Goal: Task Accomplishment & Management: Manage account settings

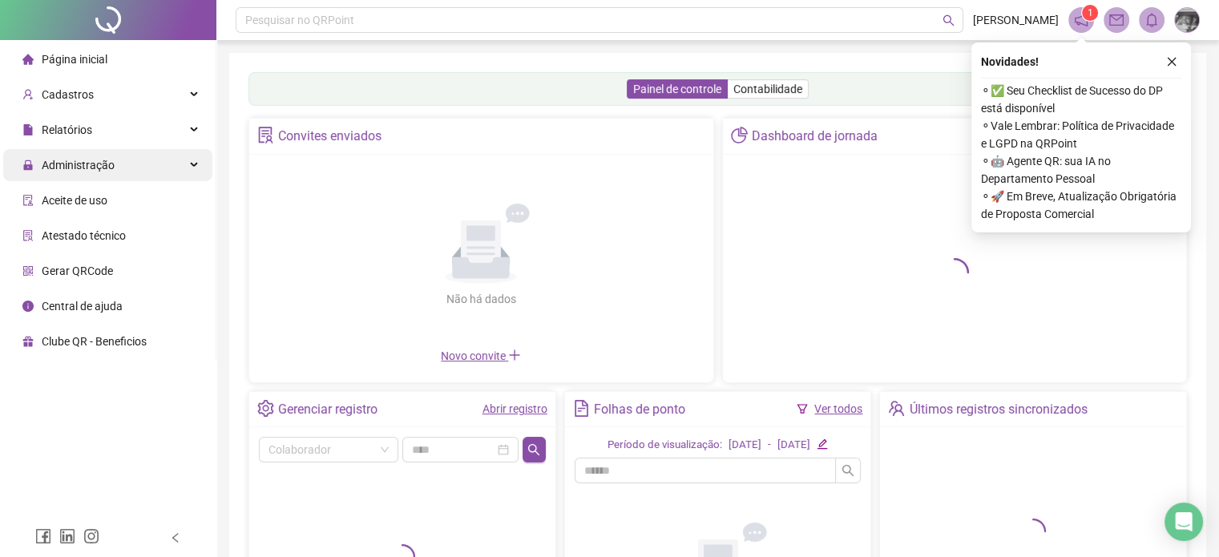
click at [83, 172] on span "Administração" at bounding box center [78, 165] width 73 height 13
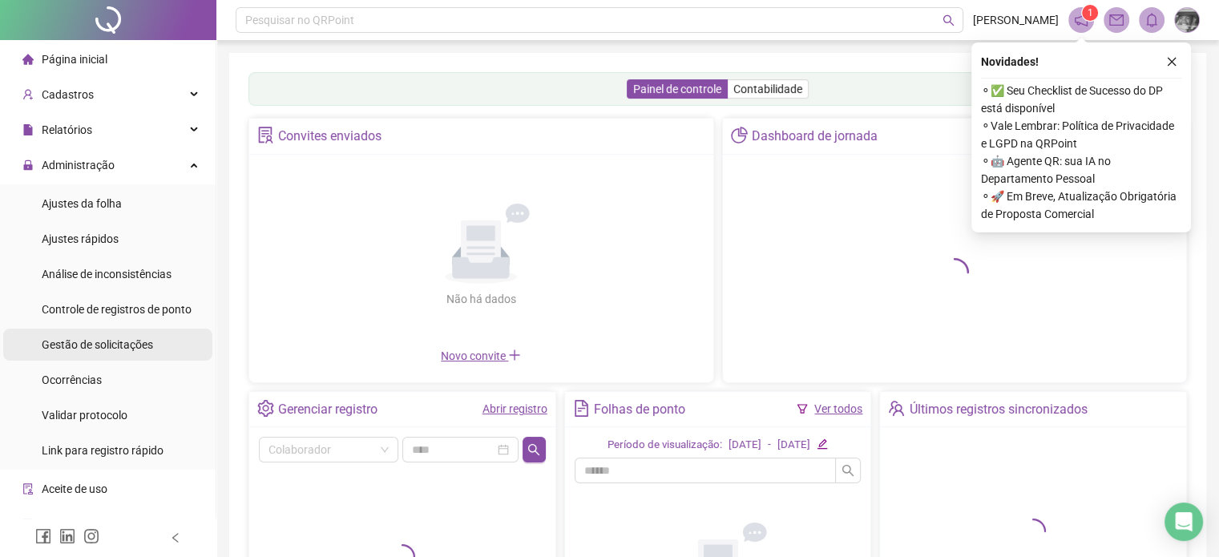
click at [111, 346] on span "Gestão de solicitações" at bounding box center [97, 344] width 111 height 13
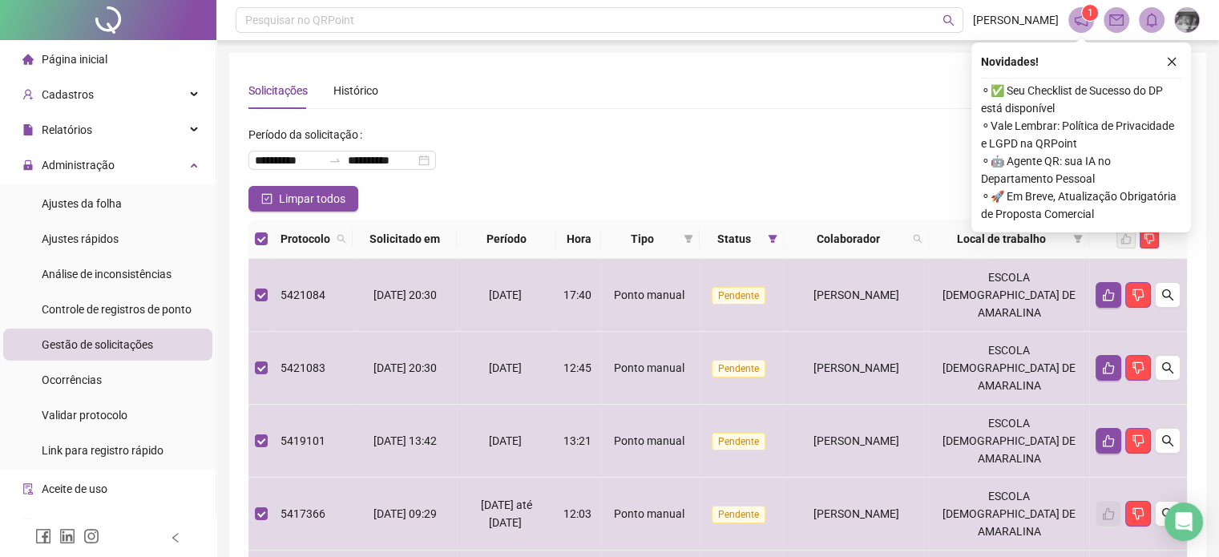
click at [1178, 61] on button "button" at bounding box center [1171, 61] width 19 height 19
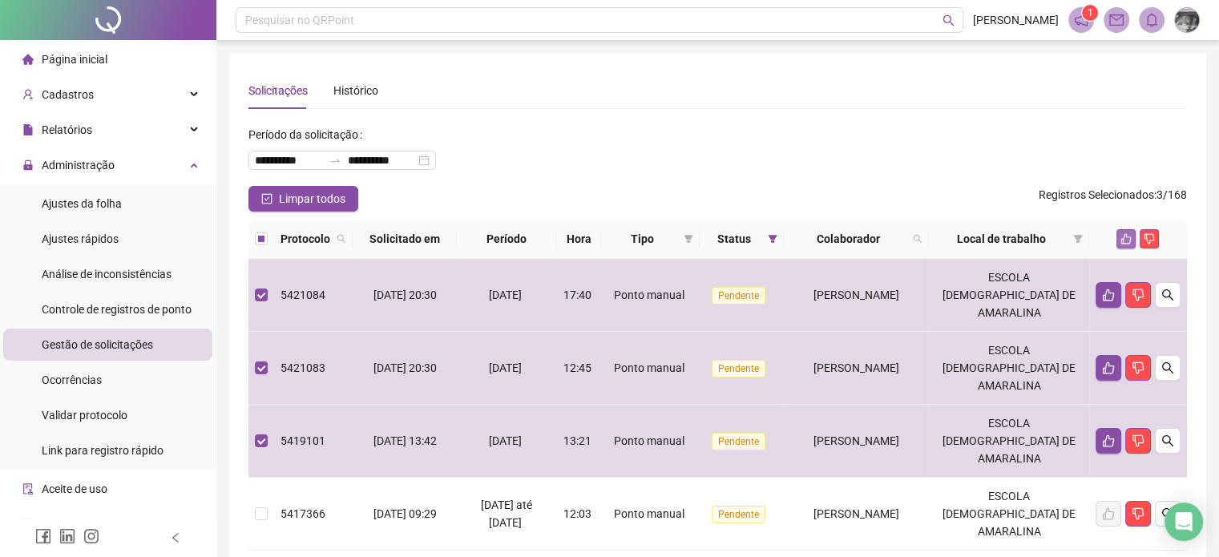
click at [1121, 239] on icon "like" at bounding box center [1126, 238] width 11 height 11
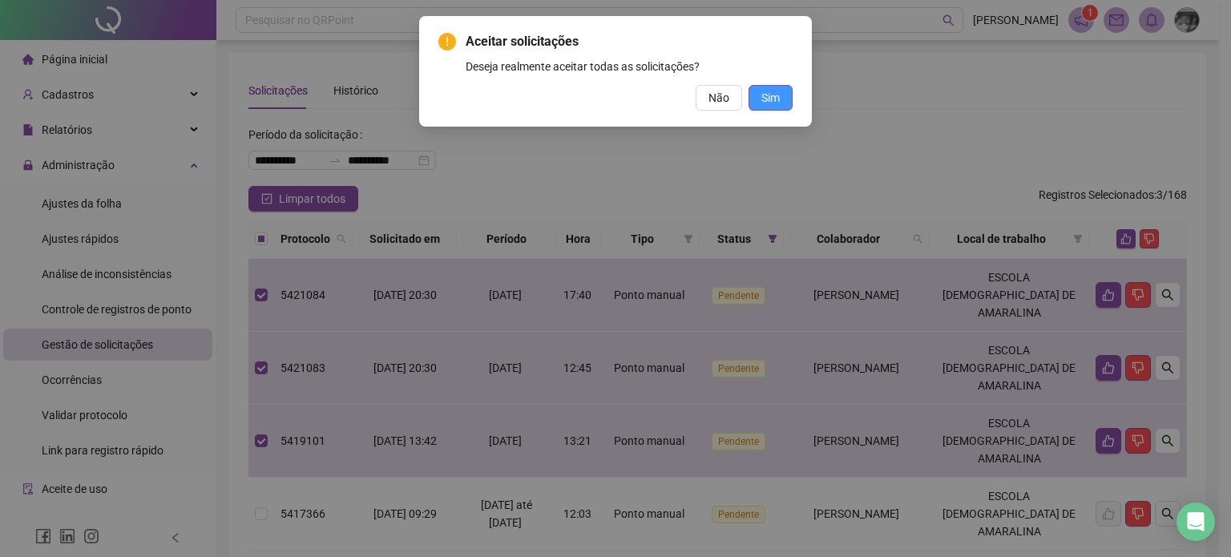
click at [785, 98] on button "Sim" at bounding box center [771, 98] width 44 height 26
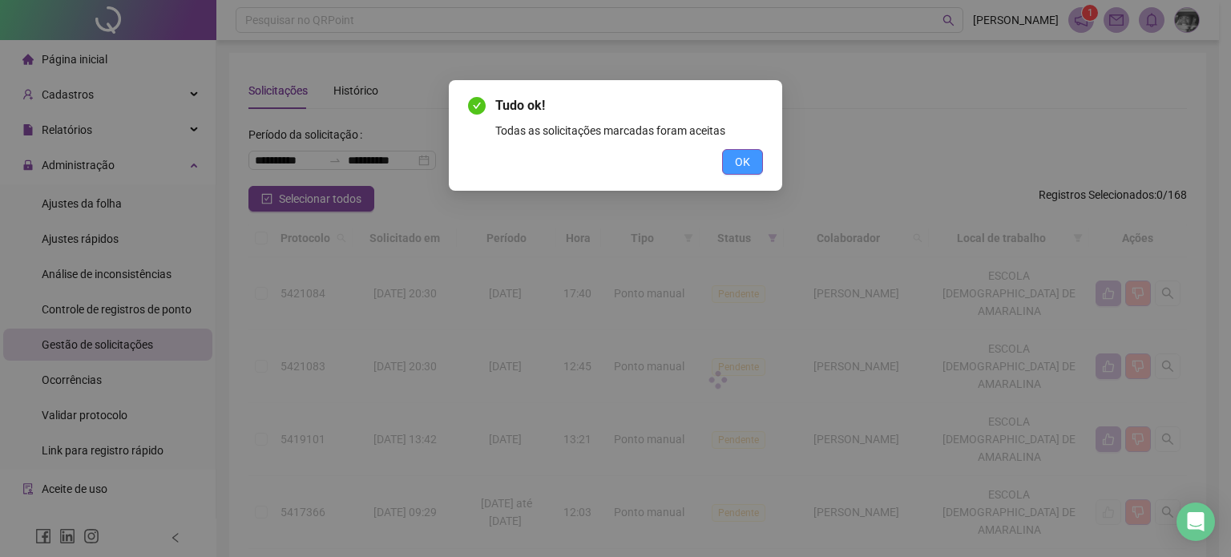
click at [744, 163] on span "OK" at bounding box center [742, 162] width 15 height 18
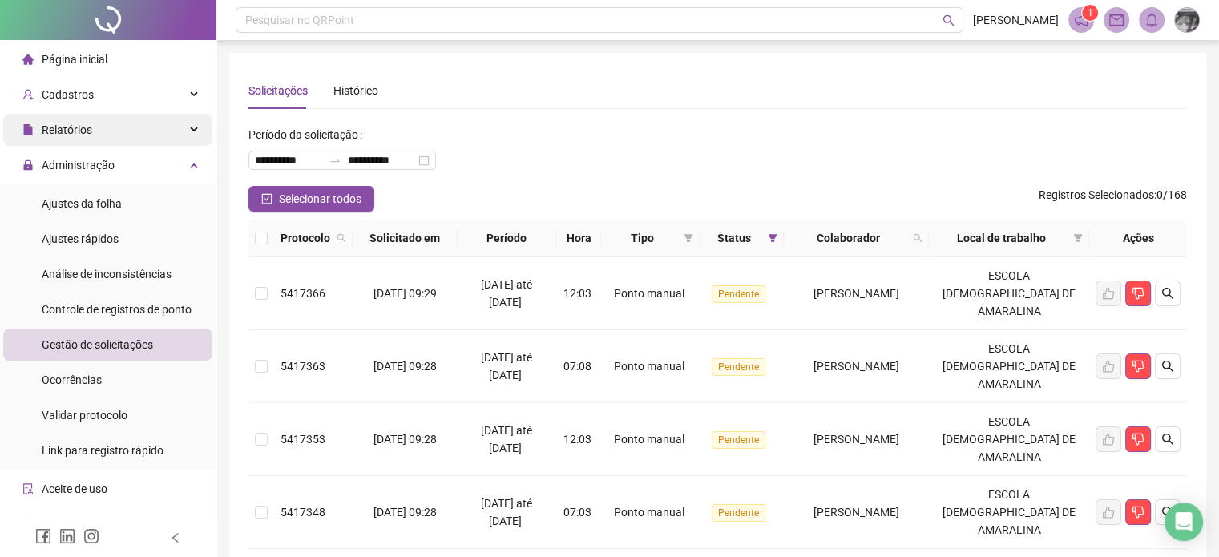
click at [83, 137] on span "Relatórios" at bounding box center [57, 130] width 70 height 32
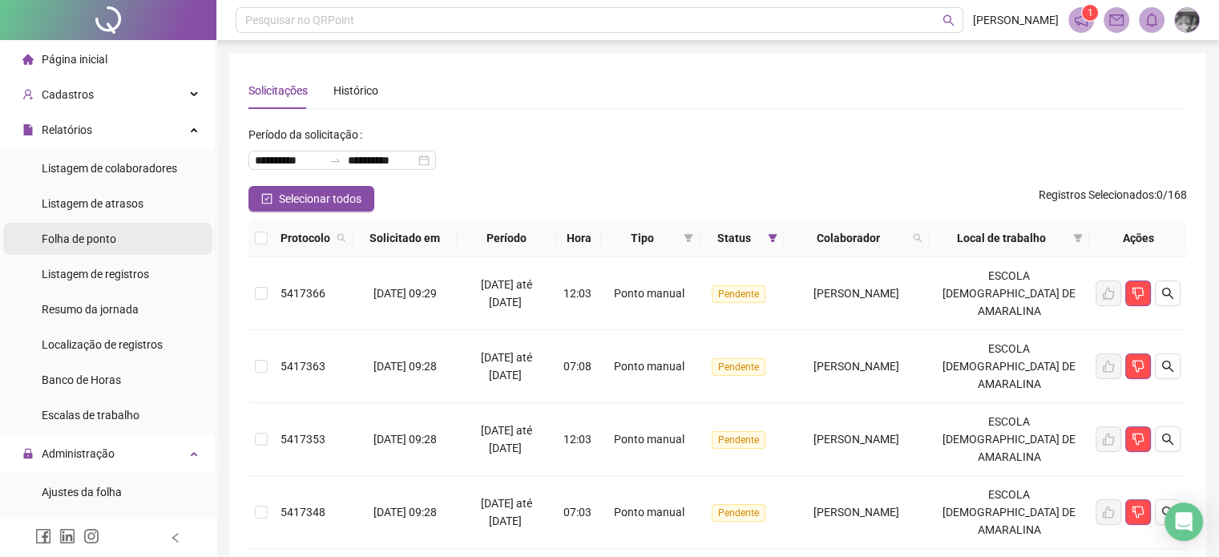
click at [101, 236] on span "Folha de ponto" at bounding box center [79, 238] width 75 height 13
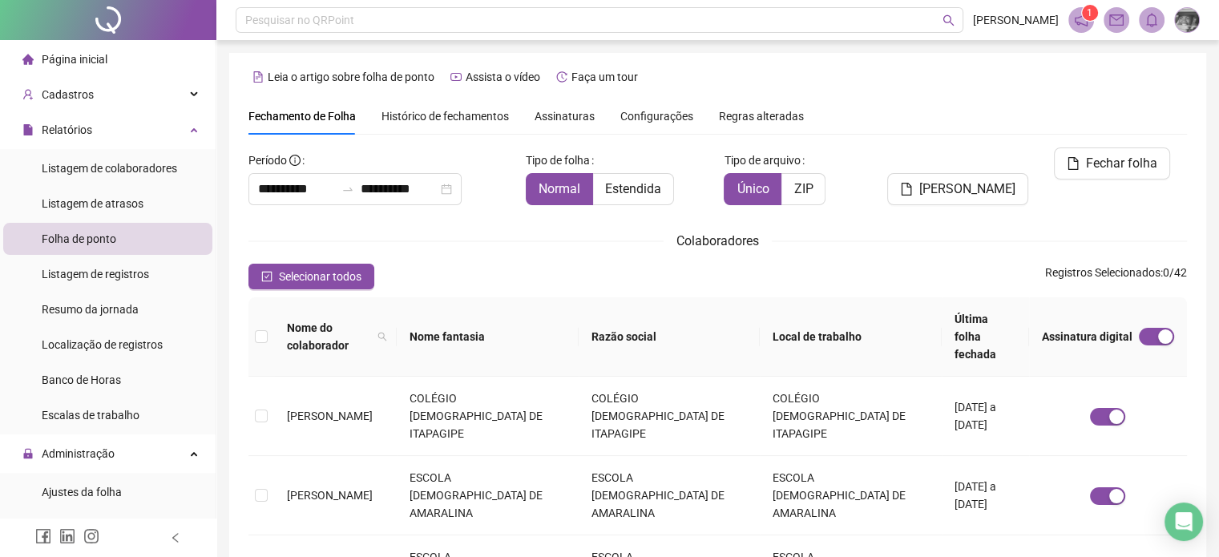
scroll to position [49, 0]
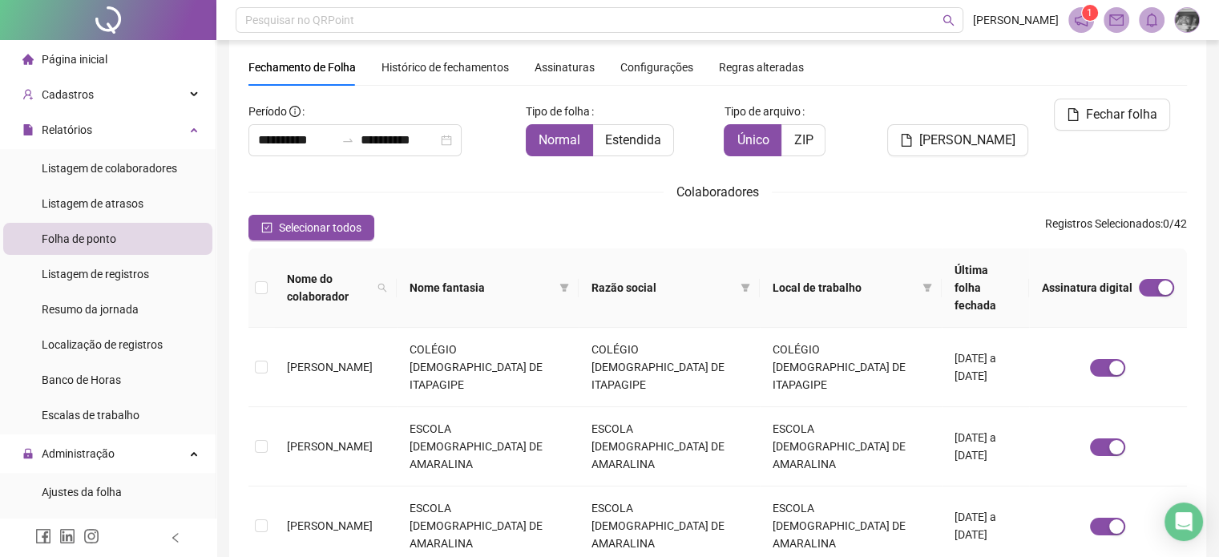
click at [556, 67] on span "Assinaturas" at bounding box center [565, 67] width 60 height 11
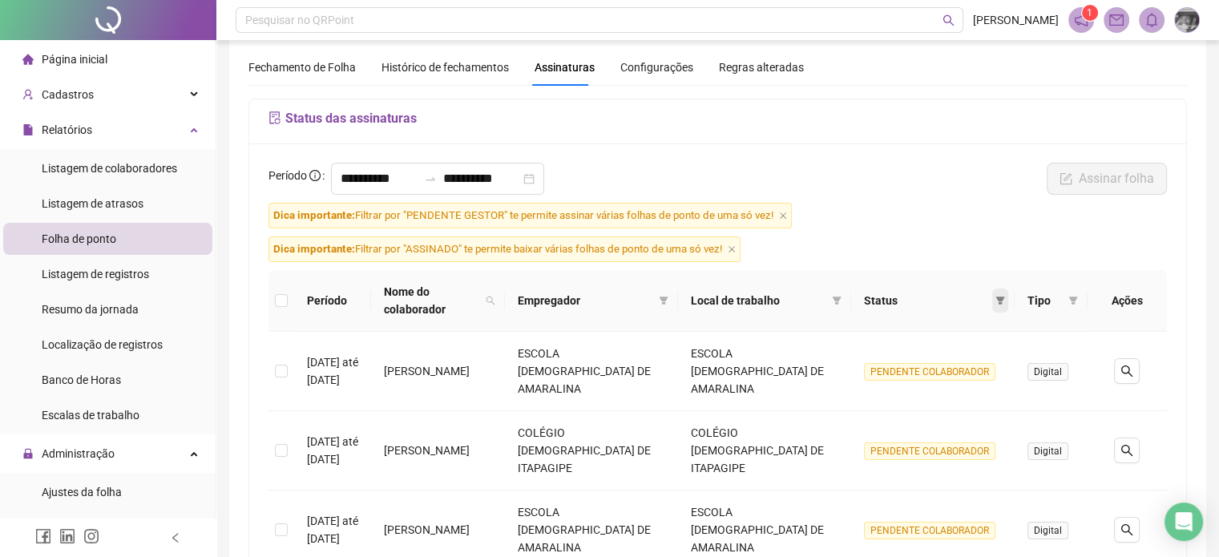
click at [999, 300] on icon "filter" at bounding box center [1001, 301] width 10 height 10
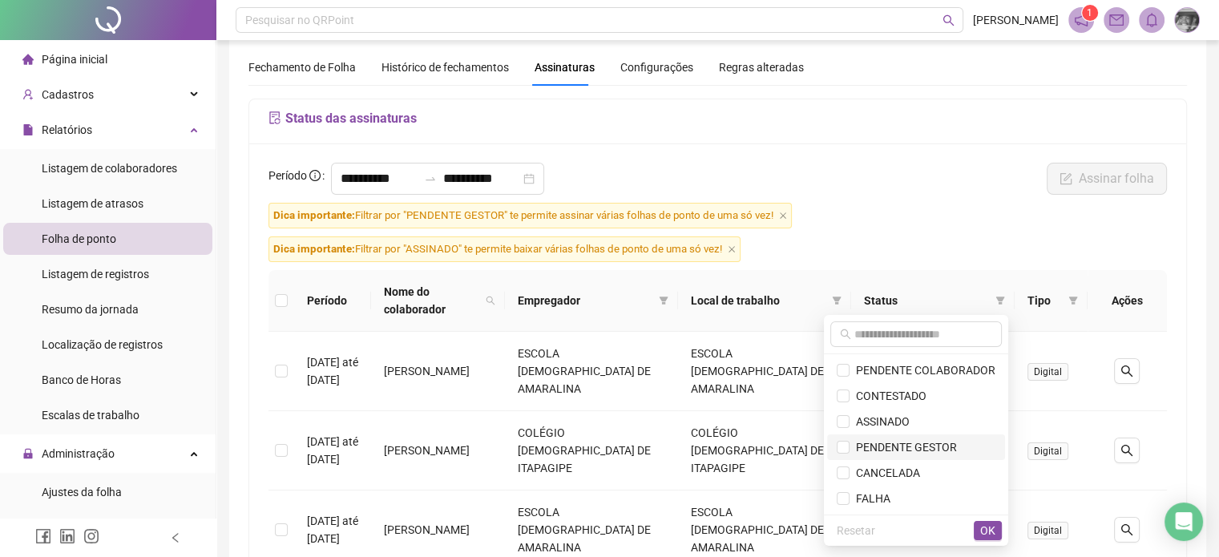
click at [930, 448] on span "PENDENTE GESTOR" at bounding box center [903, 447] width 107 height 13
click at [978, 527] on button "OK" at bounding box center [988, 530] width 28 height 19
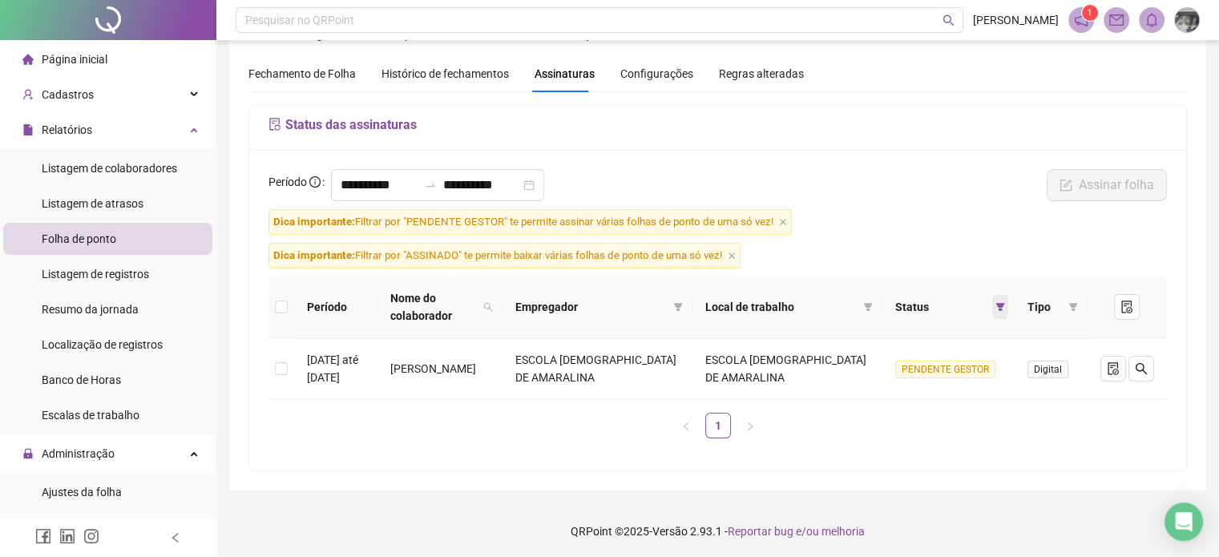
click at [998, 311] on span at bounding box center [1000, 307] width 16 height 24
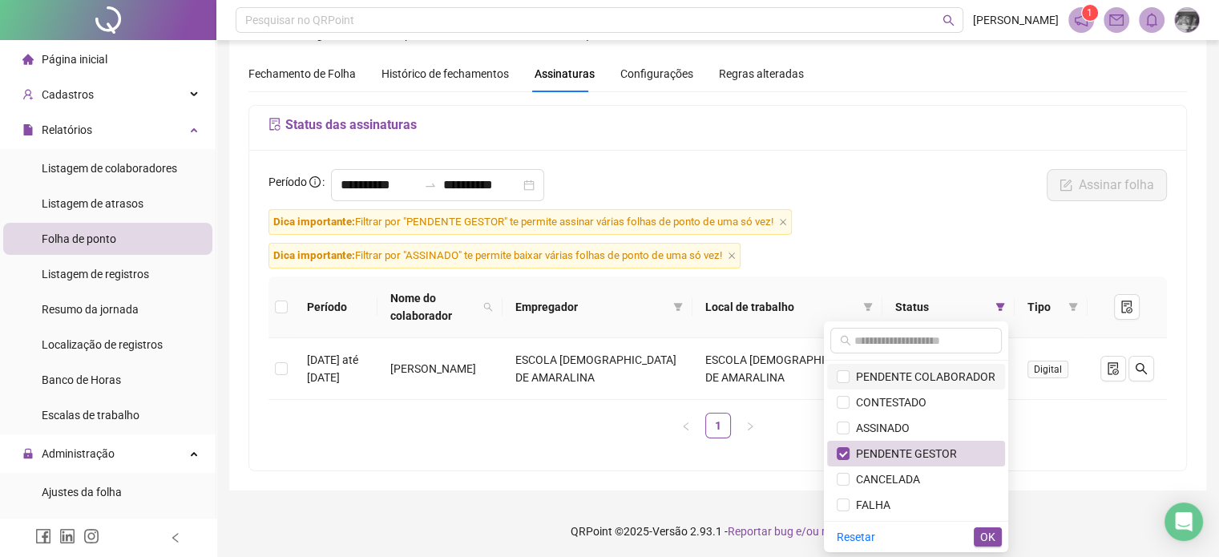
click at [959, 382] on span "PENDENTE COLABORADOR" at bounding box center [923, 376] width 146 height 13
click at [922, 451] on span "PENDENTE GESTOR" at bounding box center [903, 453] width 107 height 13
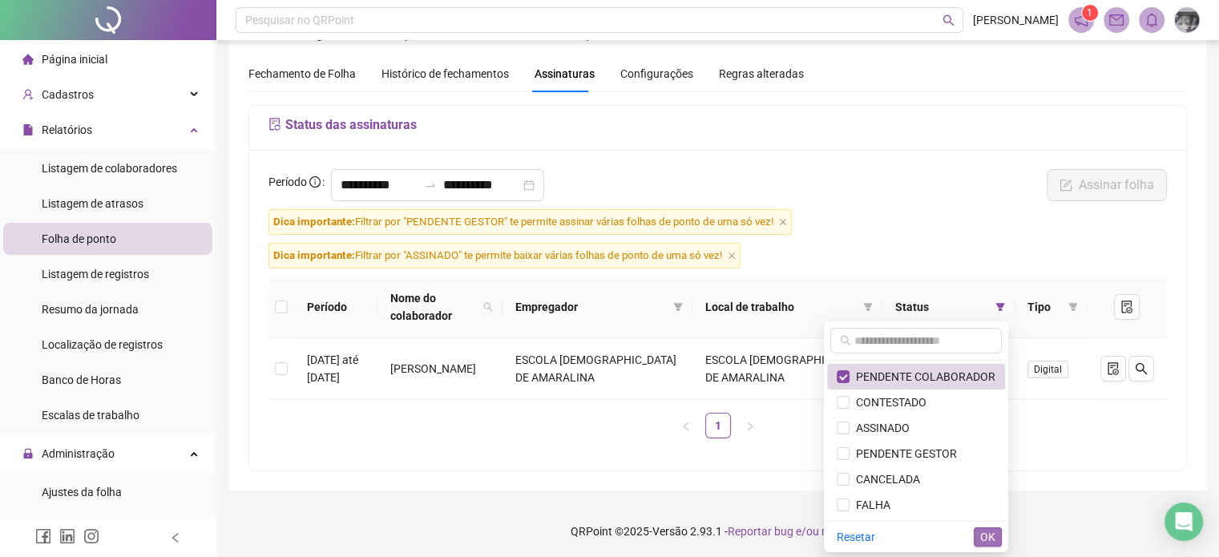
click at [997, 530] on button "OK" at bounding box center [988, 536] width 28 height 19
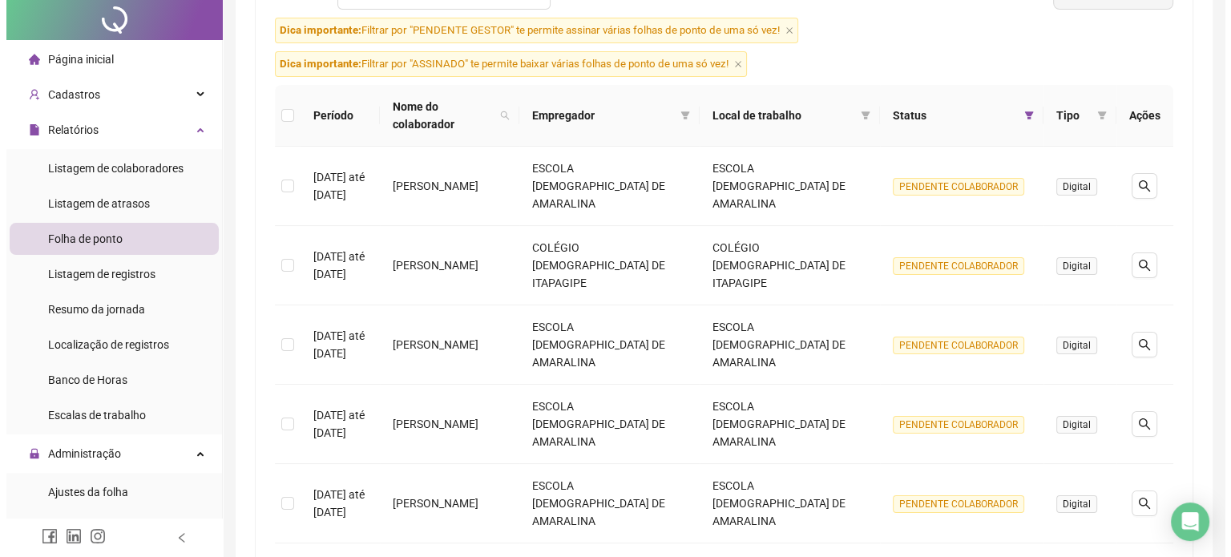
scroll to position [0, 0]
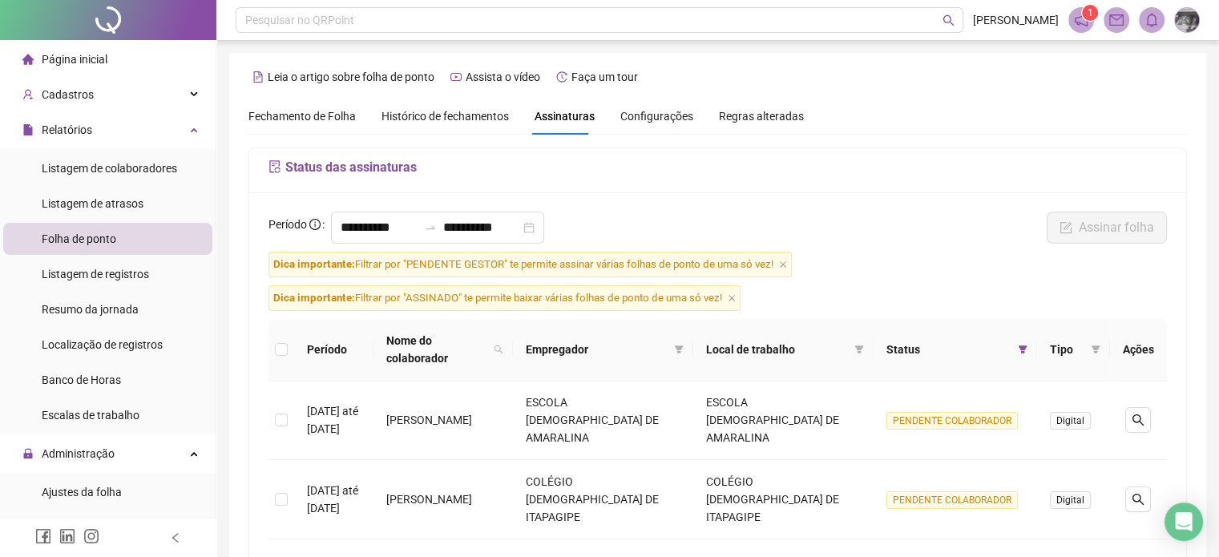
click at [410, 111] on span "Histórico de fechamentos" at bounding box center [445, 116] width 127 height 13
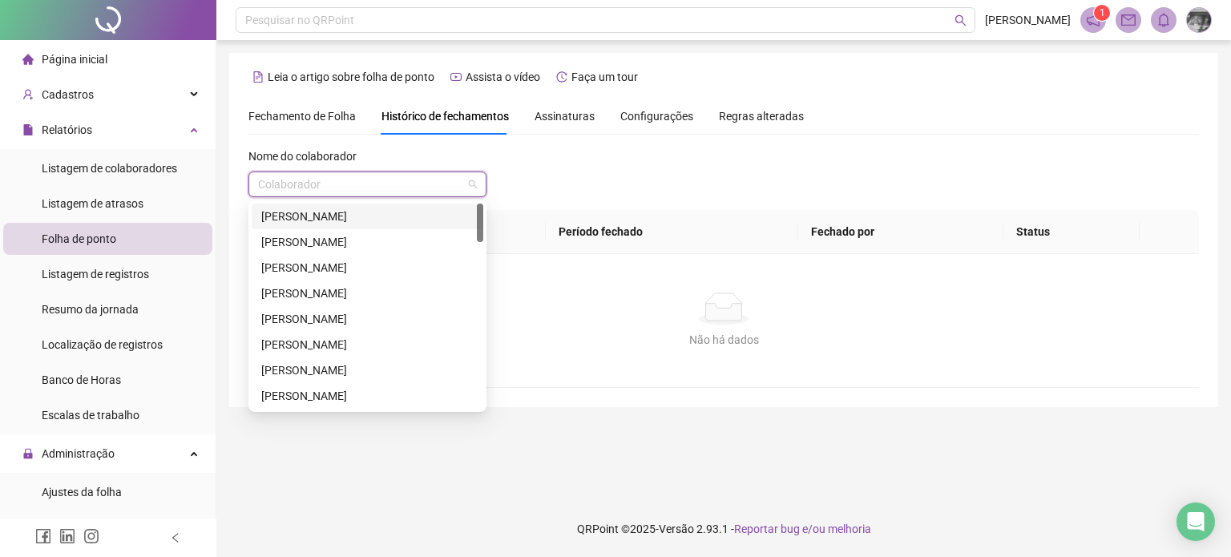
click at [401, 185] on input "search" at bounding box center [360, 184] width 204 height 24
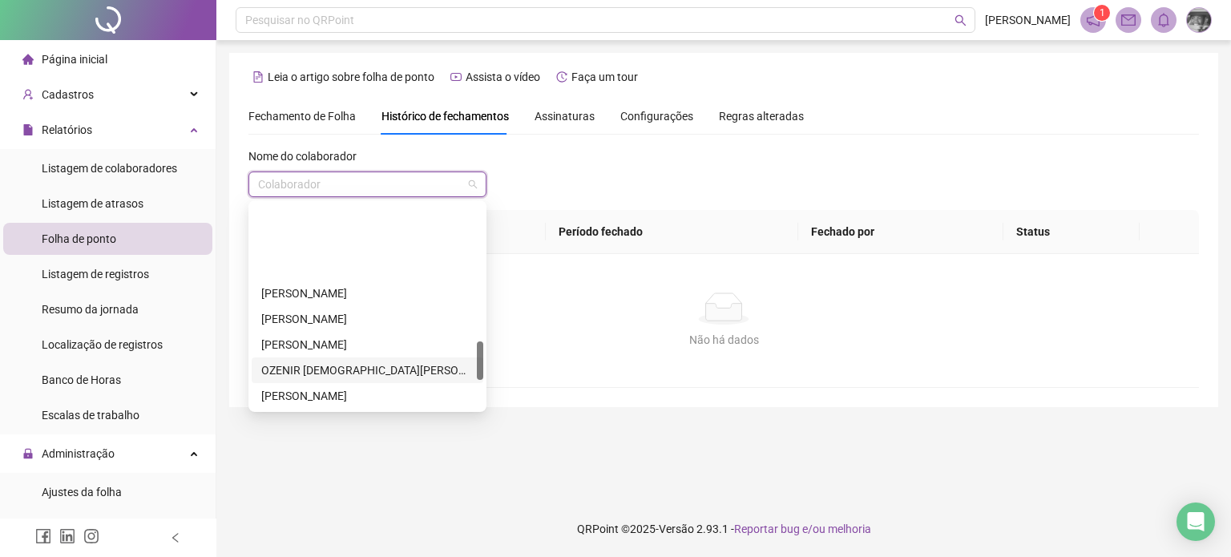
scroll to position [872, 0]
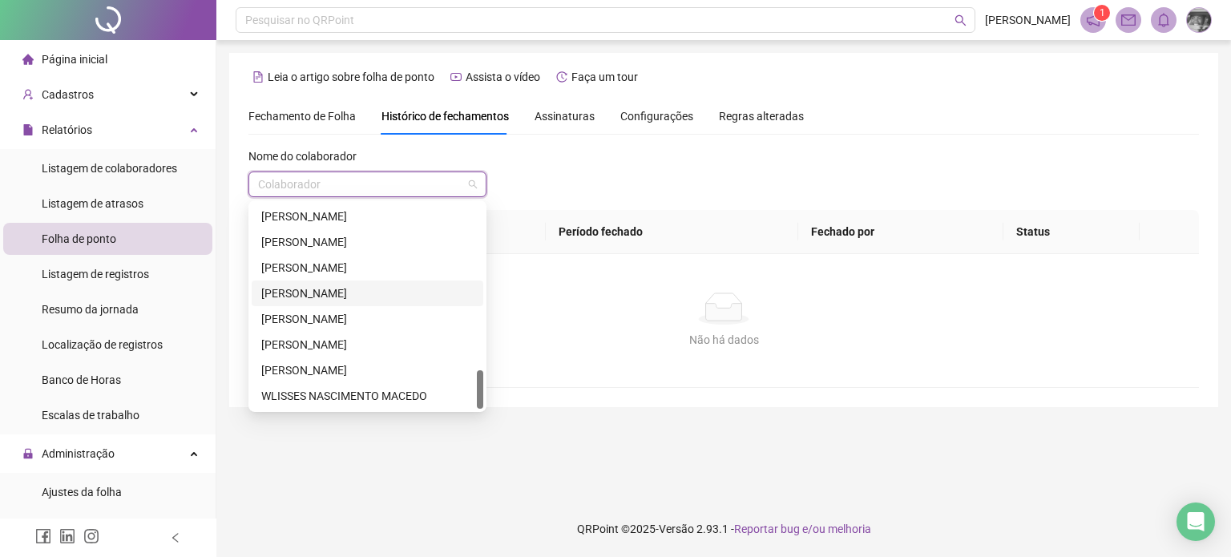
click at [333, 299] on div "SERGIO PAULO DE OLIVEIRA CARDOSO" at bounding box center [367, 294] width 212 height 18
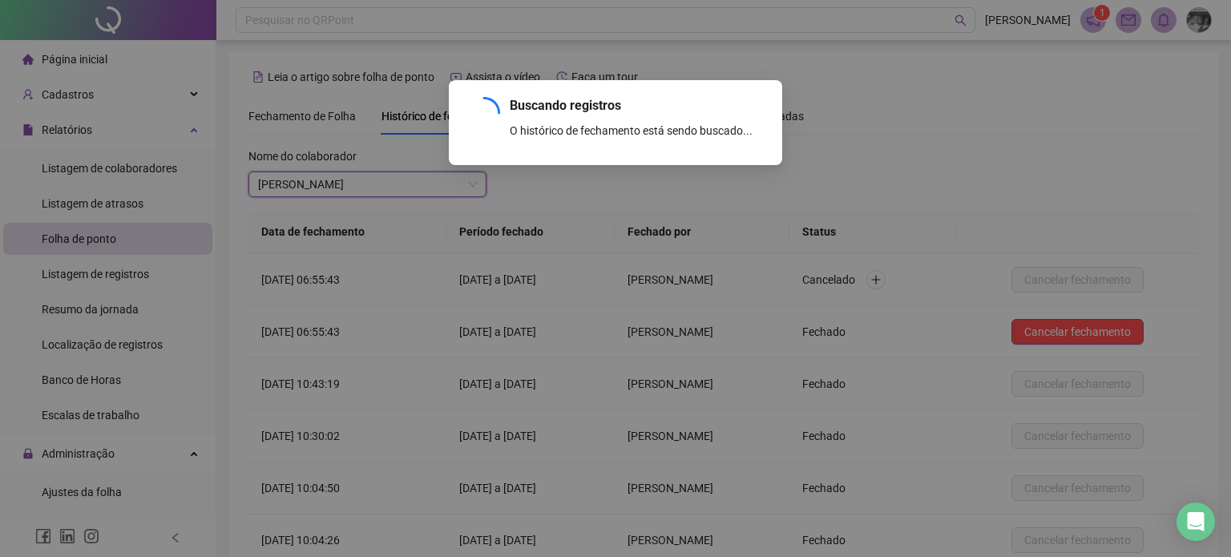
scroll to position [147, 0]
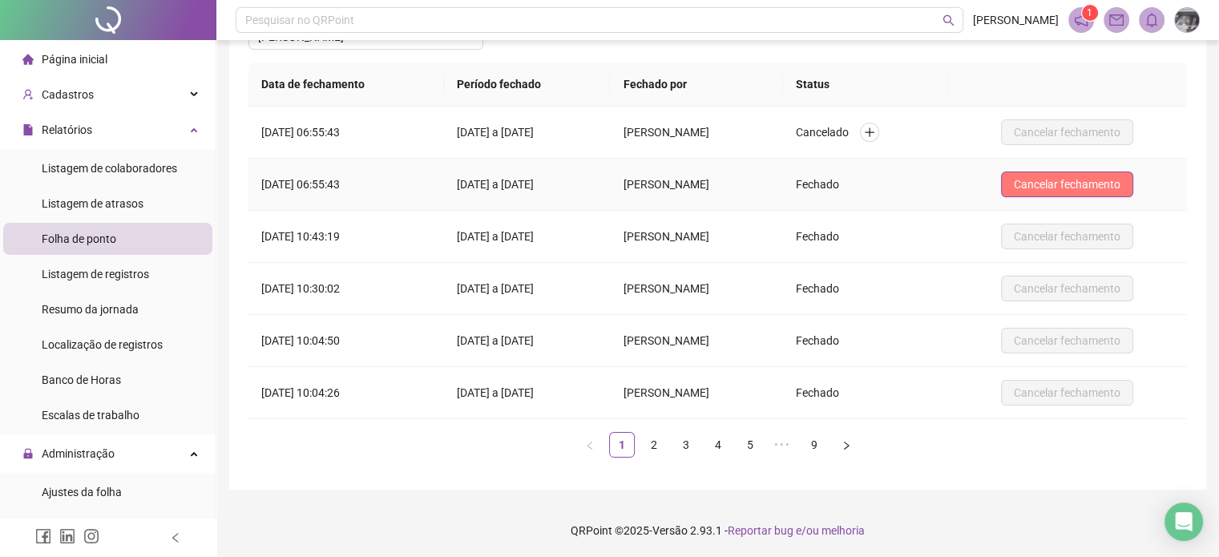
click at [1073, 188] on span "Cancelar fechamento" at bounding box center [1067, 185] width 107 height 18
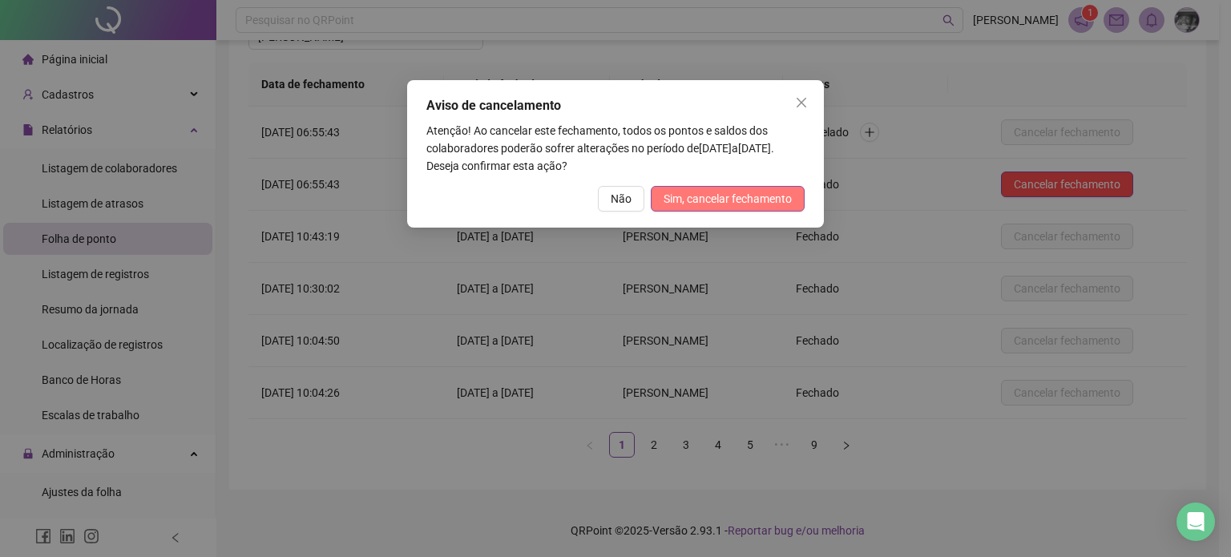
click at [718, 190] on span "Sim, cancelar fechamento" at bounding box center [728, 199] width 128 height 18
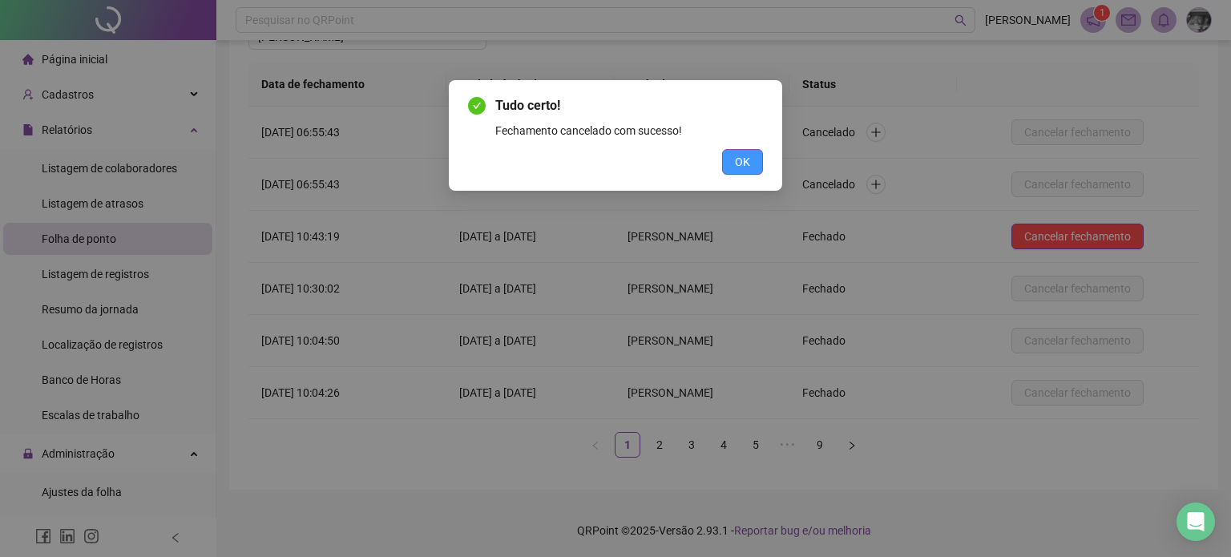
click at [740, 166] on span "OK" at bounding box center [742, 162] width 15 height 18
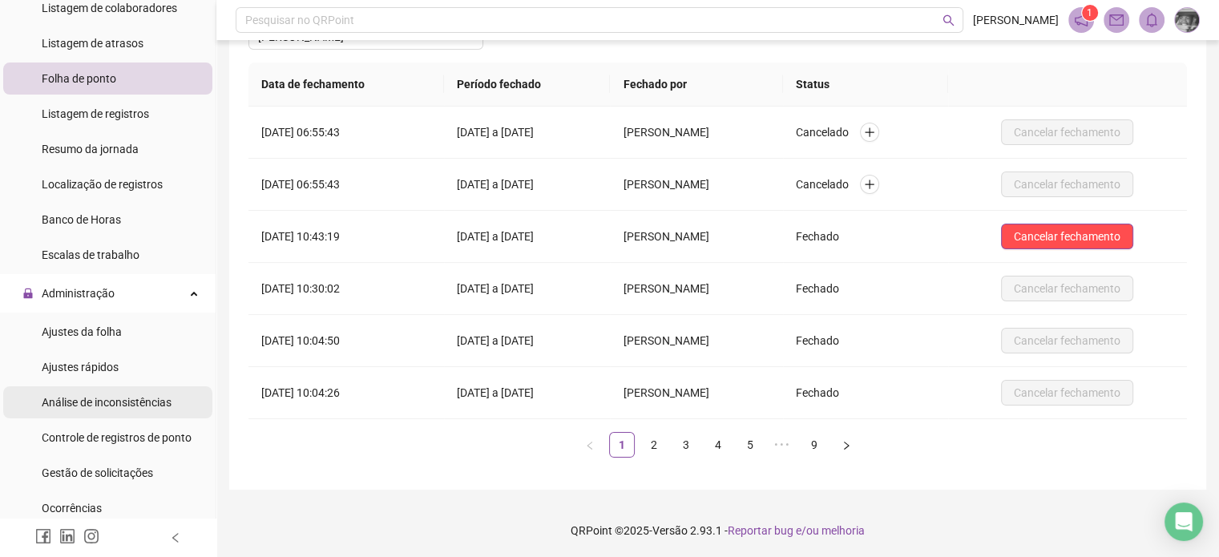
scroll to position [240, 0]
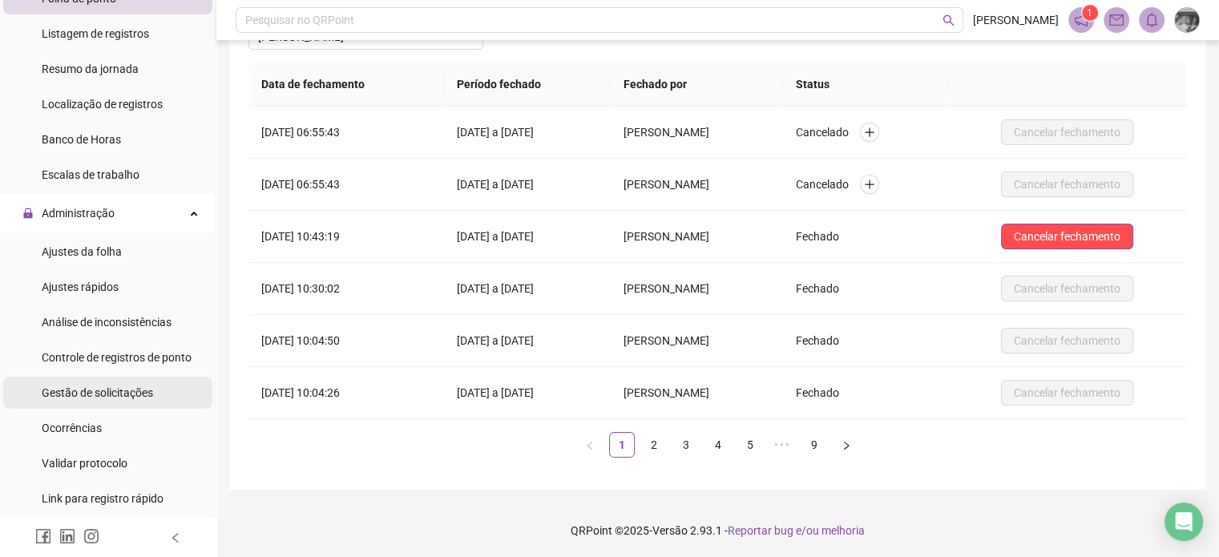
click at [122, 394] on span "Gestão de solicitações" at bounding box center [97, 392] width 111 height 13
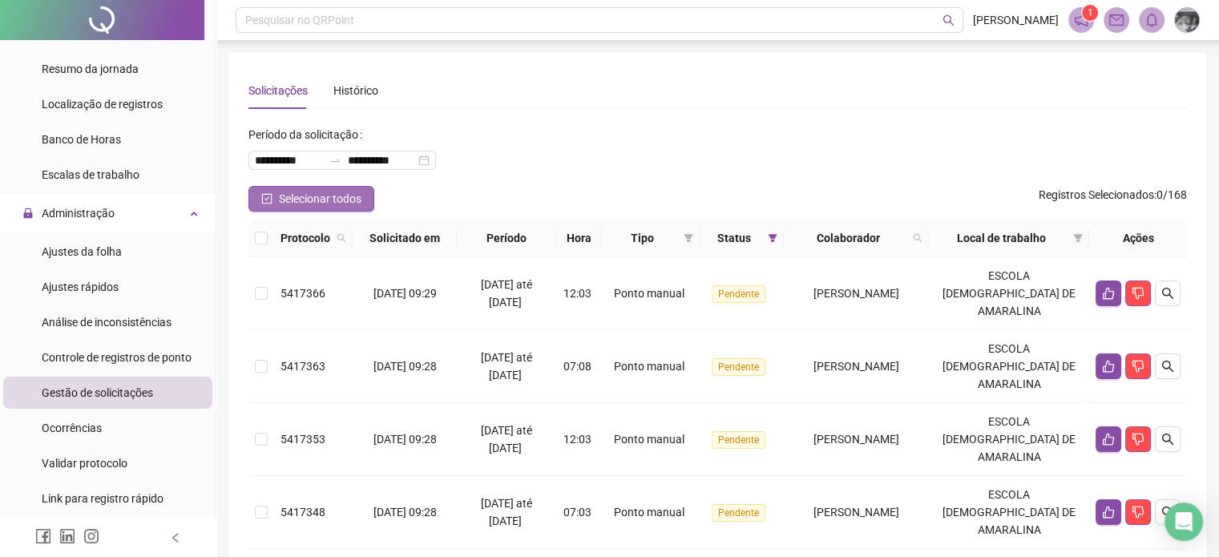
click at [313, 192] on span "Selecionar todos" at bounding box center [320, 199] width 83 height 18
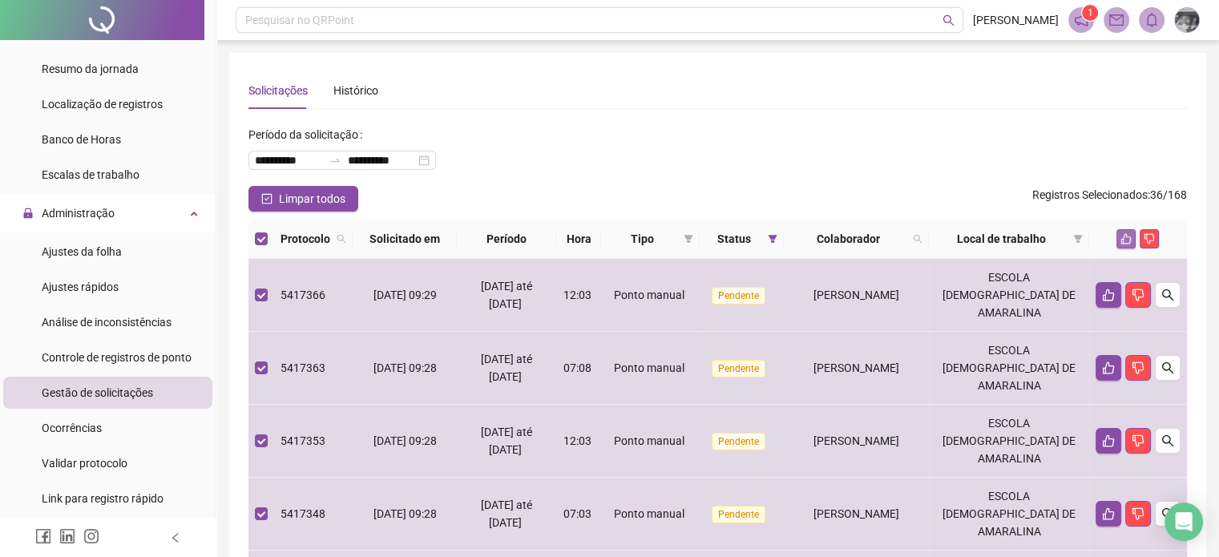
click at [1130, 240] on icon "like" at bounding box center [1126, 239] width 10 height 10
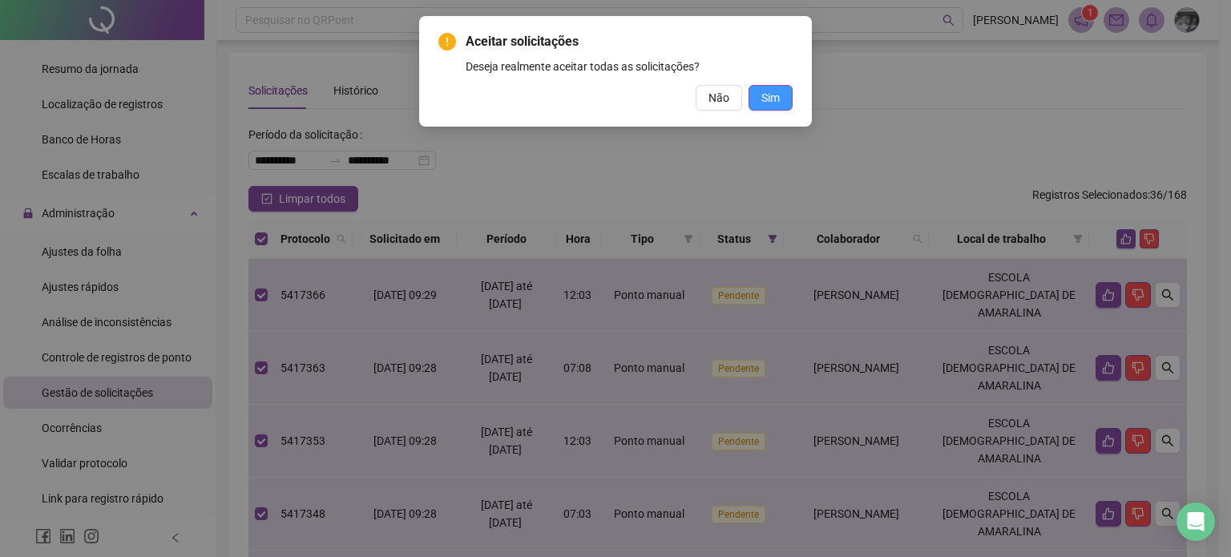
click at [759, 102] on button "Sim" at bounding box center [771, 98] width 44 height 26
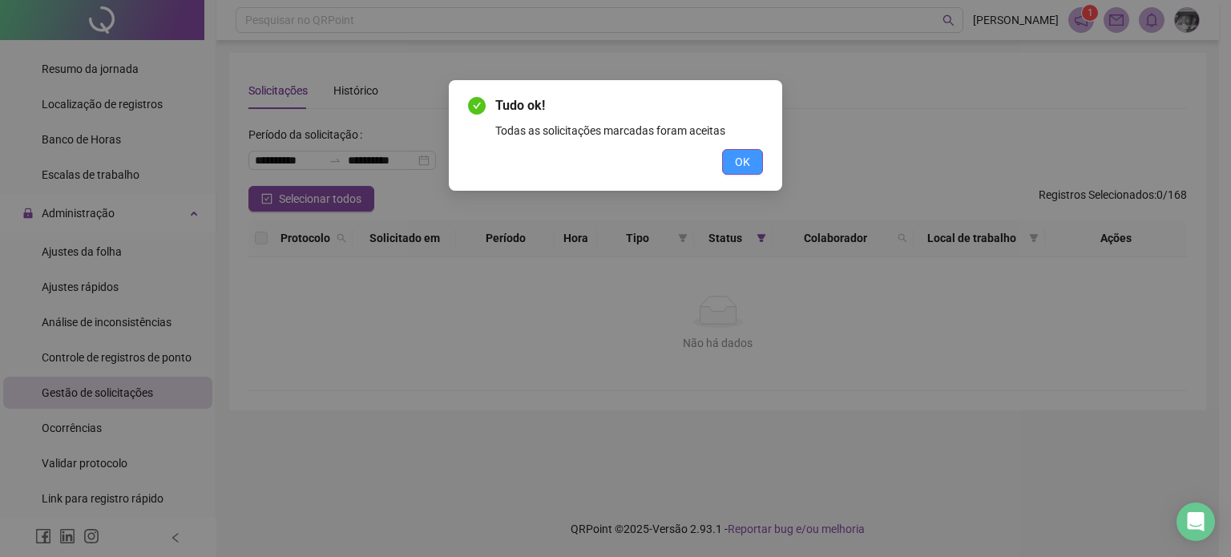
click at [739, 171] on button "OK" at bounding box center [742, 162] width 41 height 26
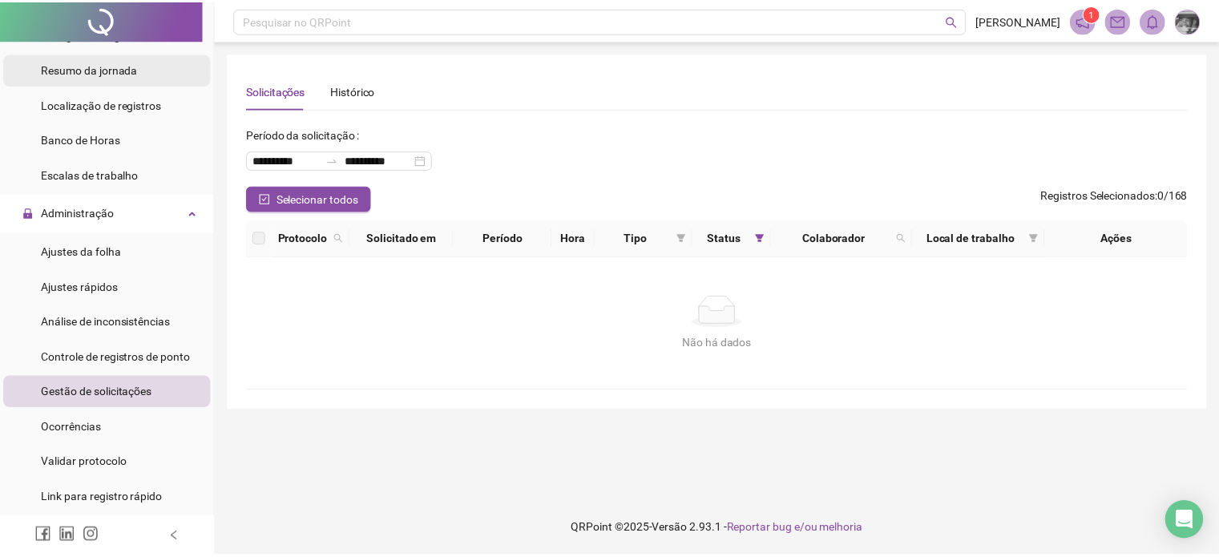
scroll to position [80, 0]
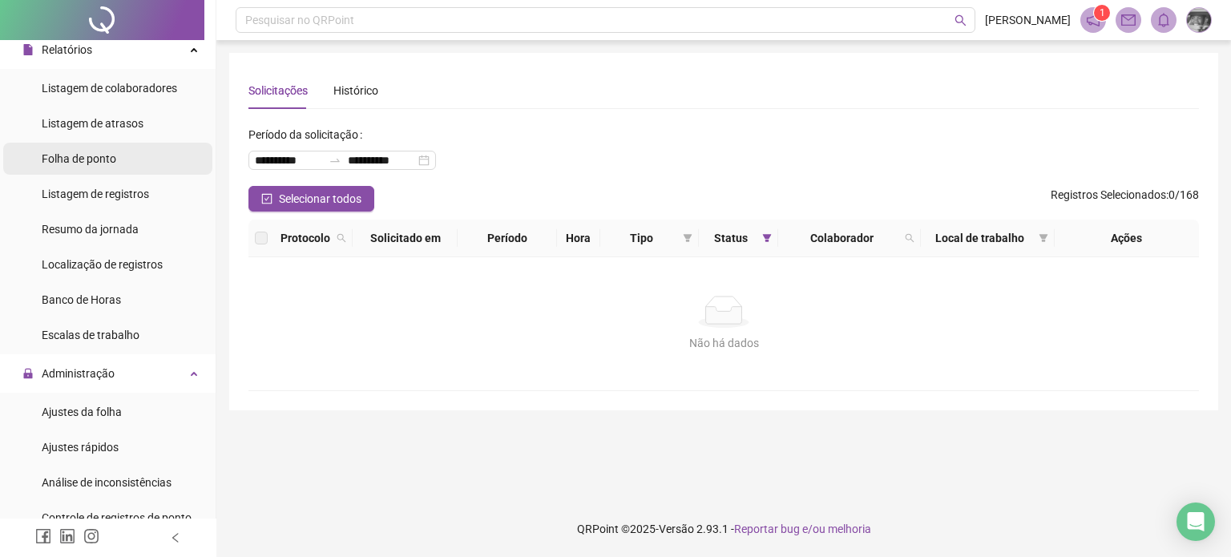
click at [124, 163] on li "Folha de ponto" at bounding box center [107, 159] width 209 height 32
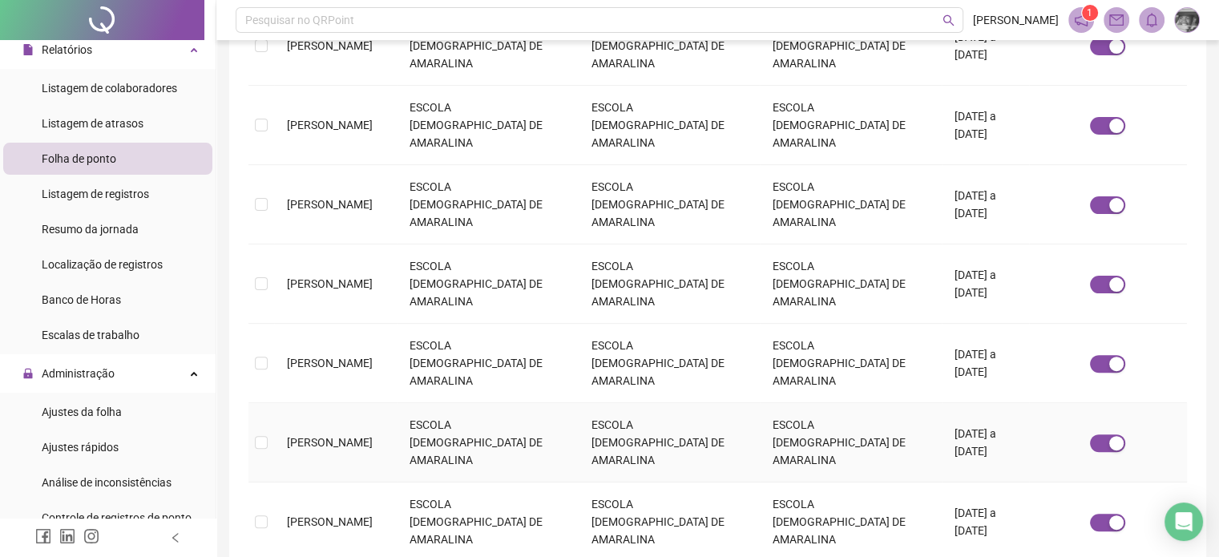
scroll to position [556, 0]
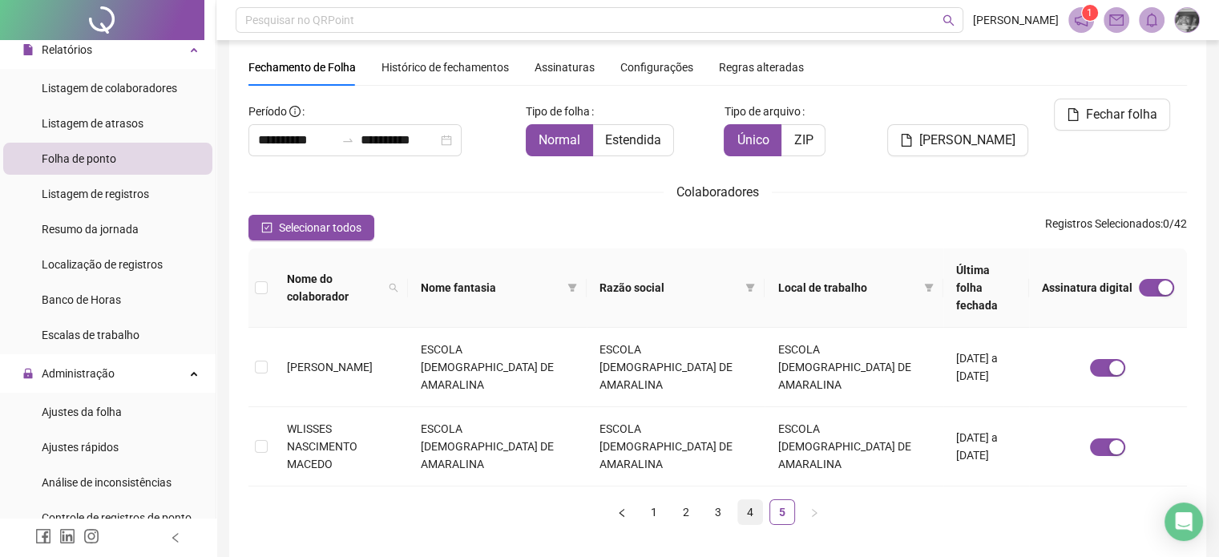
click at [744, 500] on link "4" at bounding box center [750, 512] width 24 height 24
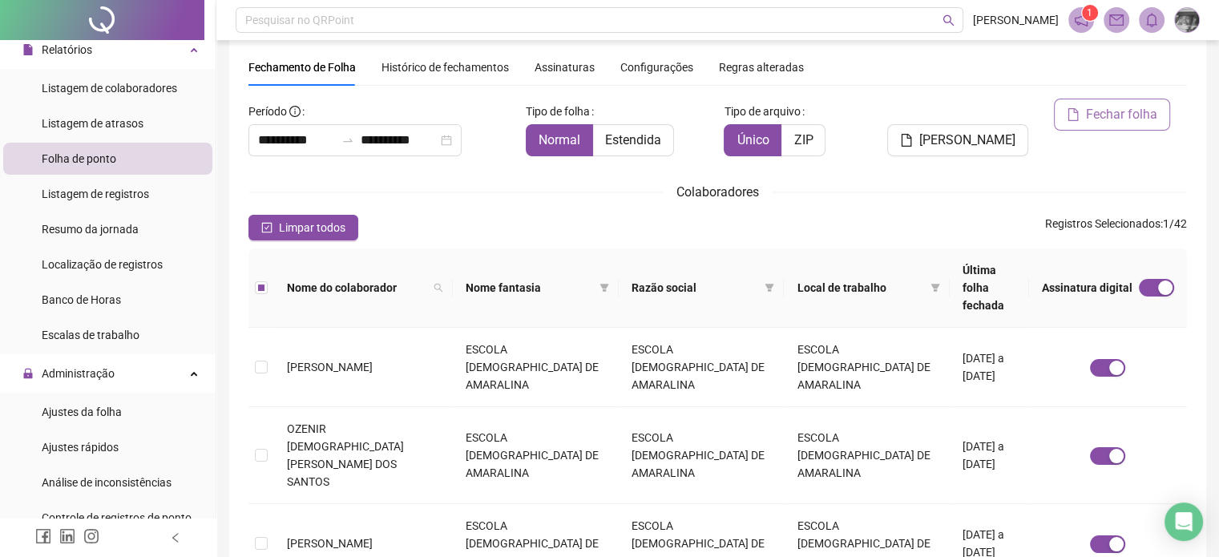
click at [1088, 124] on button "Fechar folha" at bounding box center [1112, 115] width 116 height 32
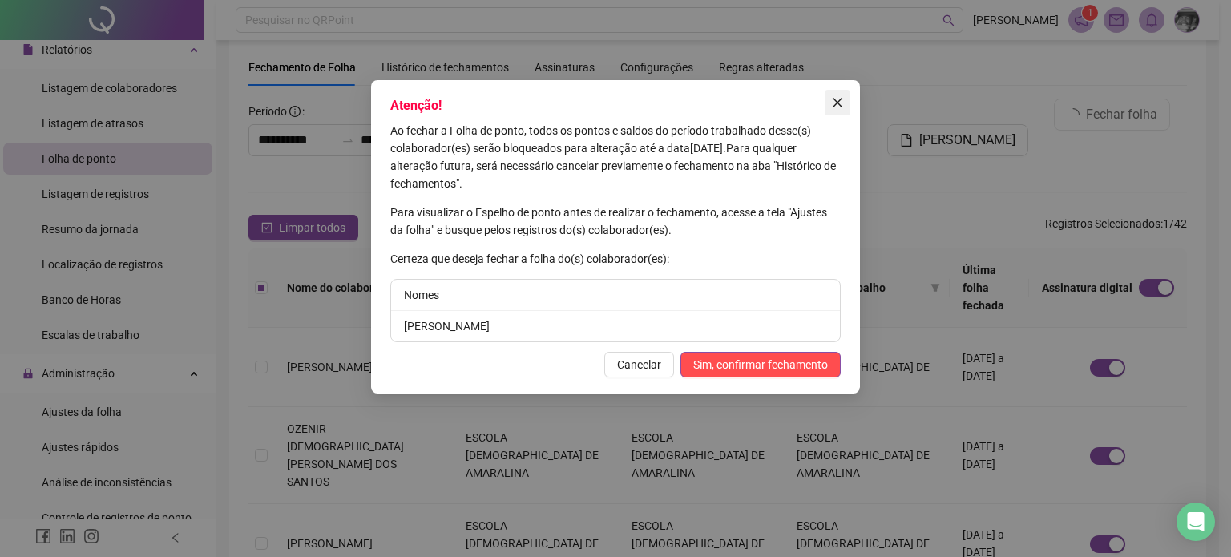
click at [836, 103] on icon "close" at bounding box center [837, 102] width 13 height 13
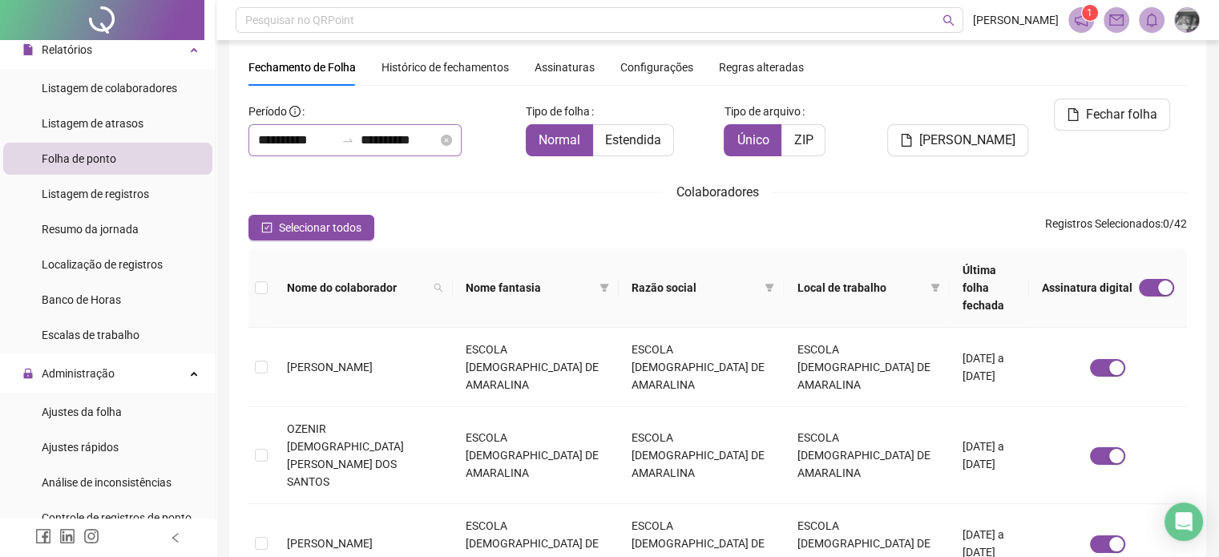
click at [462, 145] on div "**********" at bounding box center [354, 140] width 213 height 32
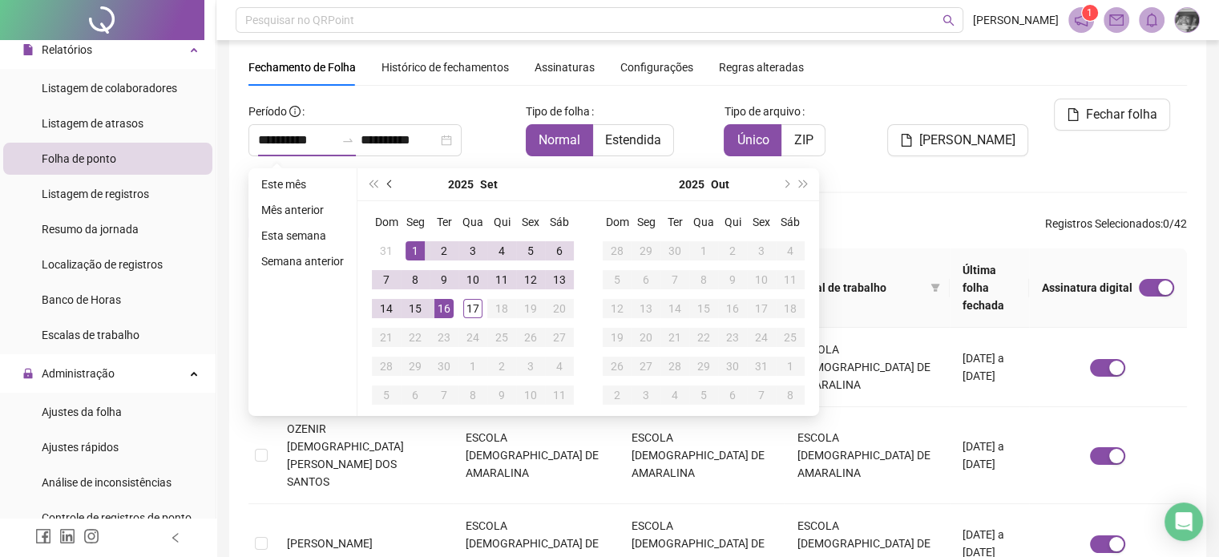
click at [387, 182] on span "prev-year" at bounding box center [391, 184] width 8 height 8
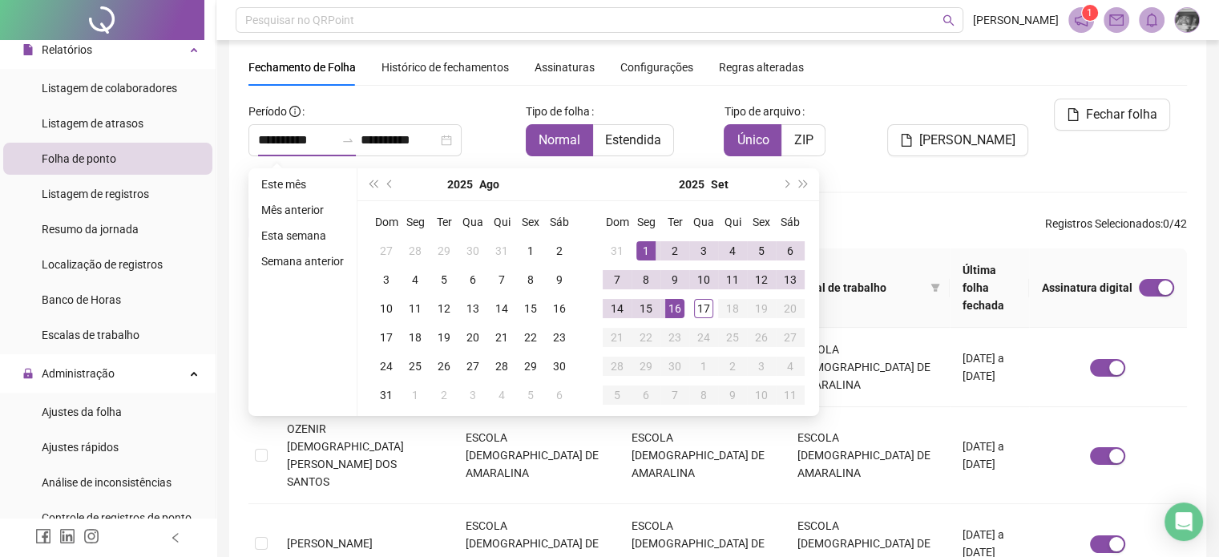
type input "**********"
click at [647, 241] on div "1" at bounding box center [645, 250] width 19 height 19
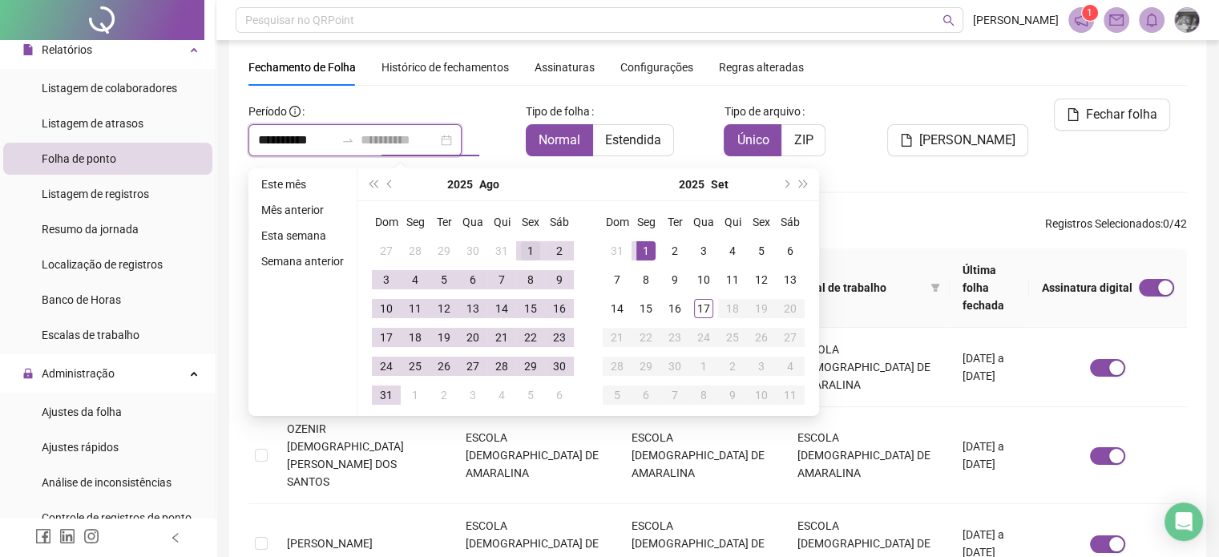
type input "**********"
click at [529, 250] on div "1" at bounding box center [530, 250] width 19 height 19
type input "**********"
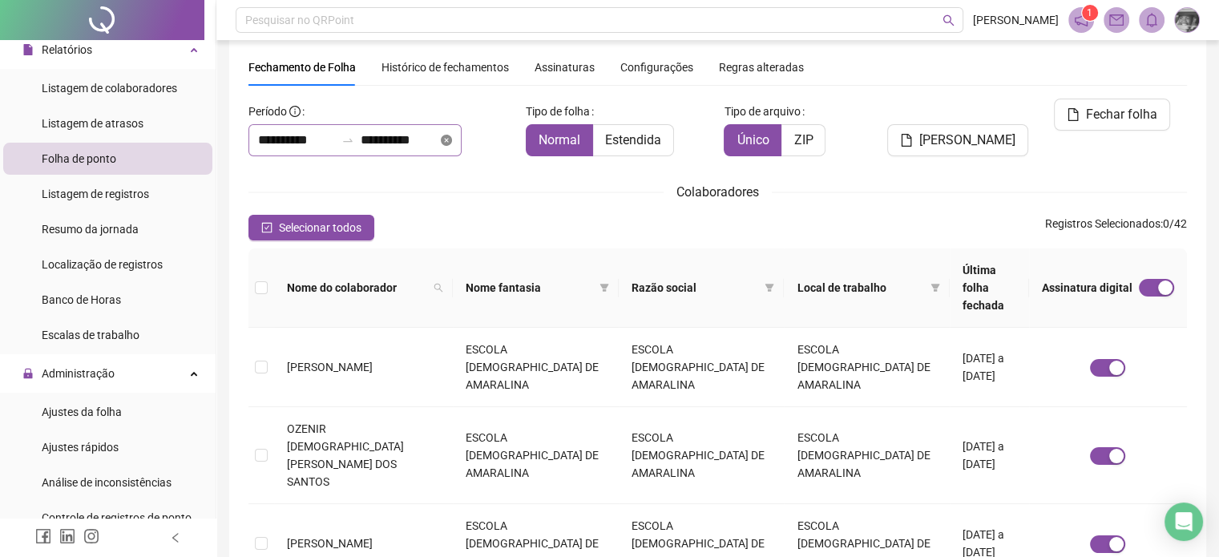
click at [452, 141] on icon "close-circle" at bounding box center [446, 140] width 11 height 11
click at [438, 137] on input at bounding box center [399, 140] width 77 height 19
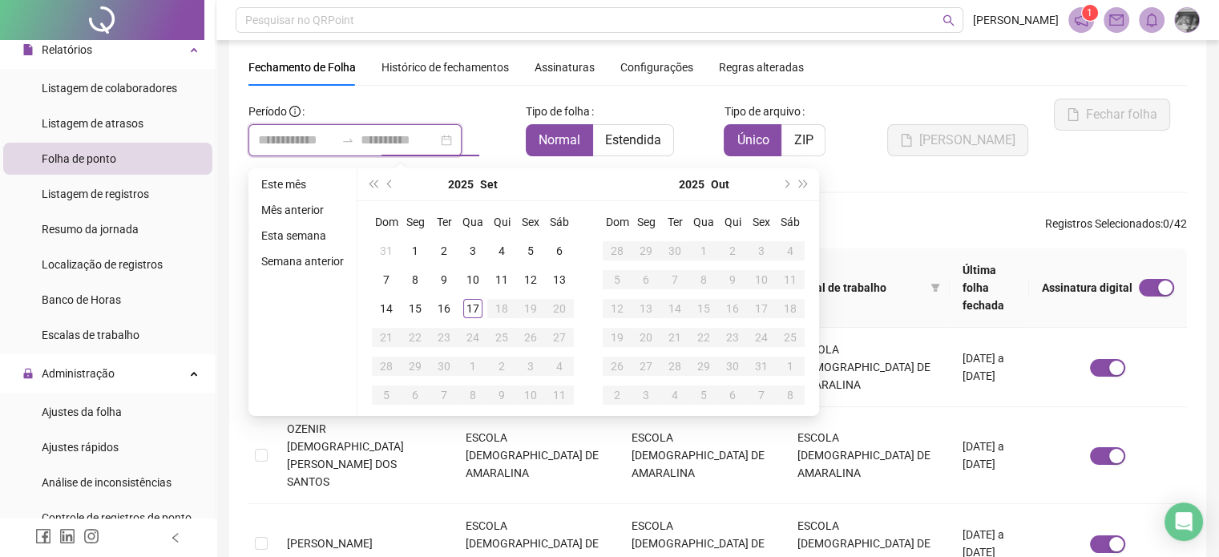
drag, startPoint x: 501, startPoint y: 135, endPoint x: 487, endPoint y: 134, distance: 14.5
click at [462, 134] on div at bounding box center [354, 140] width 213 height 32
type input "**********"
click at [394, 188] on button "prev-year" at bounding box center [391, 184] width 18 height 32
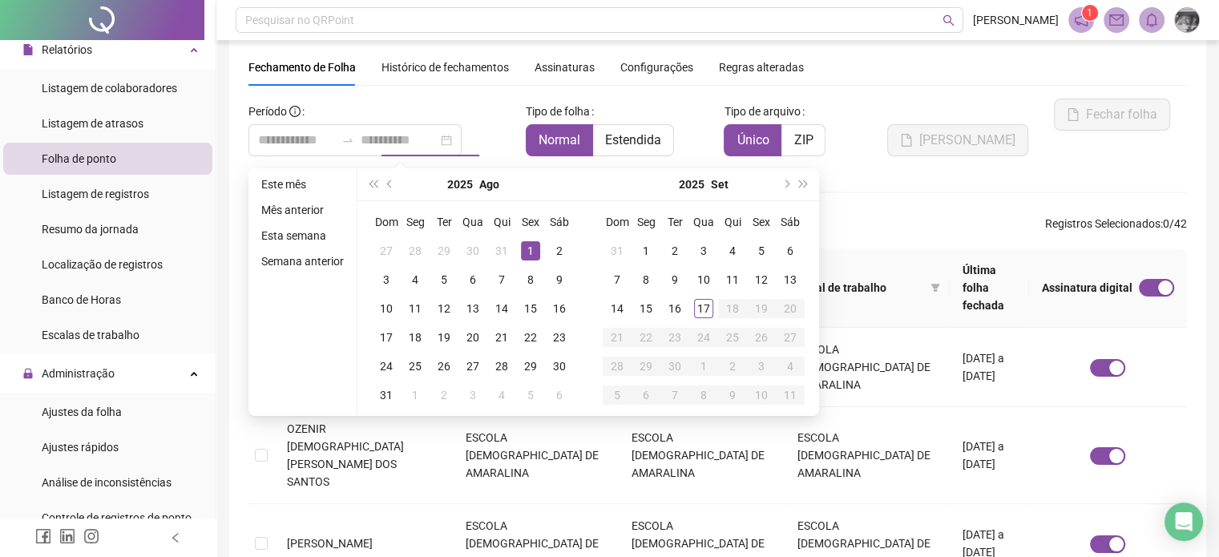
type input "**********"
drag, startPoint x: 524, startPoint y: 251, endPoint x: 444, endPoint y: 314, distance: 102.2
click at [523, 252] on div "1" at bounding box center [530, 250] width 19 height 19
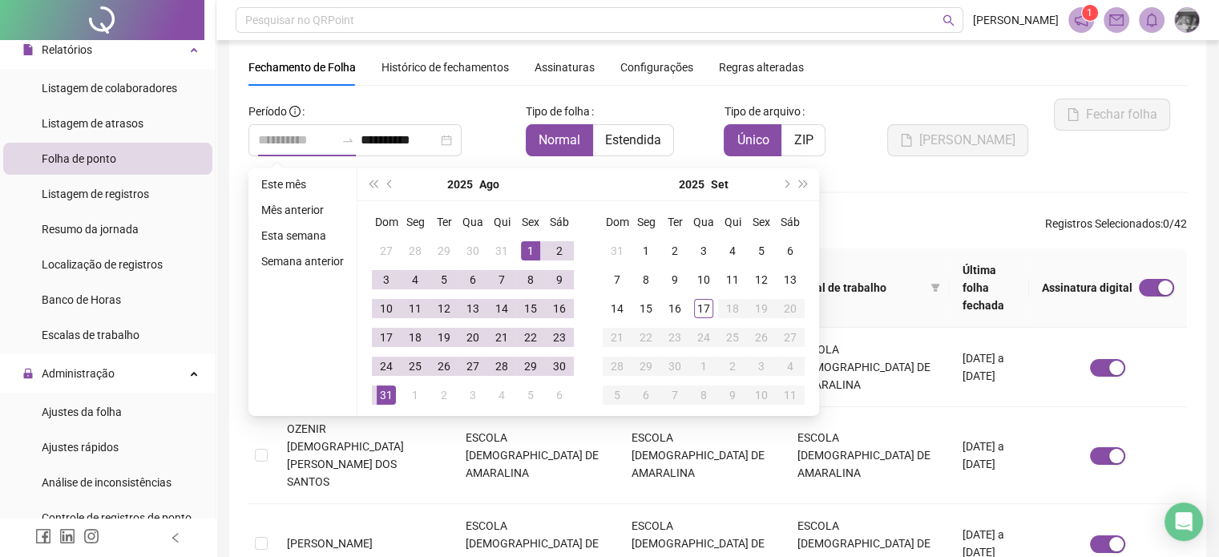
click at [391, 394] on div "31" at bounding box center [386, 395] width 19 height 19
type input "**********"
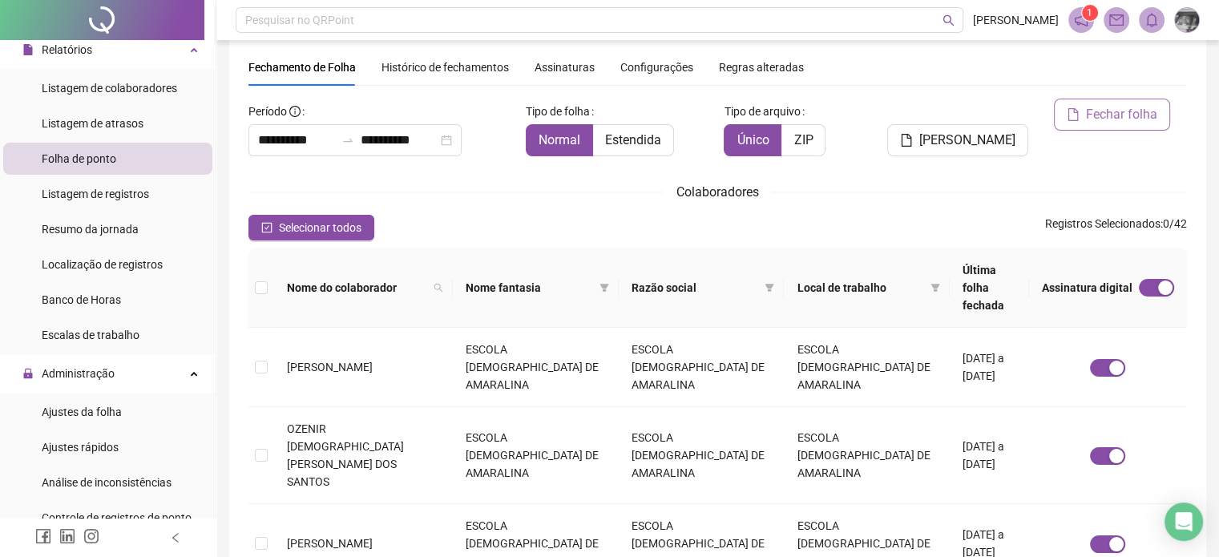
click at [1094, 123] on span "Fechar folha" at bounding box center [1121, 114] width 71 height 19
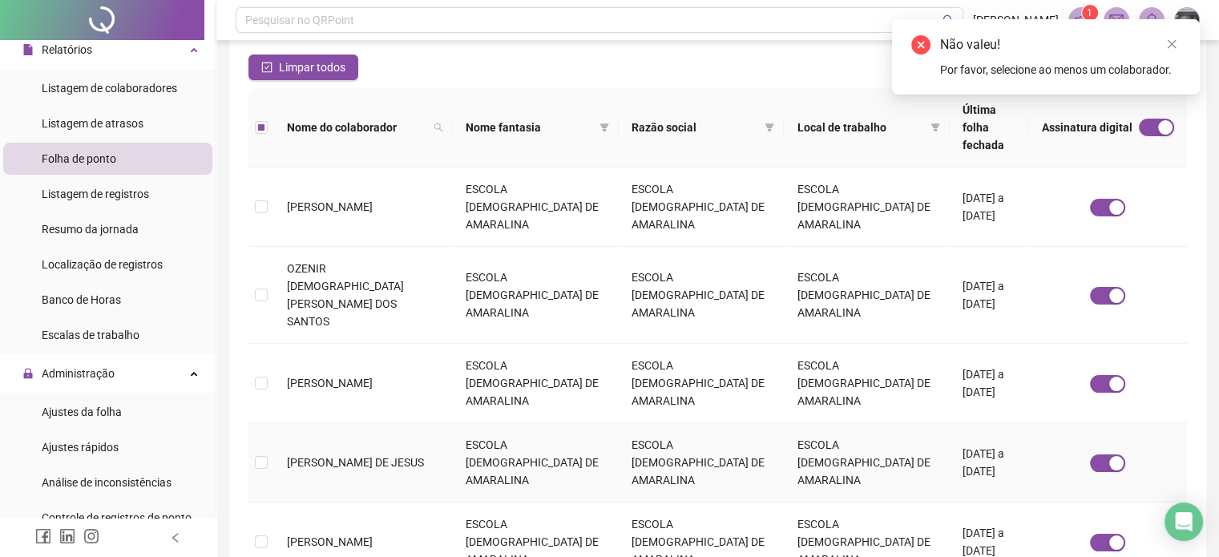
scroll to position [0, 0]
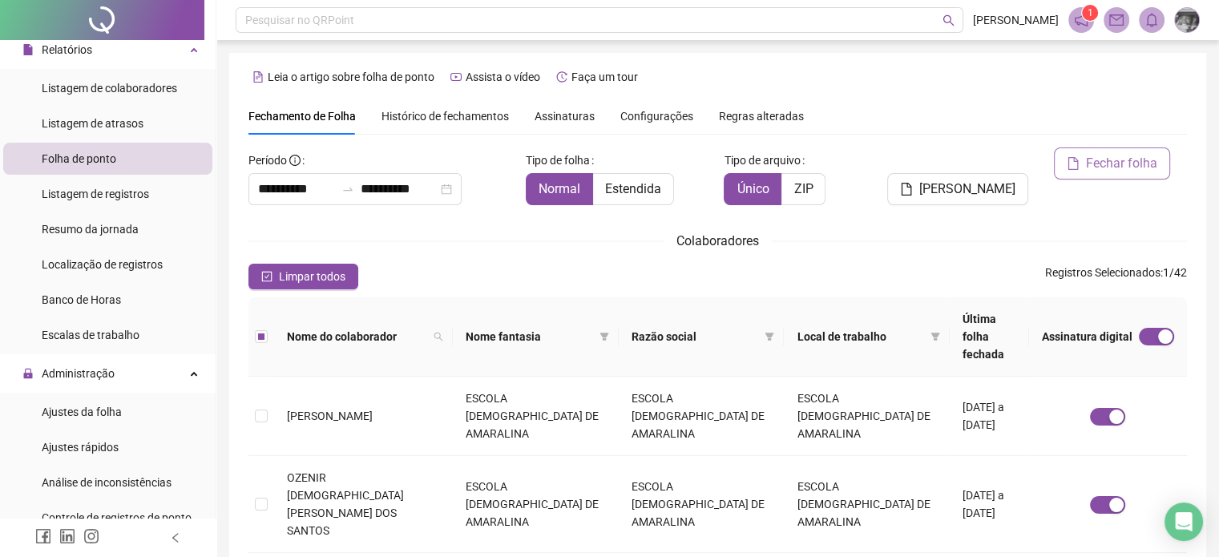
click at [1106, 164] on span "Fechar folha" at bounding box center [1121, 163] width 71 height 19
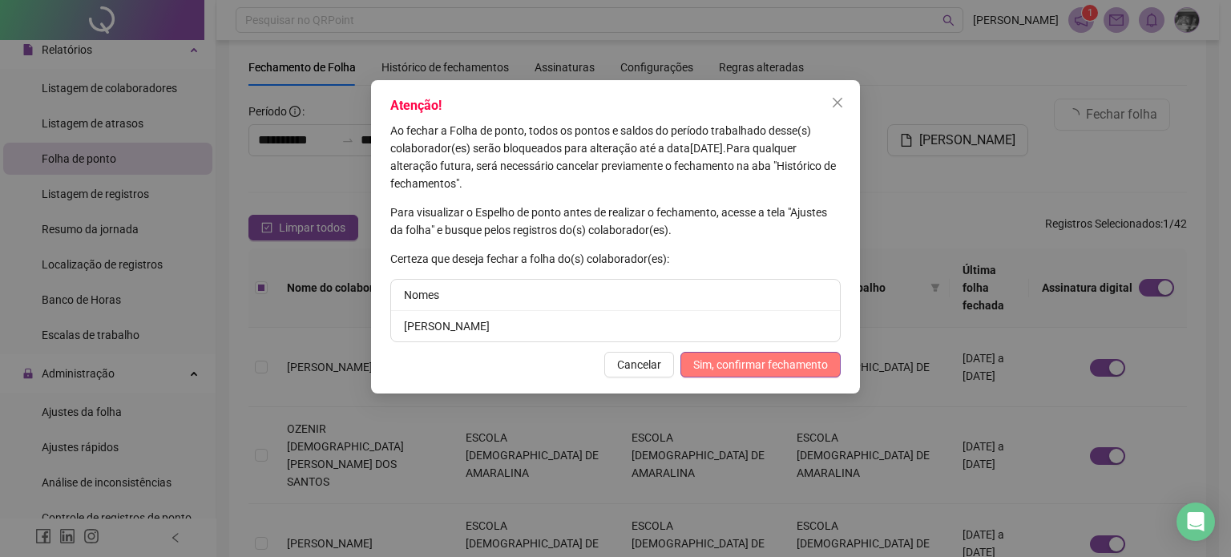
click at [715, 371] on span "Sim, confirmar fechamento" at bounding box center [760, 365] width 135 height 18
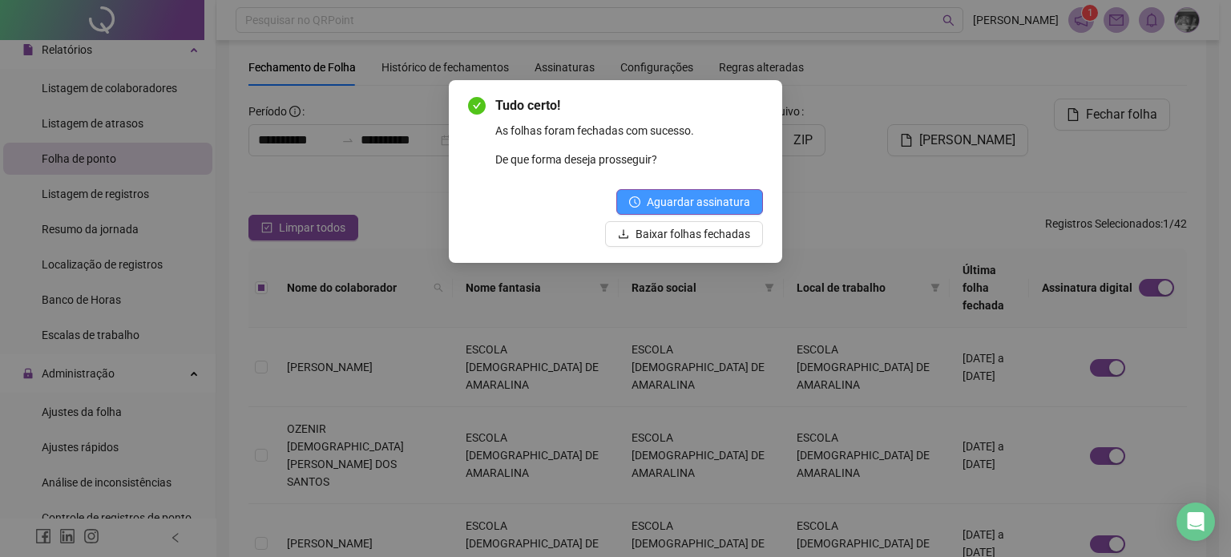
click at [709, 194] on span "Aguardar assinatura" at bounding box center [698, 202] width 103 height 18
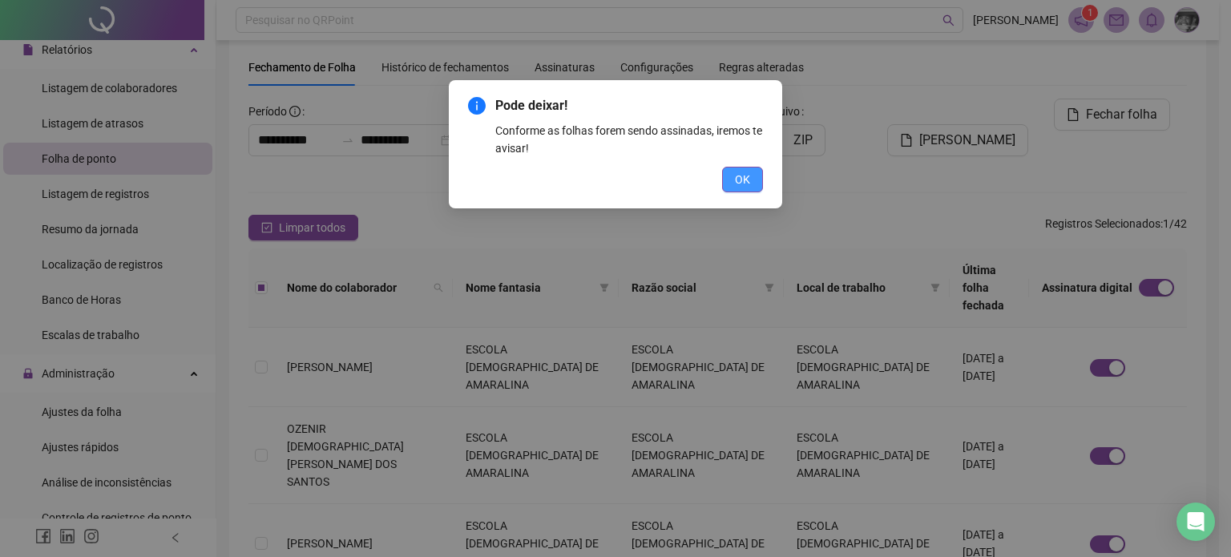
click at [741, 171] on span "OK" at bounding box center [742, 180] width 15 height 18
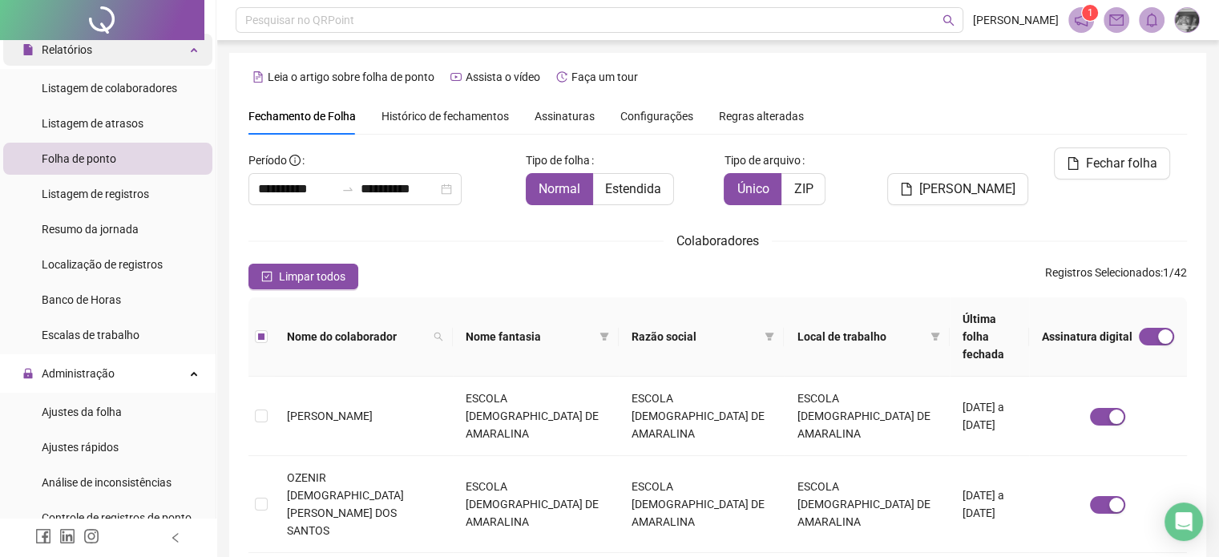
scroll to position [0, 0]
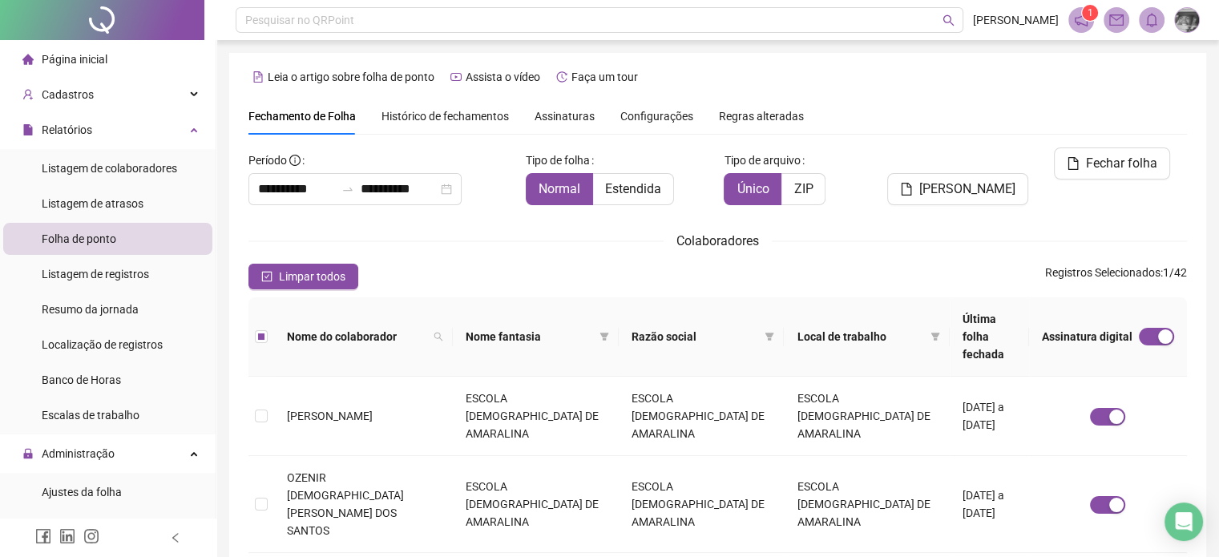
click at [123, 63] on li "Página inicial" at bounding box center [107, 59] width 209 height 32
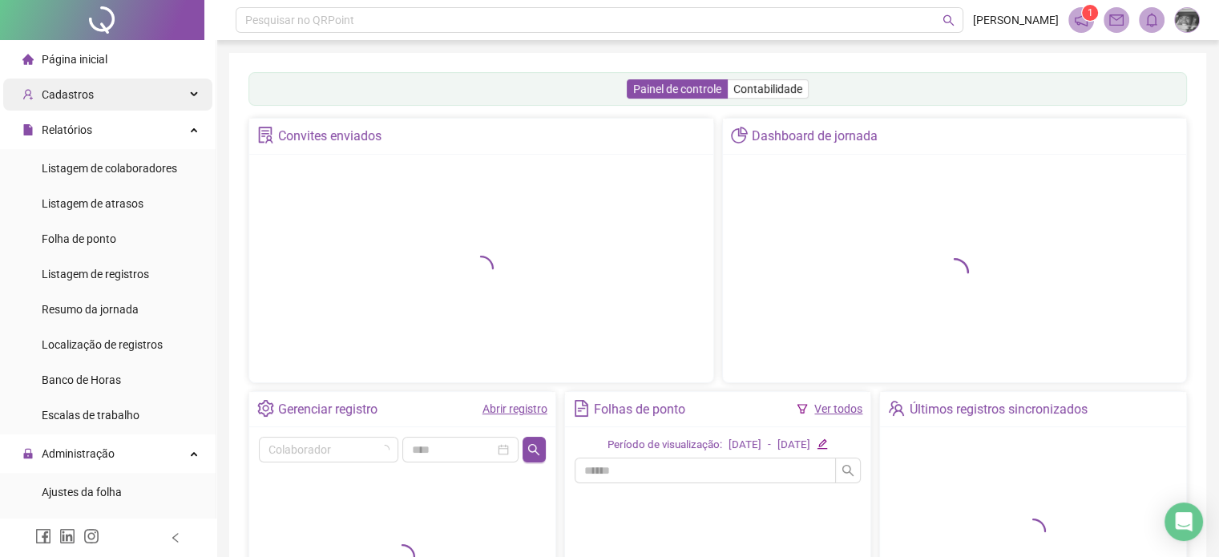
click at [109, 86] on div "Cadastros" at bounding box center [107, 95] width 209 height 32
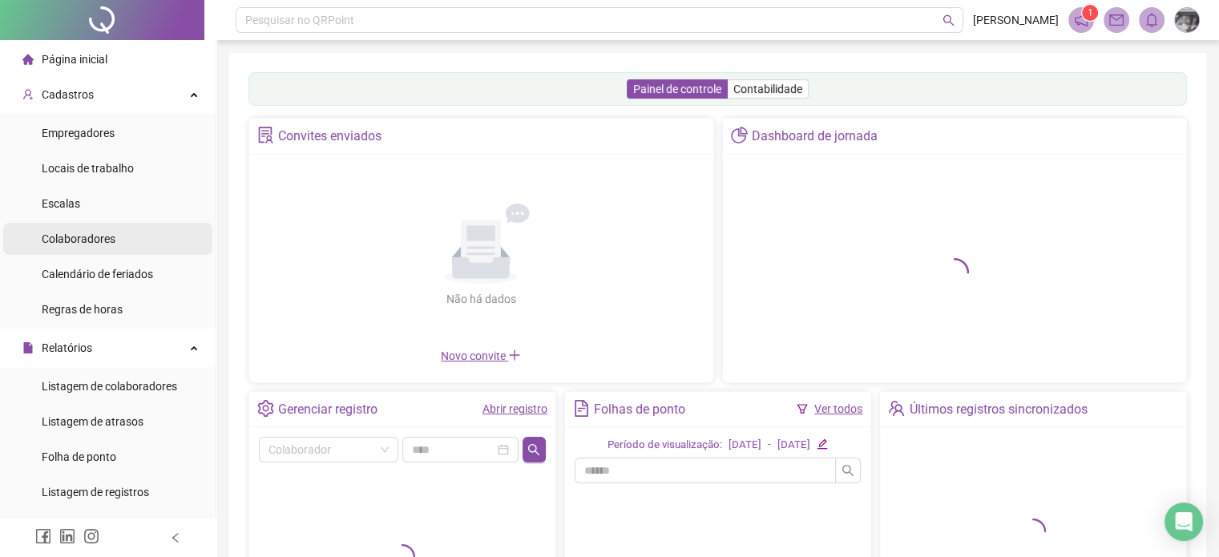
click at [85, 239] on span "Colaboradores" at bounding box center [79, 238] width 74 height 13
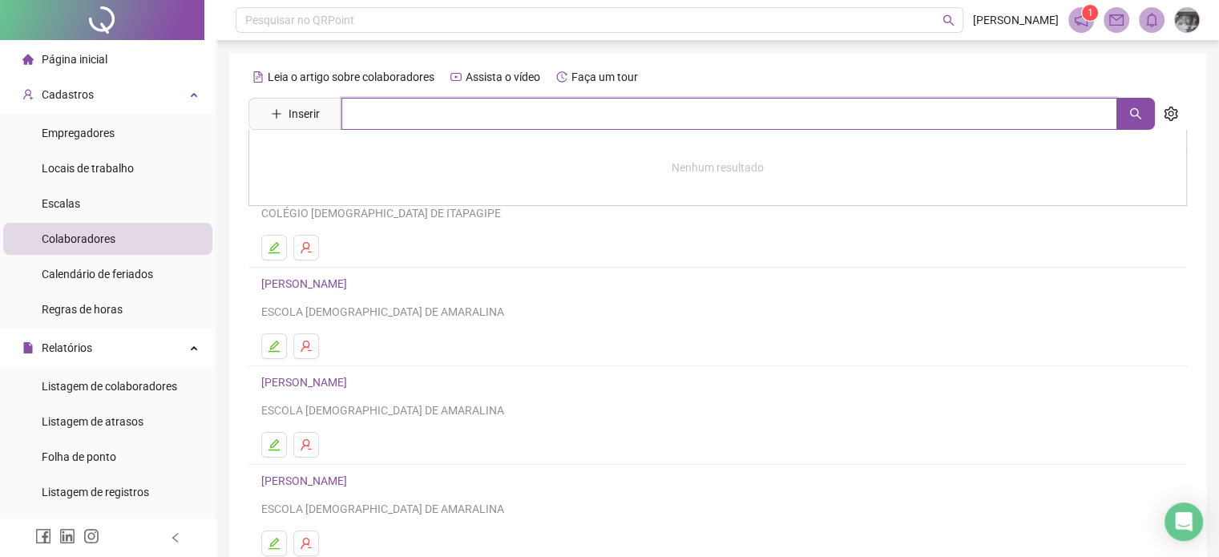
click at [428, 122] on input "text" at bounding box center [729, 114] width 776 height 32
type input "****"
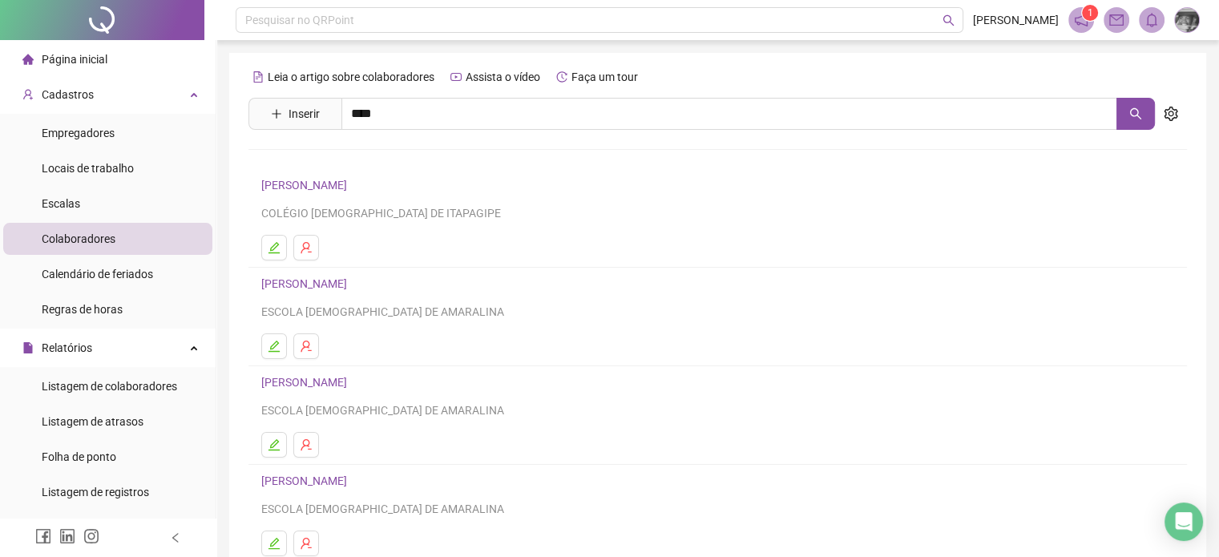
click at [371, 236] on link "MARINEIS NUNES DANTAS" at bounding box center [345, 230] width 134 height 13
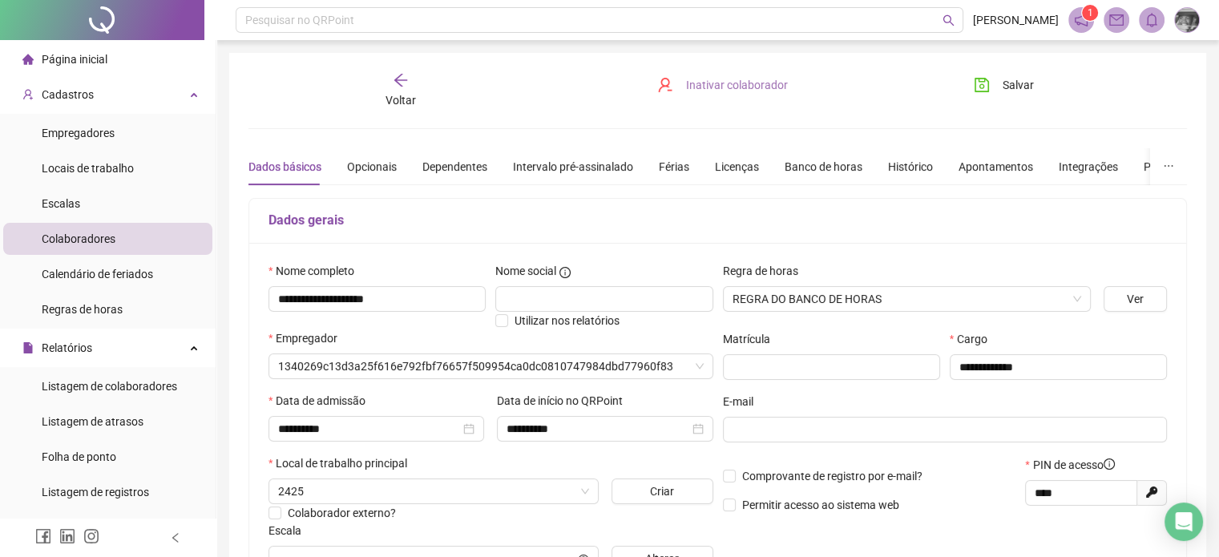
type input "**********"
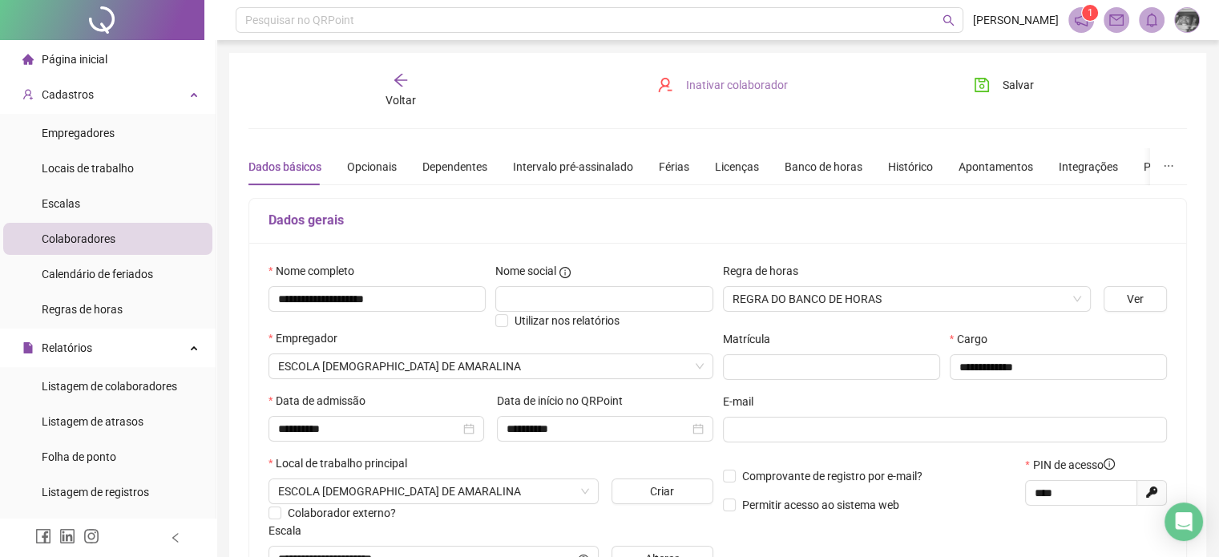
click at [741, 86] on span "Inativar colaborador" at bounding box center [737, 85] width 102 height 18
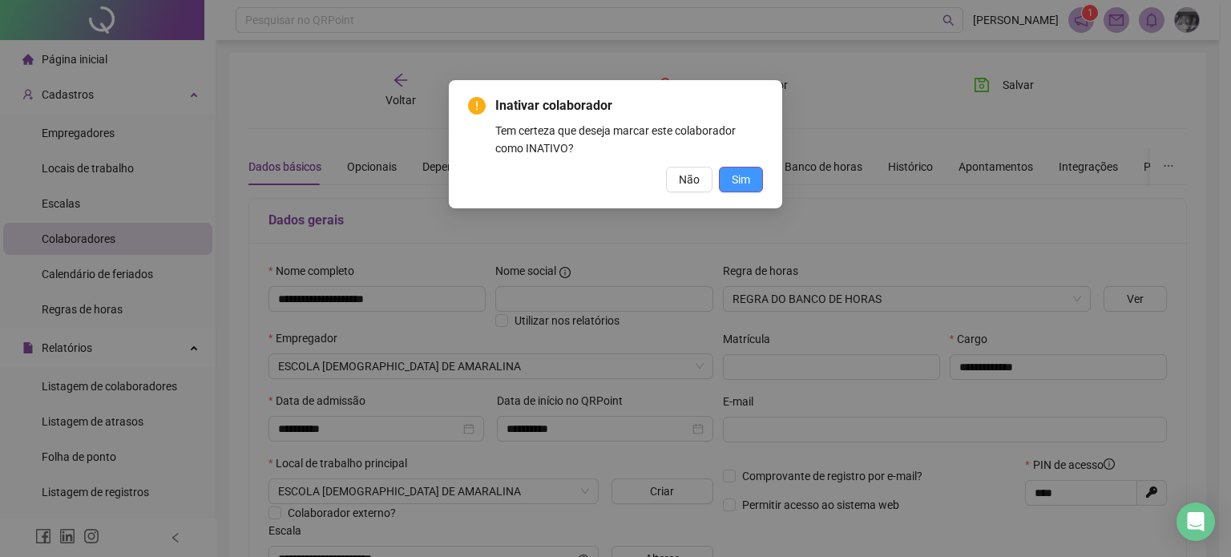
click at [747, 184] on span "Sim" at bounding box center [741, 180] width 18 height 18
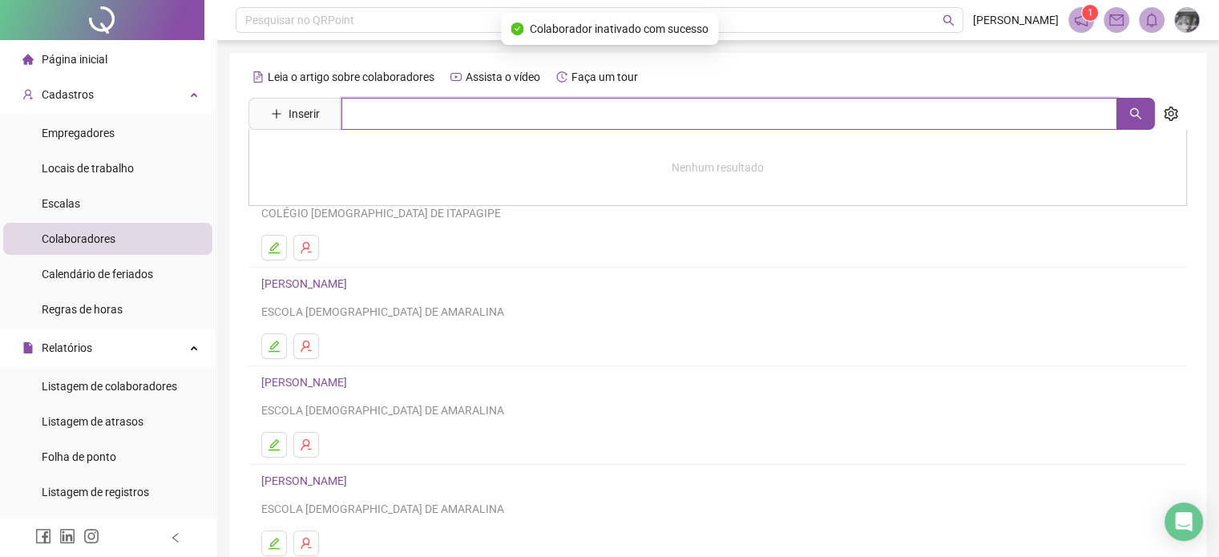
click at [433, 119] on input "text" at bounding box center [729, 114] width 776 height 32
type input "****"
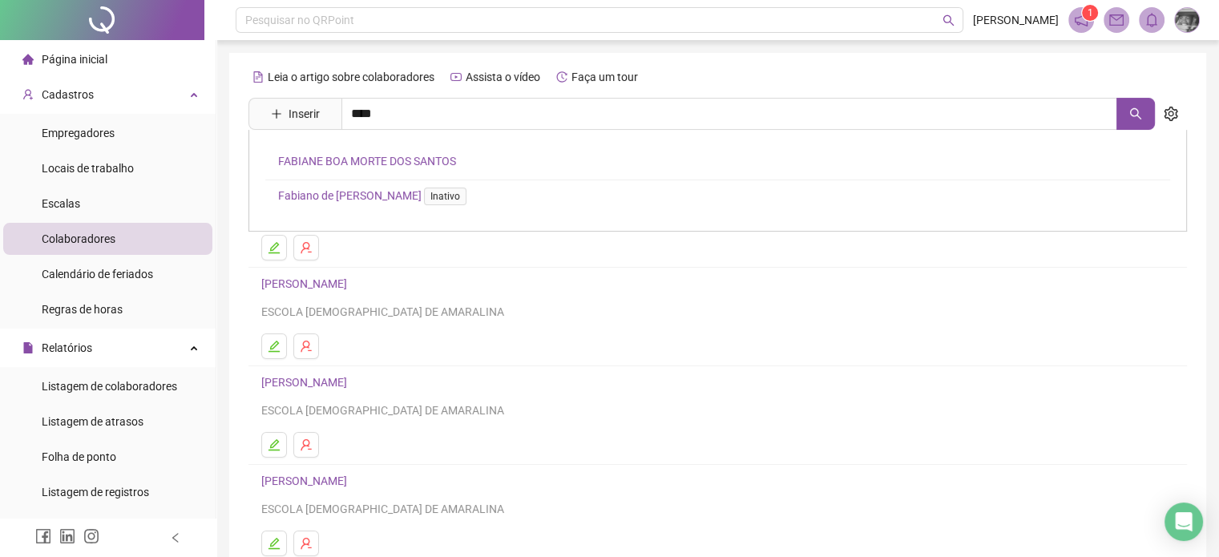
click at [370, 160] on link "FABIANE BOA MORTE DOS SANTOS" at bounding box center [367, 161] width 178 height 13
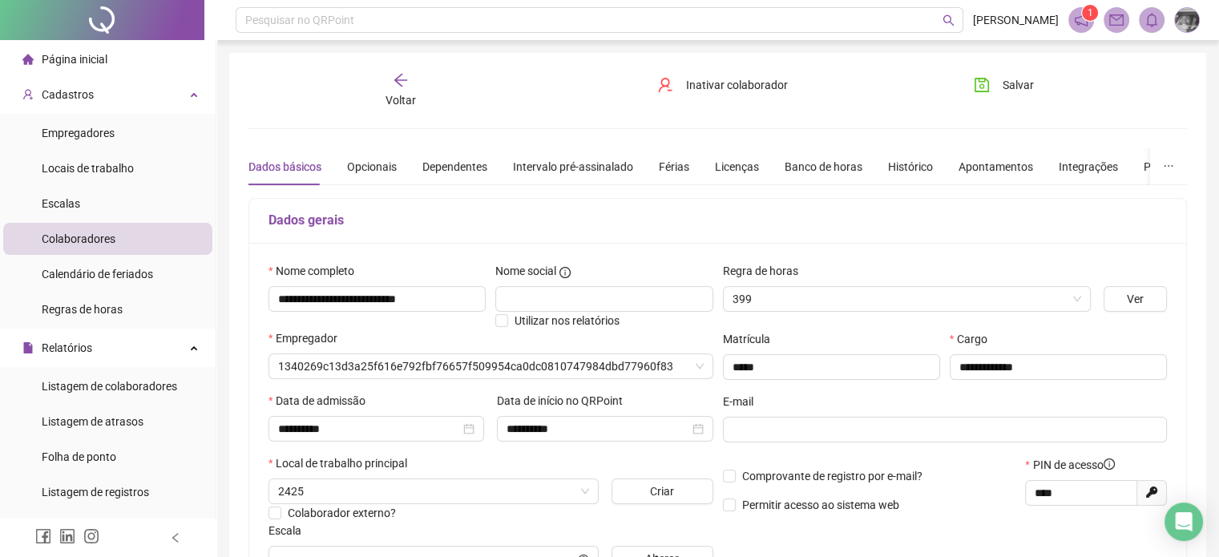
type input "**********"
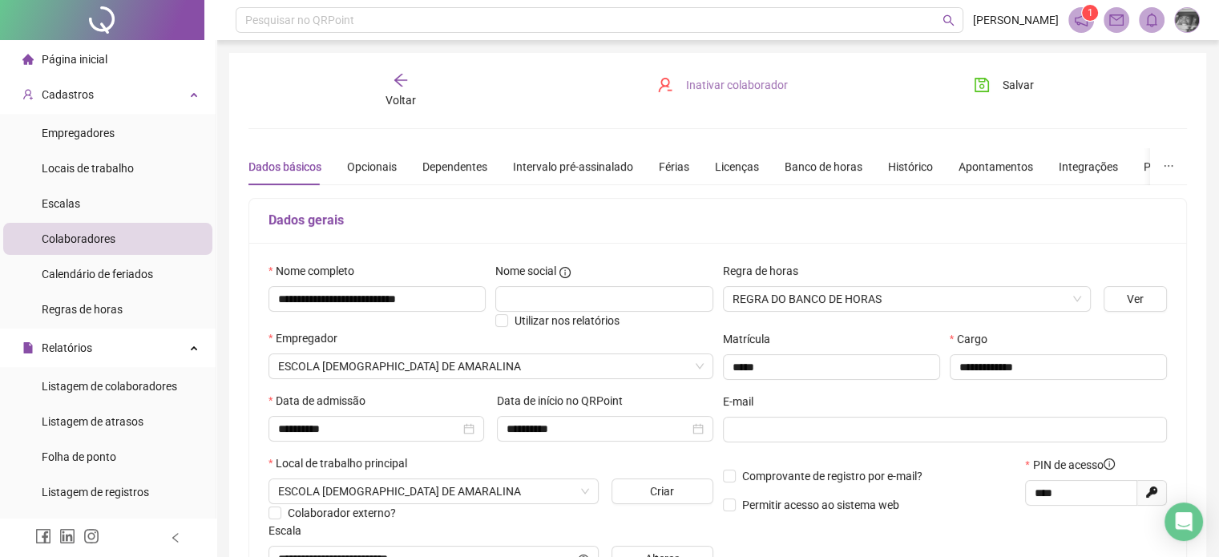
click at [734, 89] on span "Inativar colaborador" at bounding box center [737, 85] width 102 height 18
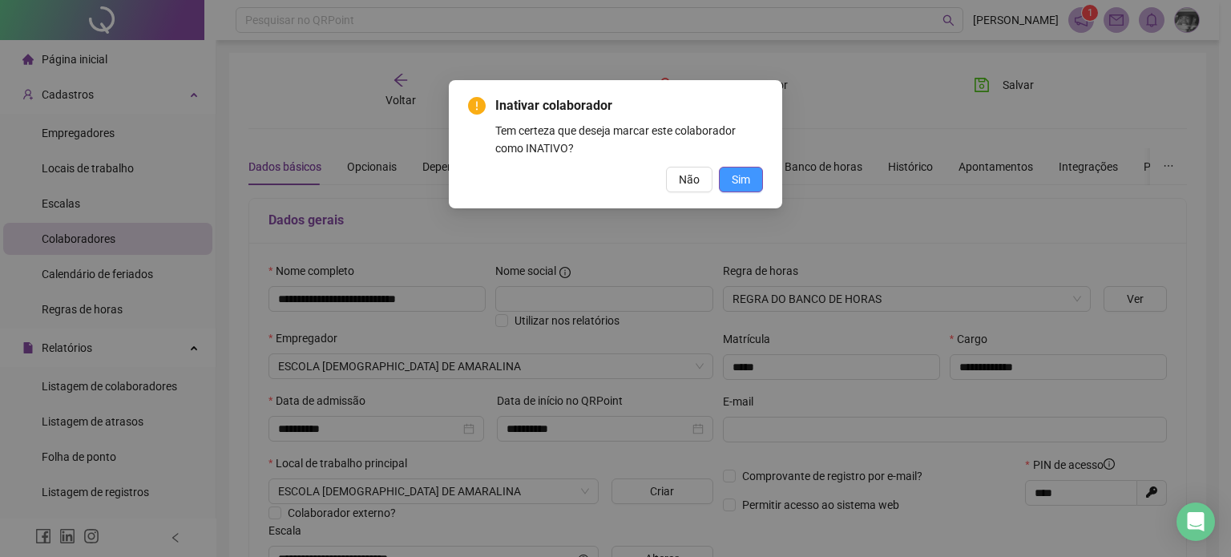
click at [741, 174] on span "Sim" at bounding box center [741, 180] width 18 height 18
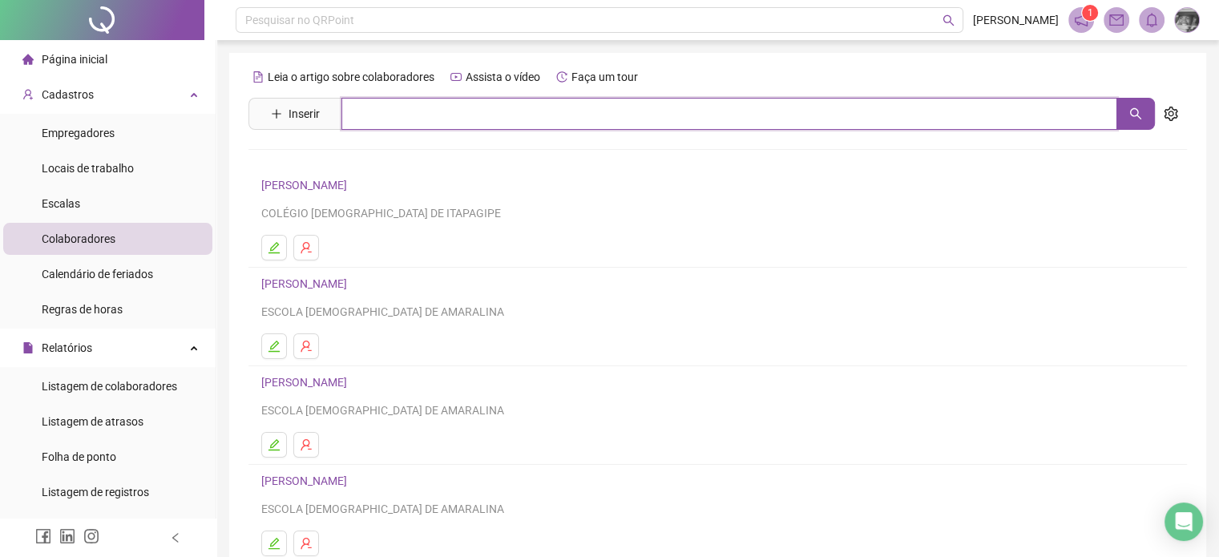
click at [515, 108] on input "text" at bounding box center [729, 114] width 776 height 32
type input "*****"
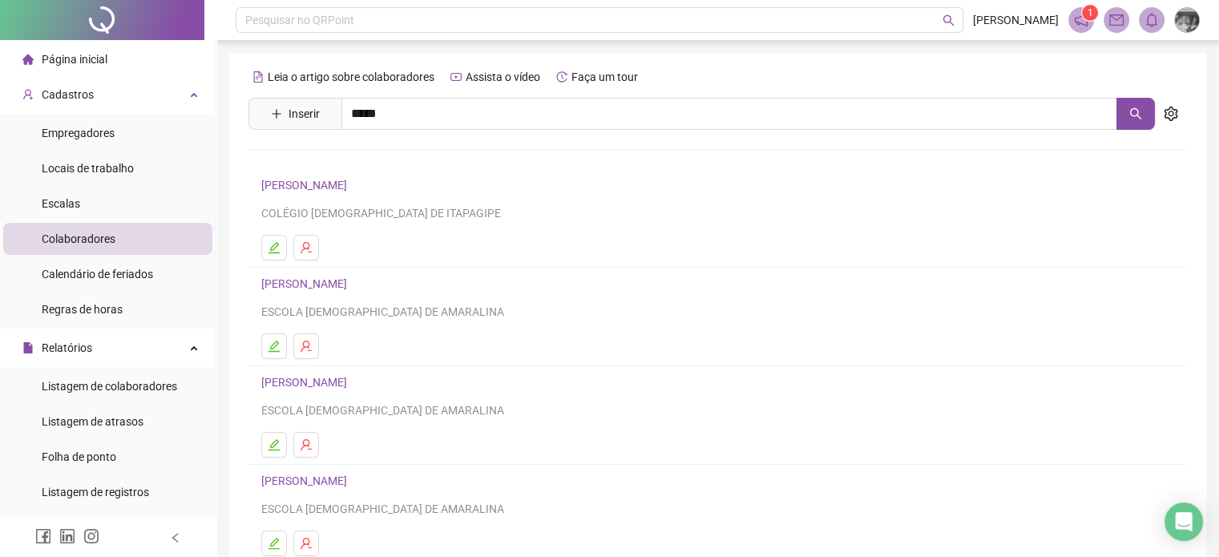
click at [364, 165] on link "JOSUE LESSA BARBOSA MACHADO" at bounding box center [321, 161] width 86 height 13
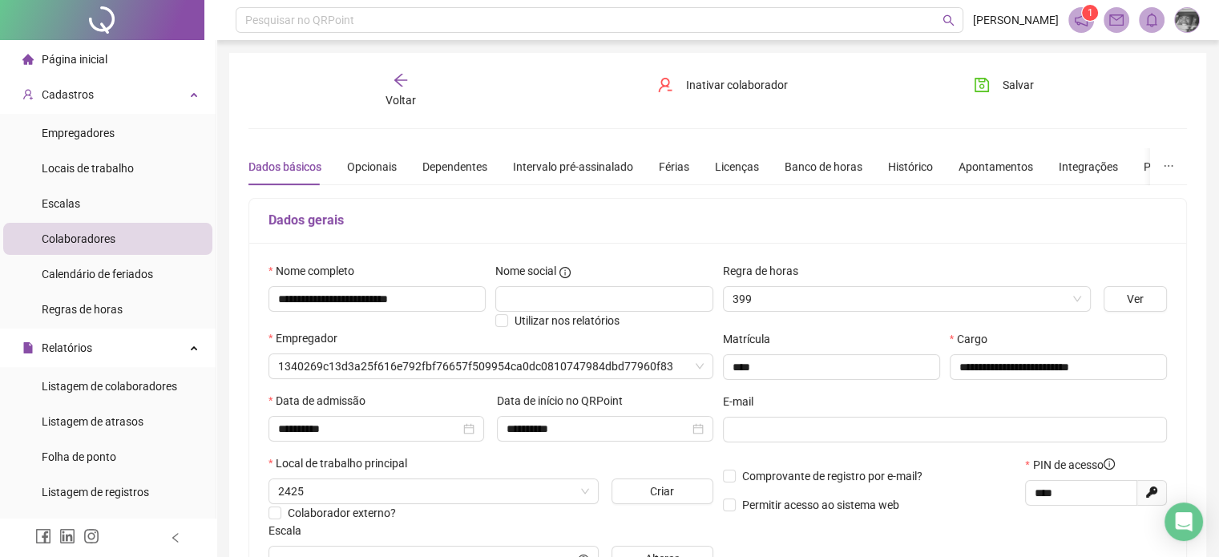
type input "**********"
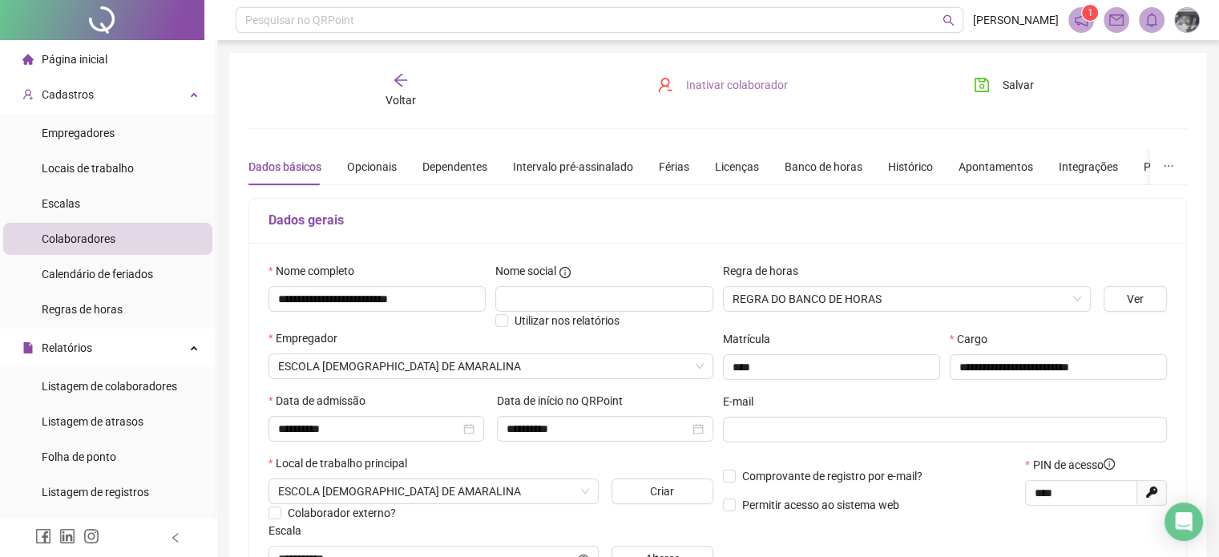
click at [721, 72] on button "Inativar colaborador" at bounding box center [722, 85] width 155 height 26
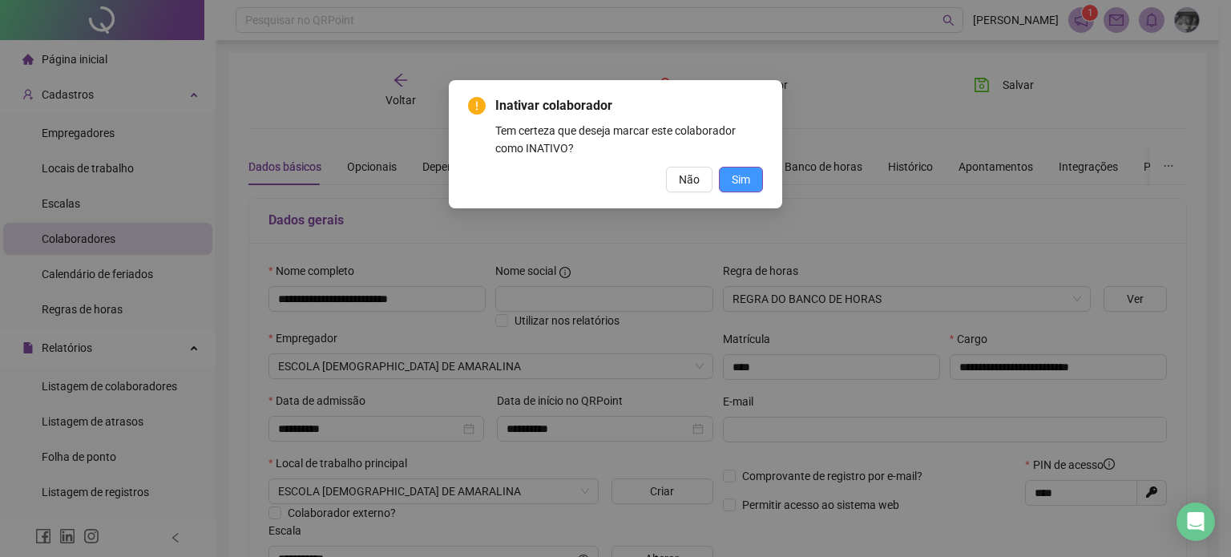
click at [751, 179] on button "Sim" at bounding box center [741, 180] width 44 height 26
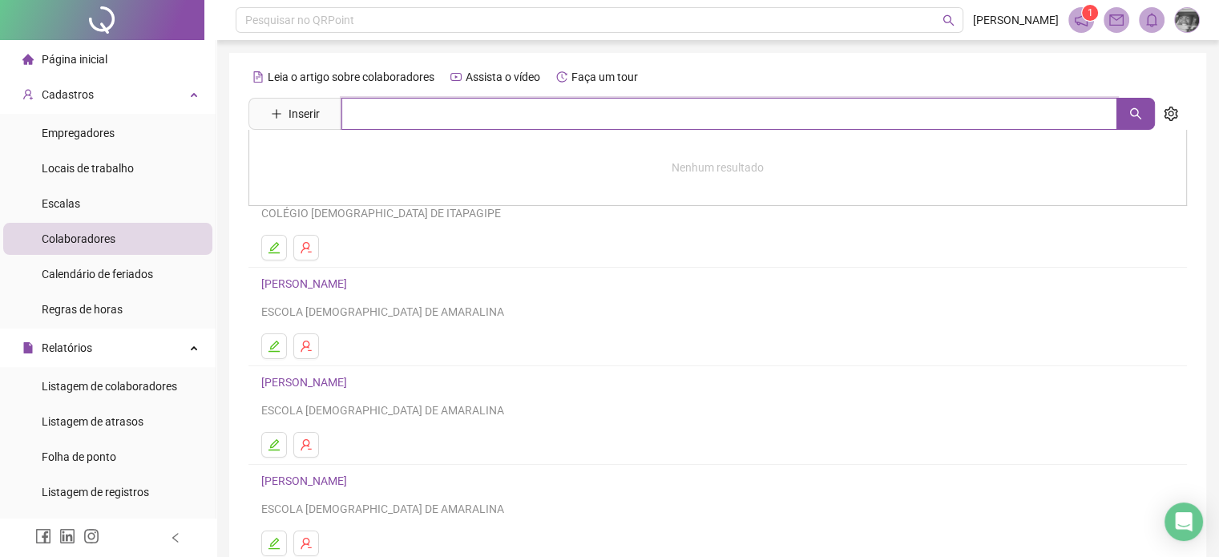
click at [502, 114] on input "text" at bounding box center [729, 114] width 776 height 32
type input "****"
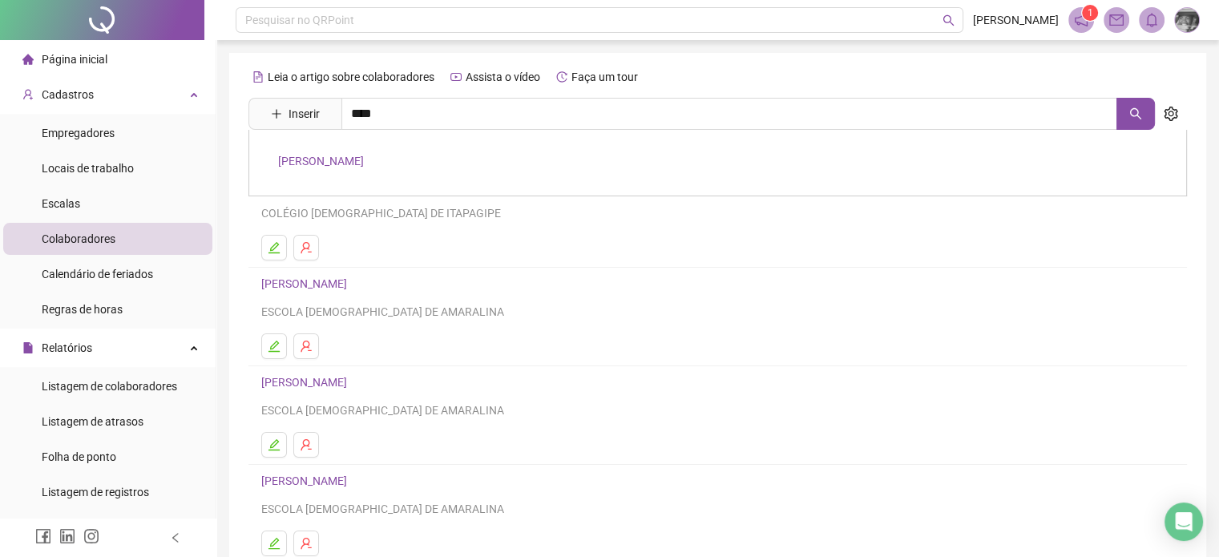
click at [281, 178] on div "LAILSON SANTANA DOS SANTOS" at bounding box center [717, 163] width 939 height 67
click at [292, 162] on div "Leia o artigo sobre colaboradores Assista o vídeo Faça um tour Inserir **** LAI…" at bounding box center [717, 375] width 939 height 623
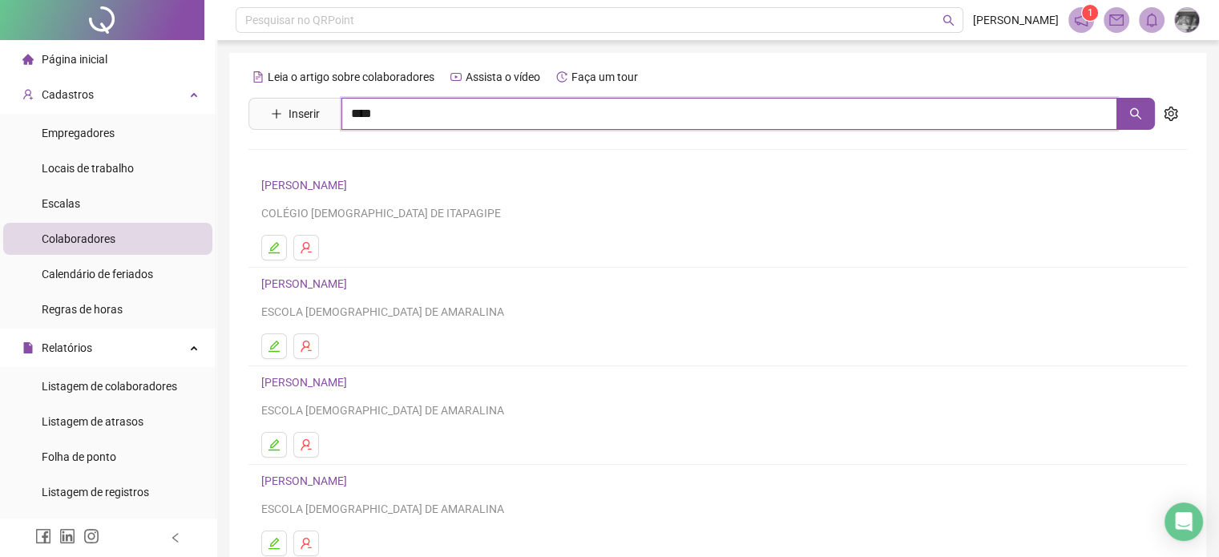
click at [389, 119] on input "****" at bounding box center [729, 114] width 776 height 32
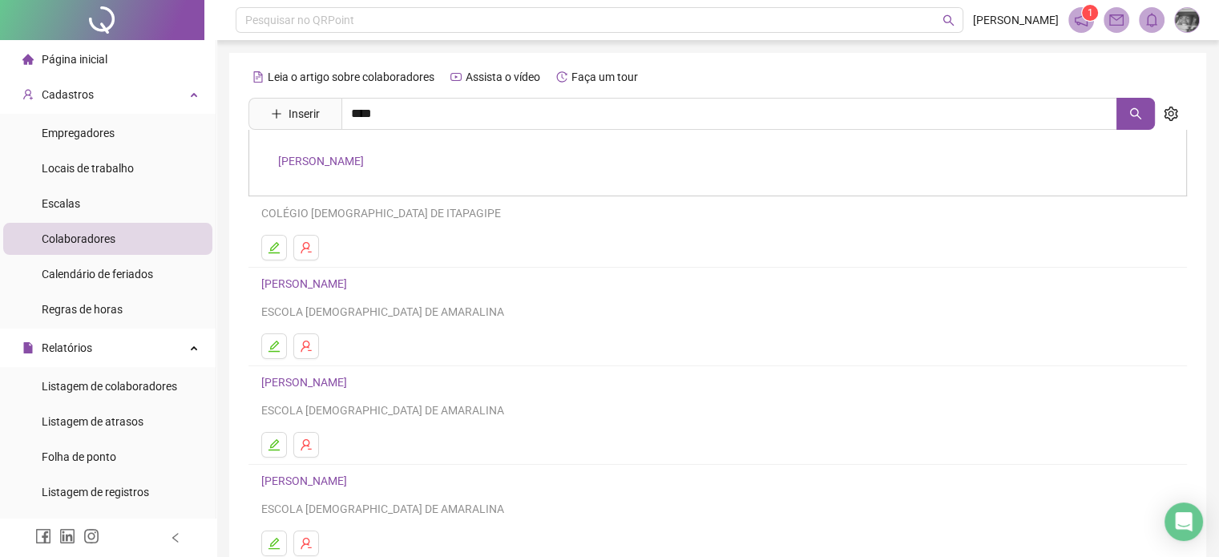
click at [364, 160] on link "LAILSON SANTANA DOS SANTOS" at bounding box center [321, 161] width 86 height 13
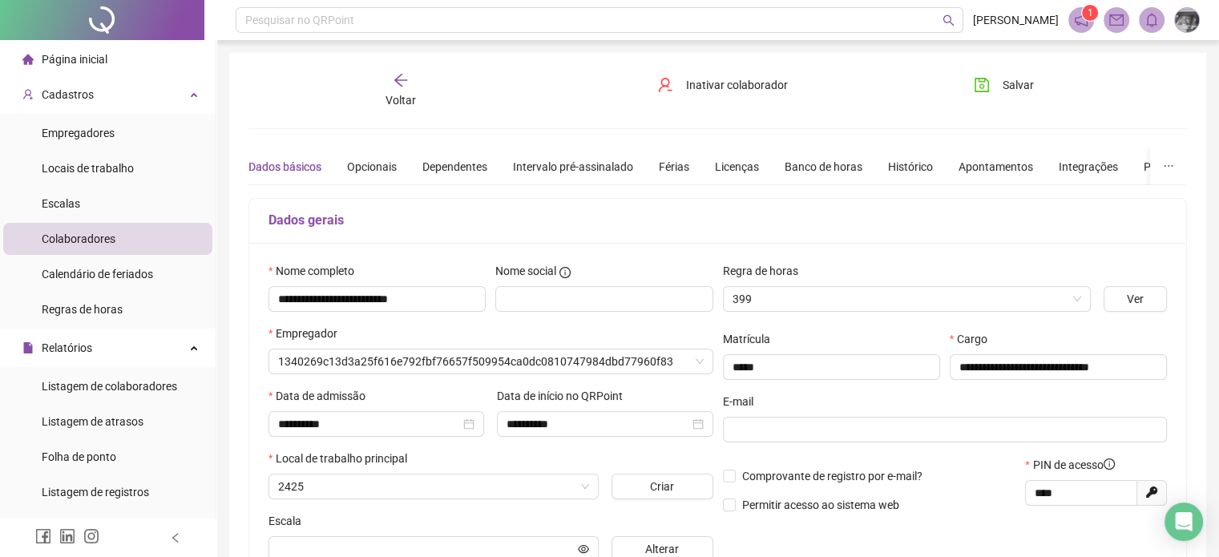
type input "**********"
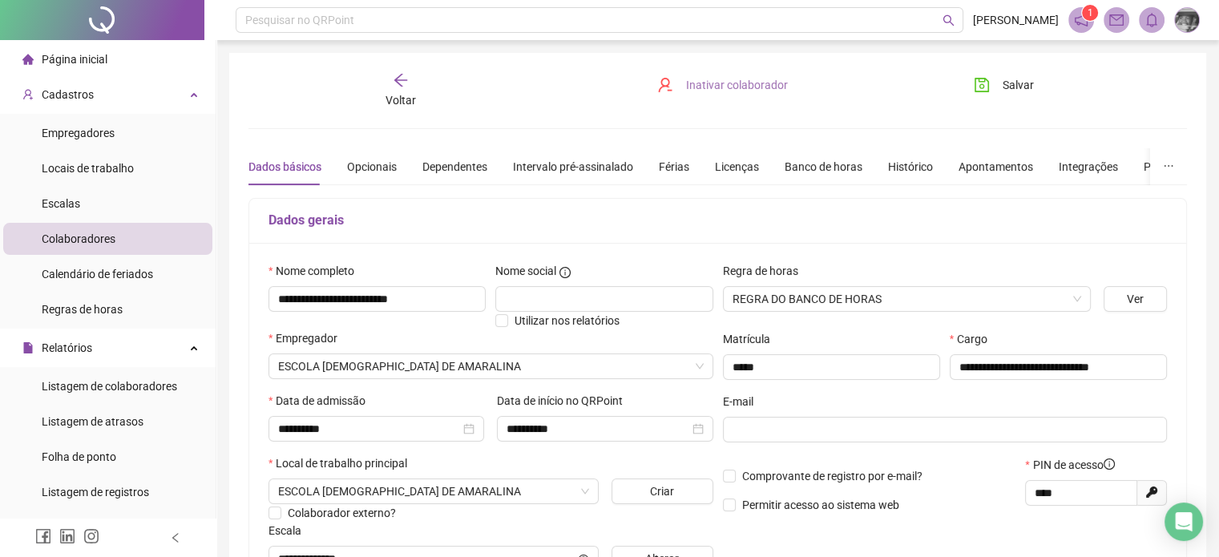
click at [753, 97] on button "Inativar colaborador" at bounding box center [722, 85] width 155 height 26
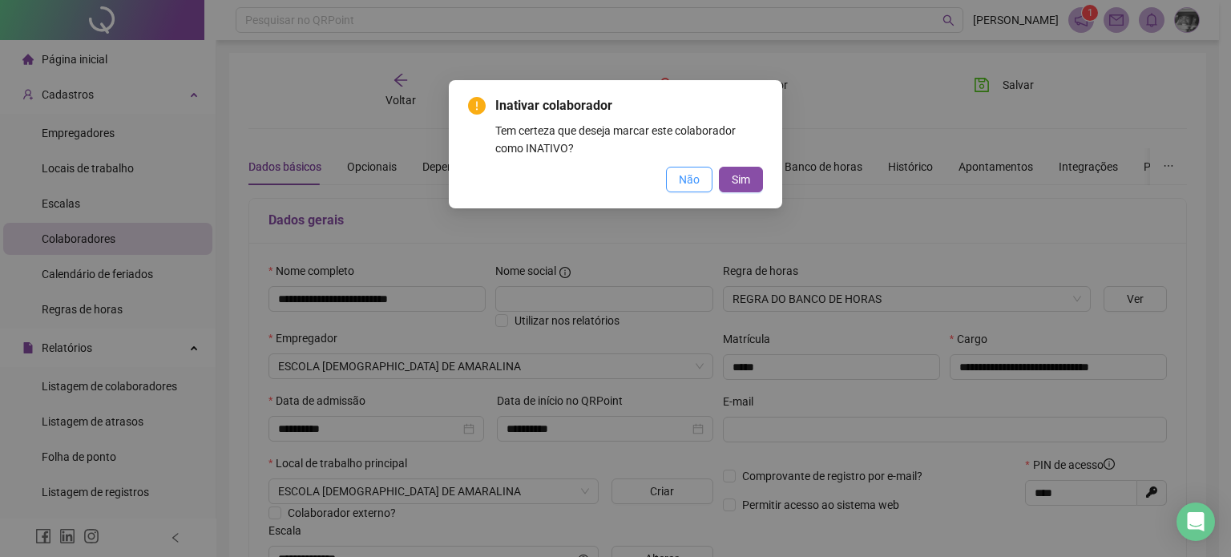
click at [686, 181] on span "Não" at bounding box center [689, 180] width 21 height 18
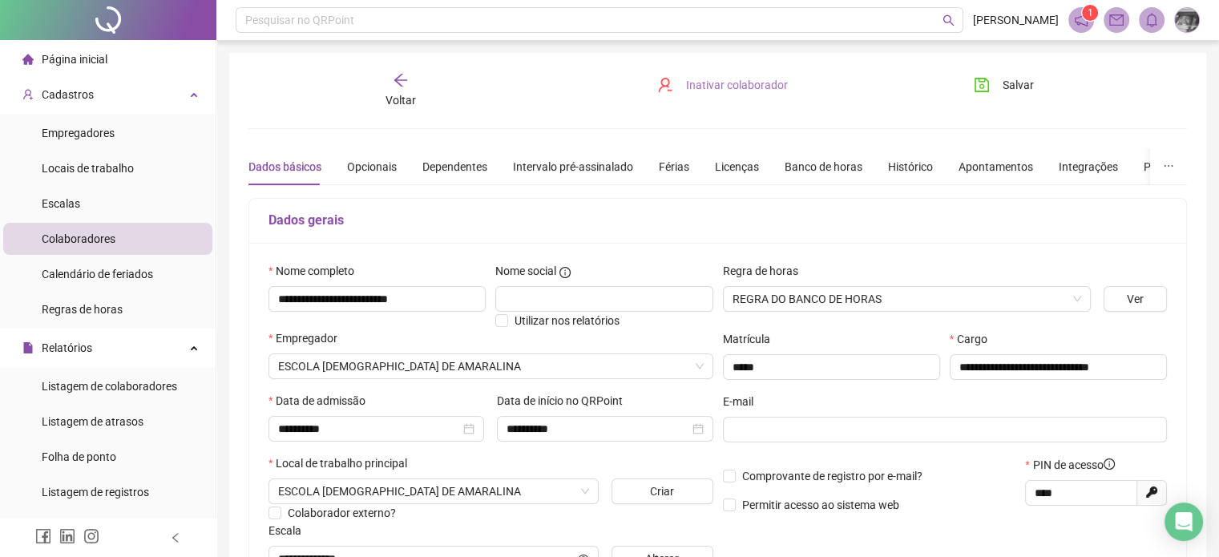
click at [701, 92] on span "Inativar colaborador" at bounding box center [737, 85] width 102 height 18
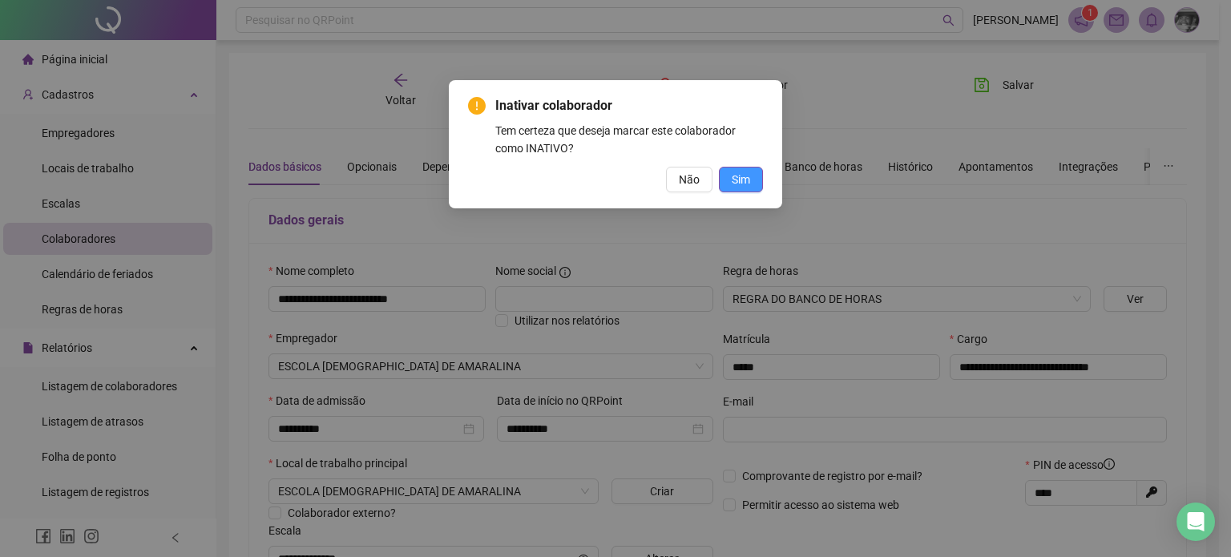
click at [734, 175] on span "Sim" at bounding box center [741, 180] width 18 height 18
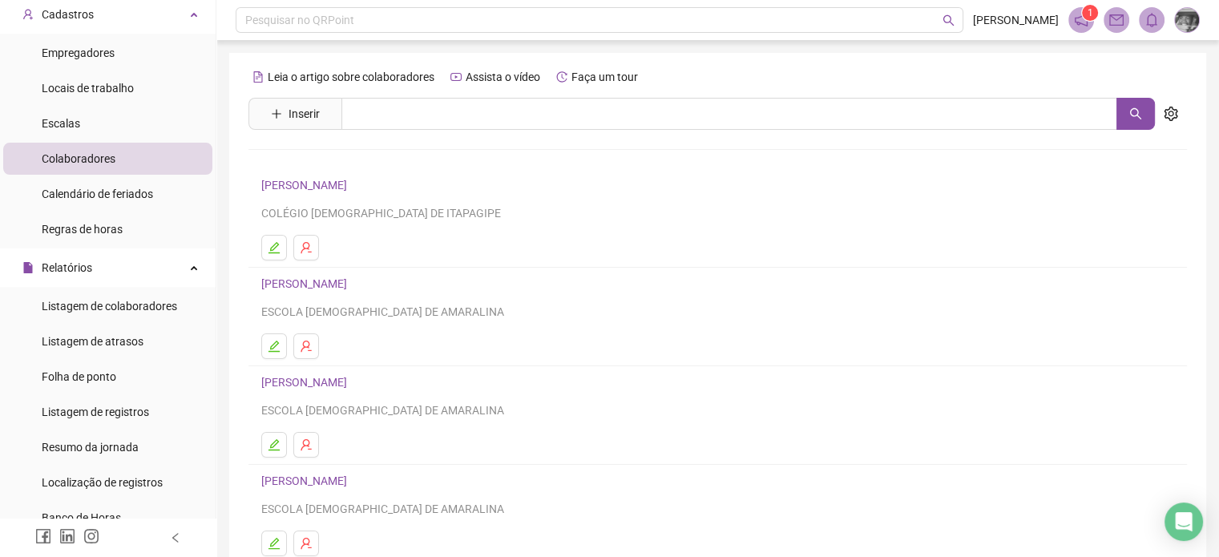
scroll to position [160, 0]
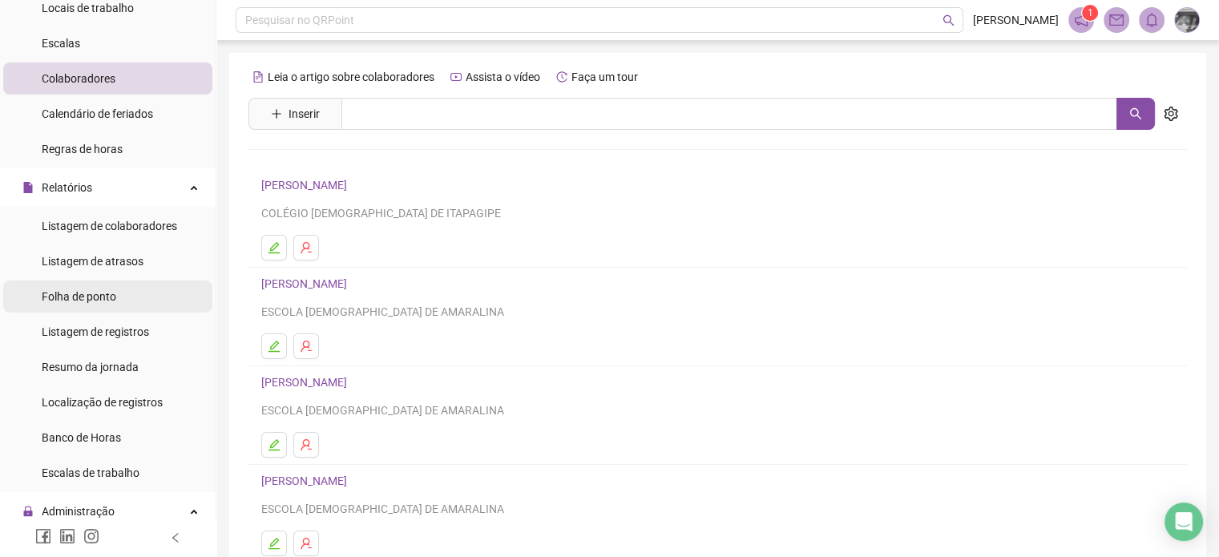
click at [87, 304] on div "Folha de ponto" at bounding box center [79, 297] width 75 height 32
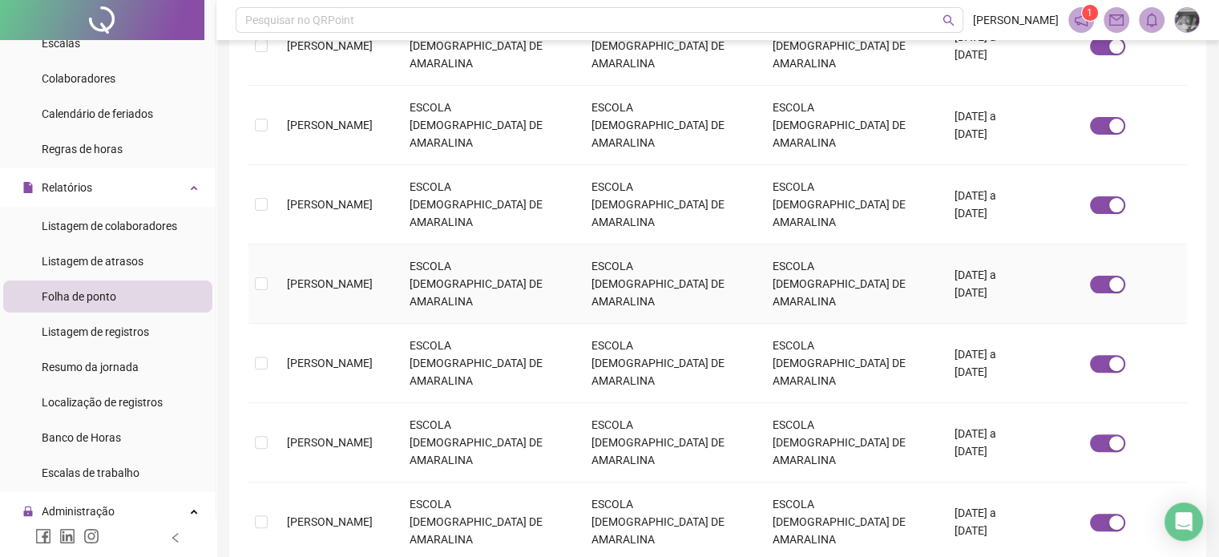
scroll to position [530, 0]
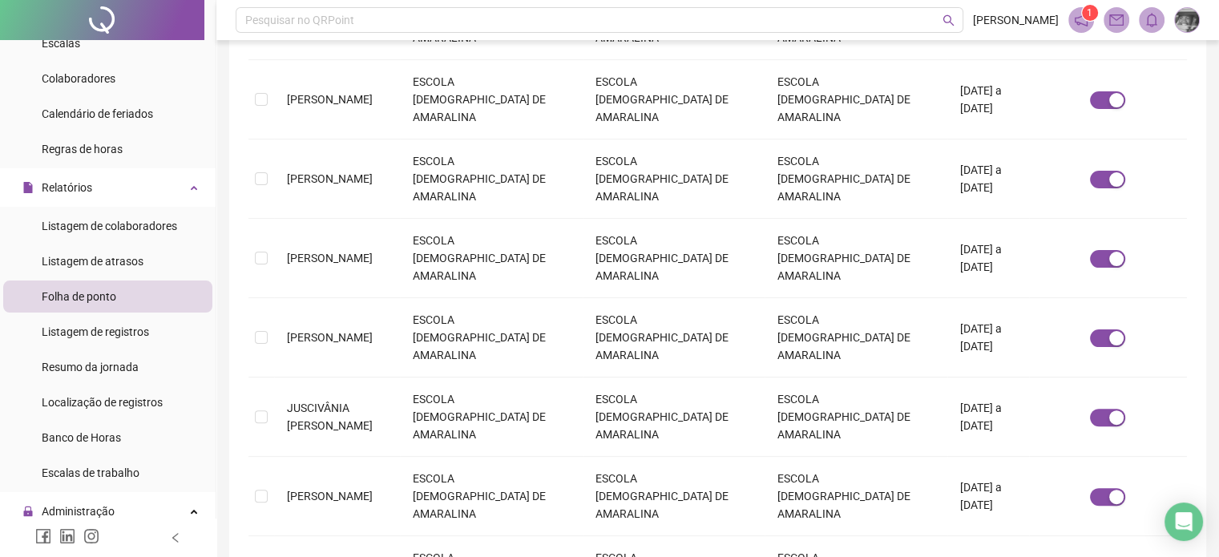
scroll to position [0, 0]
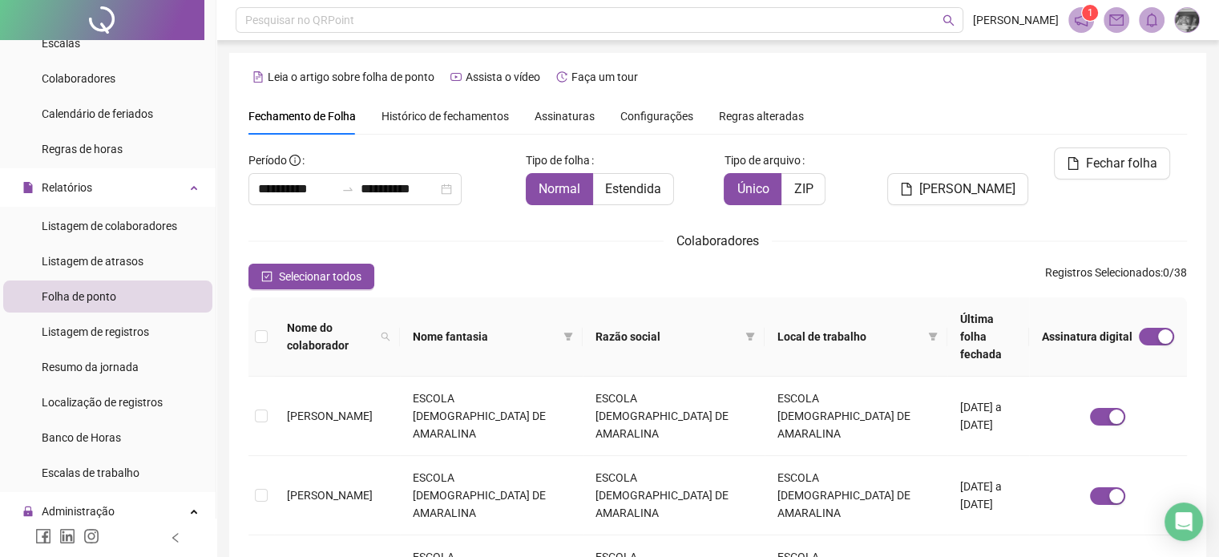
click at [562, 115] on span "Assinaturas" at bounding box center [565, 116] width 60 height 11
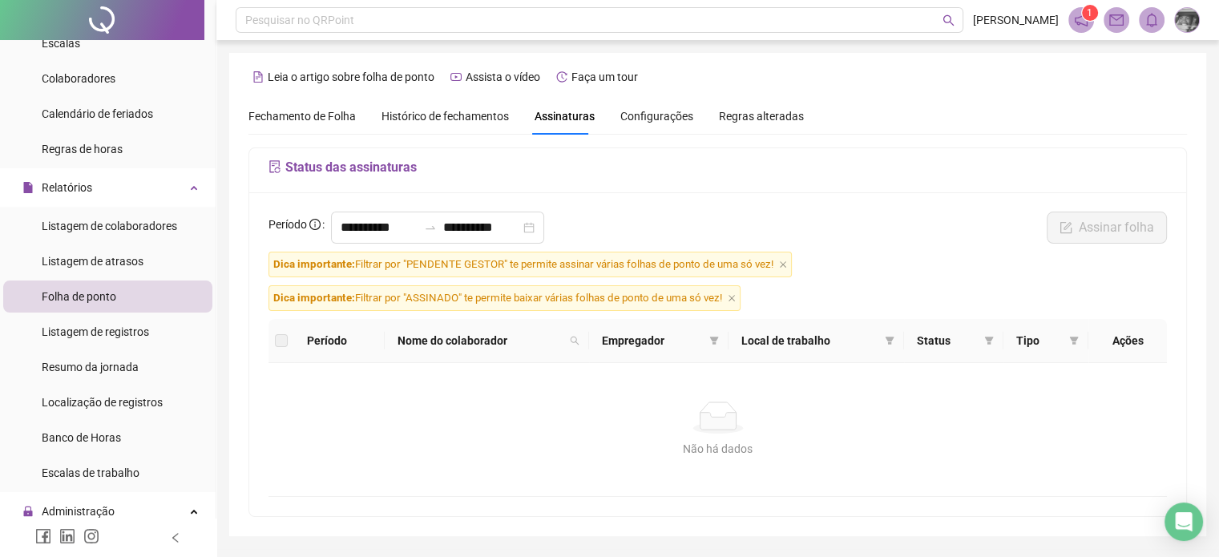
scroll to position [46, 0]
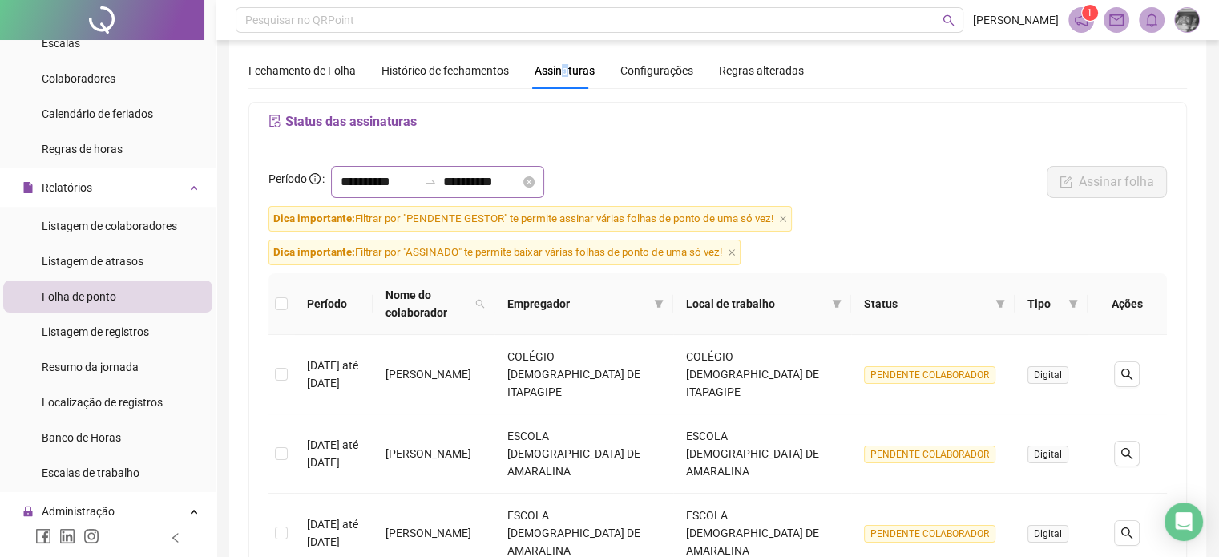
click at [544, 184] on div "**********" at bounding box center [437, 182] width 213 height 32
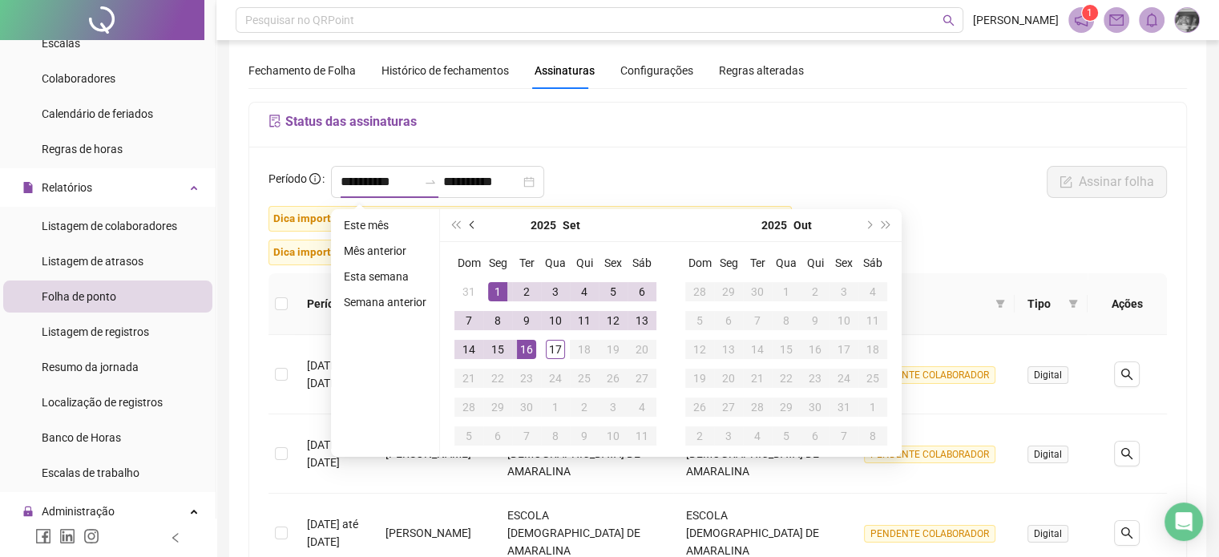
click at [471, 230] on button "prev-year" at bounding box center [473, 225] width 18 height 32
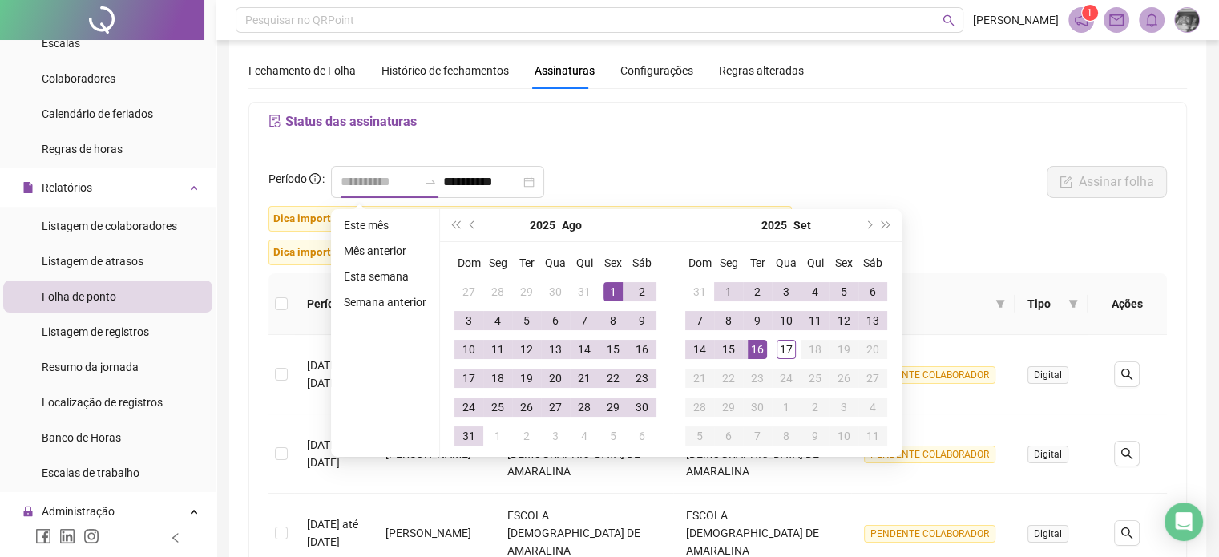
type input "**********"
click at [616, 289] on div "1" at bounding box center [613, 291] width 19 height 19
type input "**********"
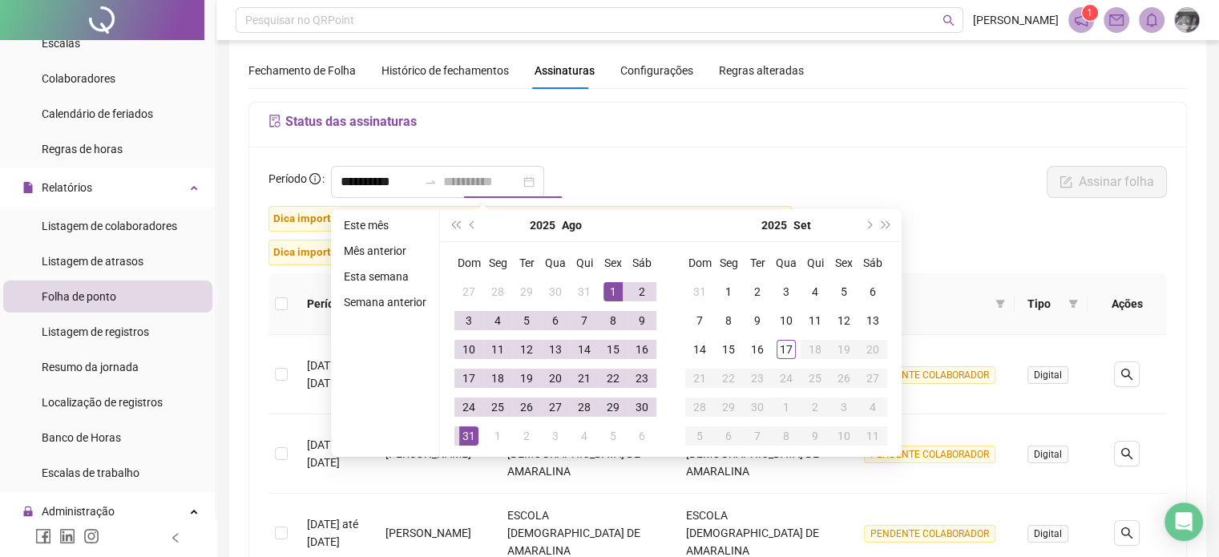
click at [459, 435] on div "31" at bounding box center [468, 435] width 19 height 19
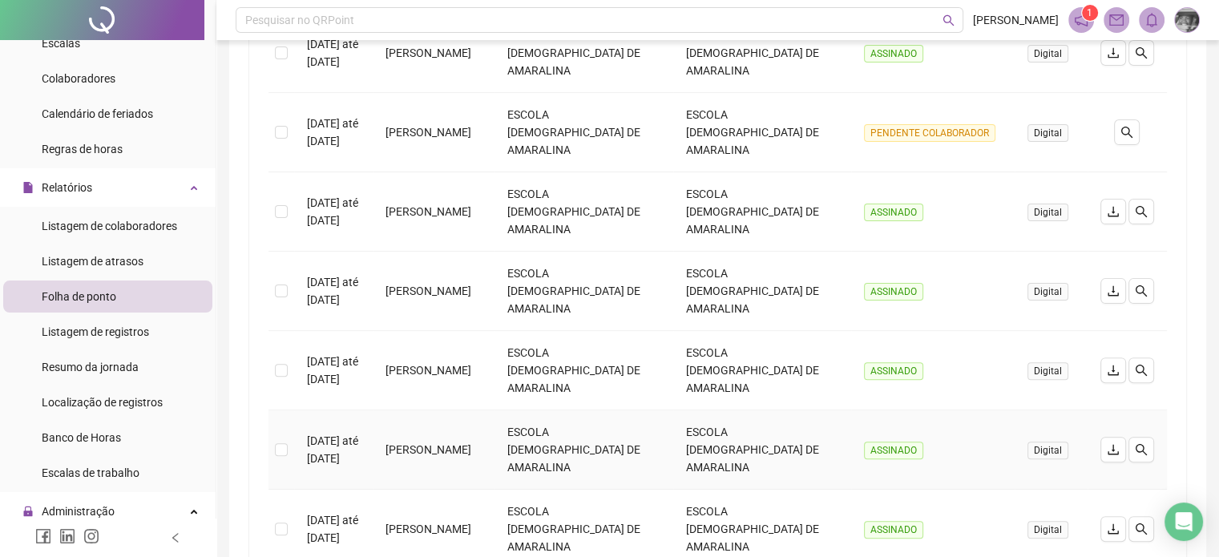
scroll to position [580, 0]
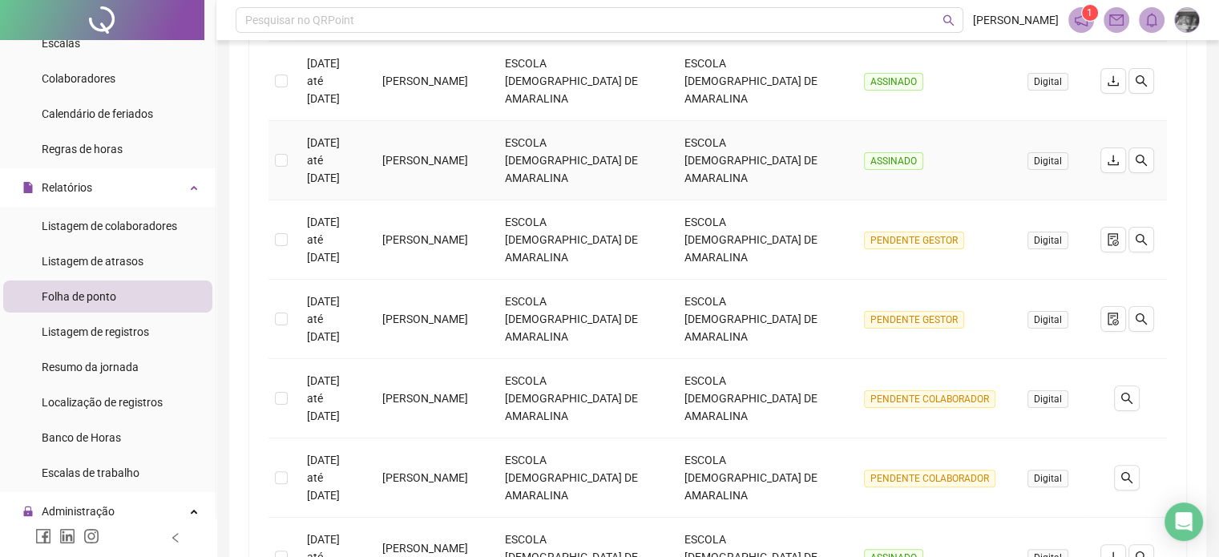
scroll to position [499, 0]
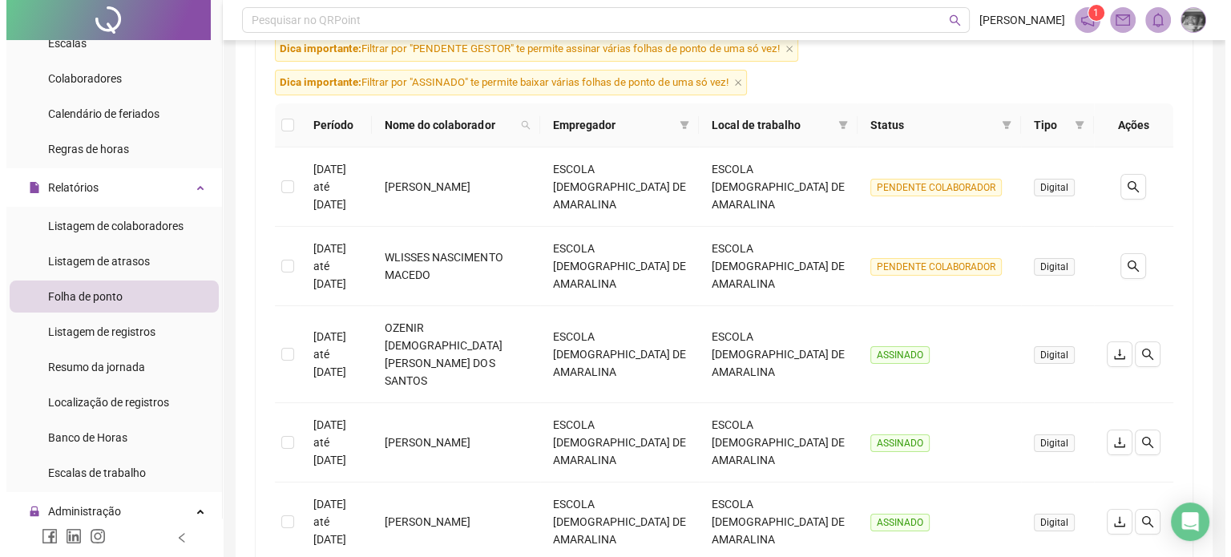
scroll to position [135, 0]
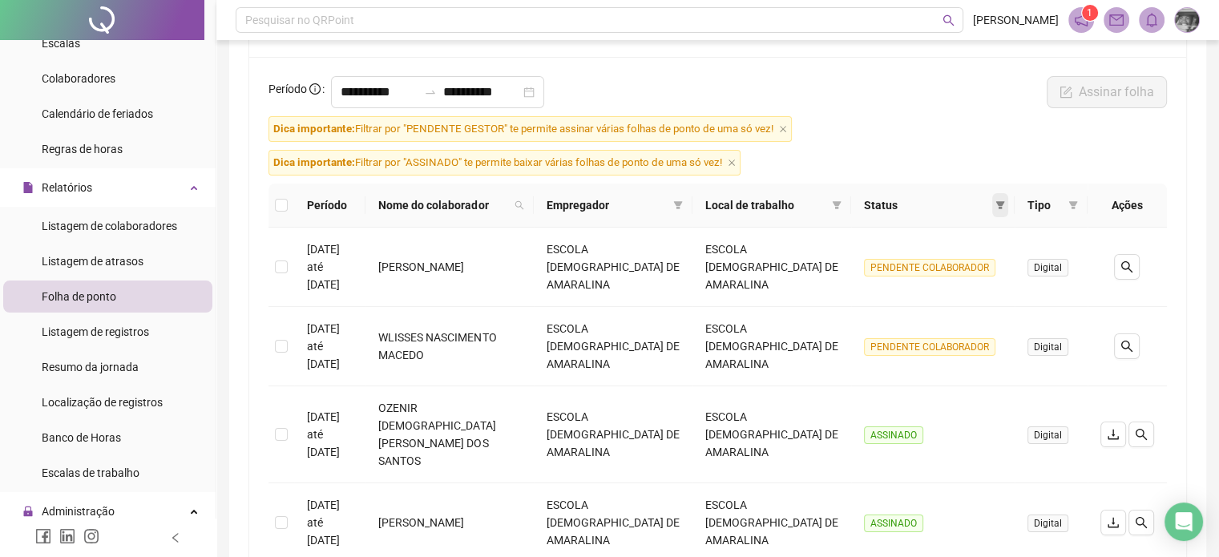
click at [998, 202] on icon "filter" at bounding box center [1001, 205] width 10 height 10
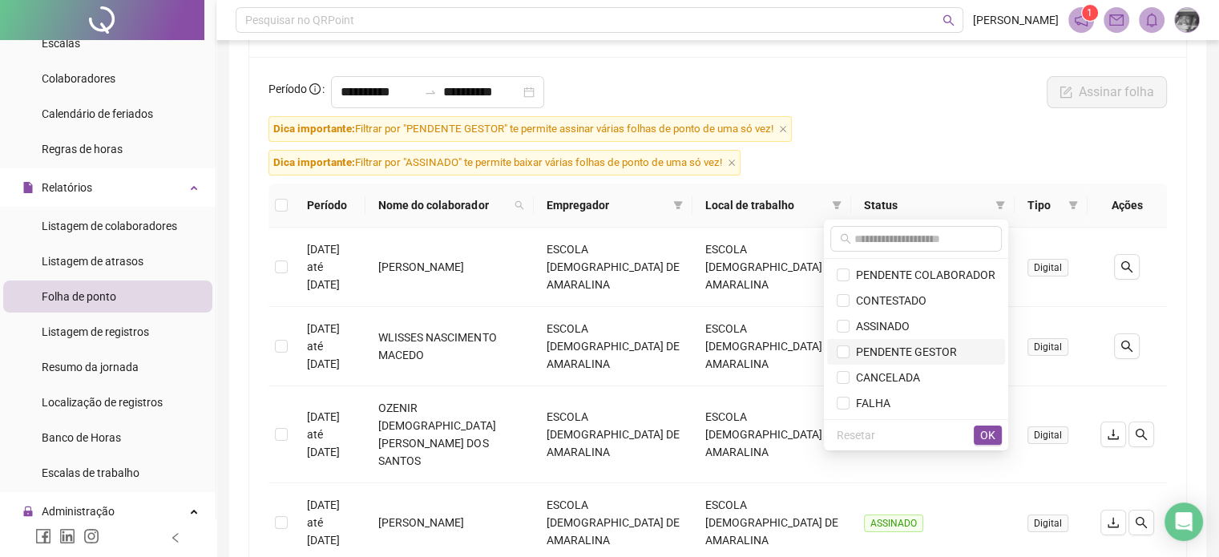
click at [929, 345] on span "PENDENTE GESTOR" at bounding box center [903, 351] width 107 height 13
click at [982, 437] on span "OK" at bounding box center [987, 435] width 15 height 18
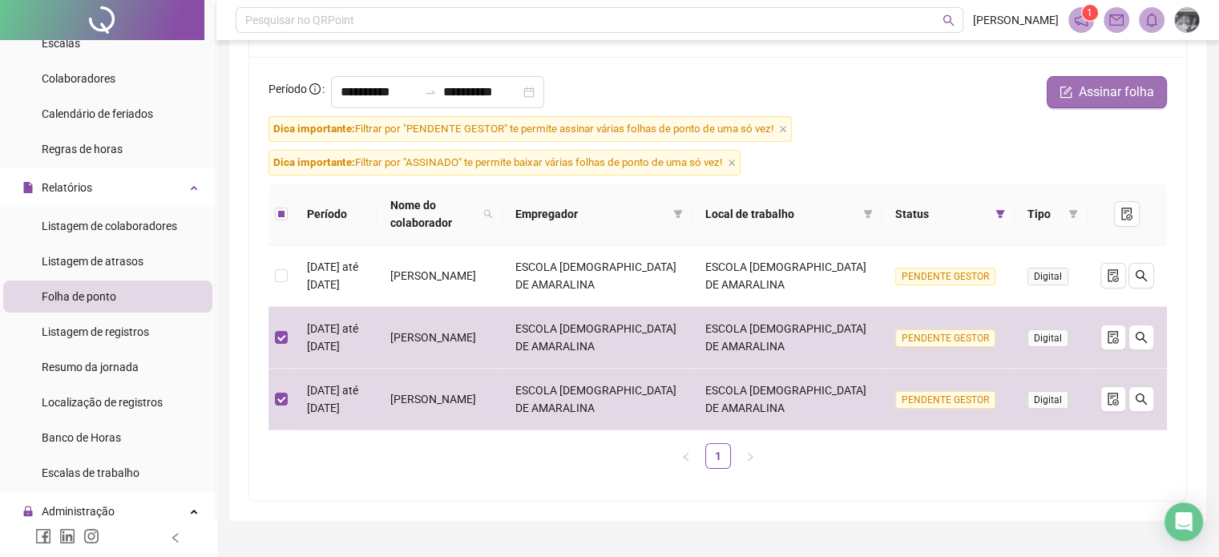
click at [1137, 102] on button "Assinar folha" at bounding box center [1107, 92] width 120 height 32
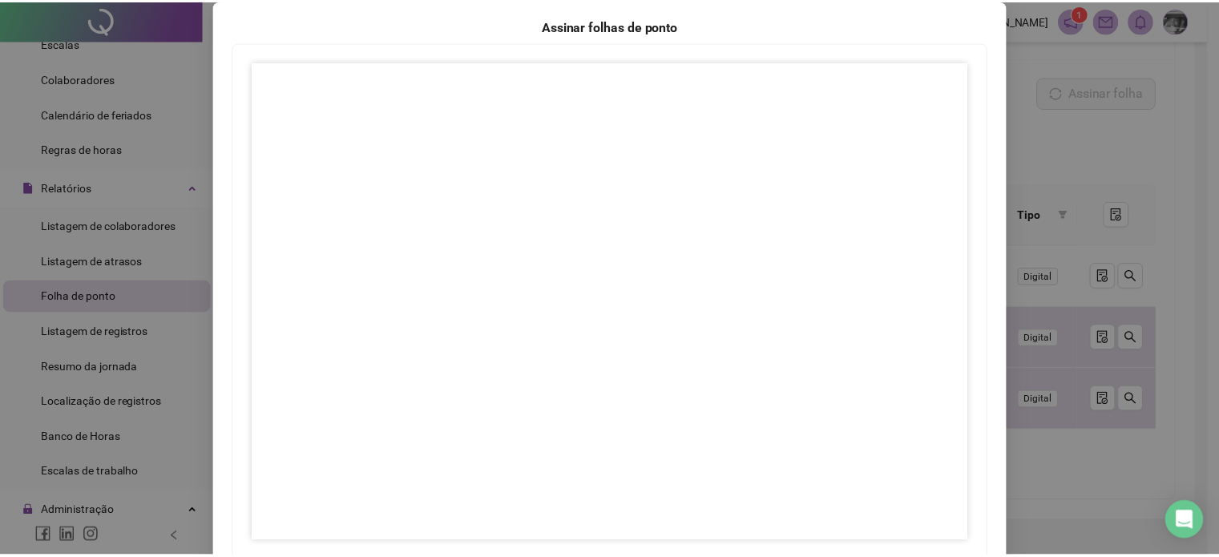
scroll to position [188, 0]
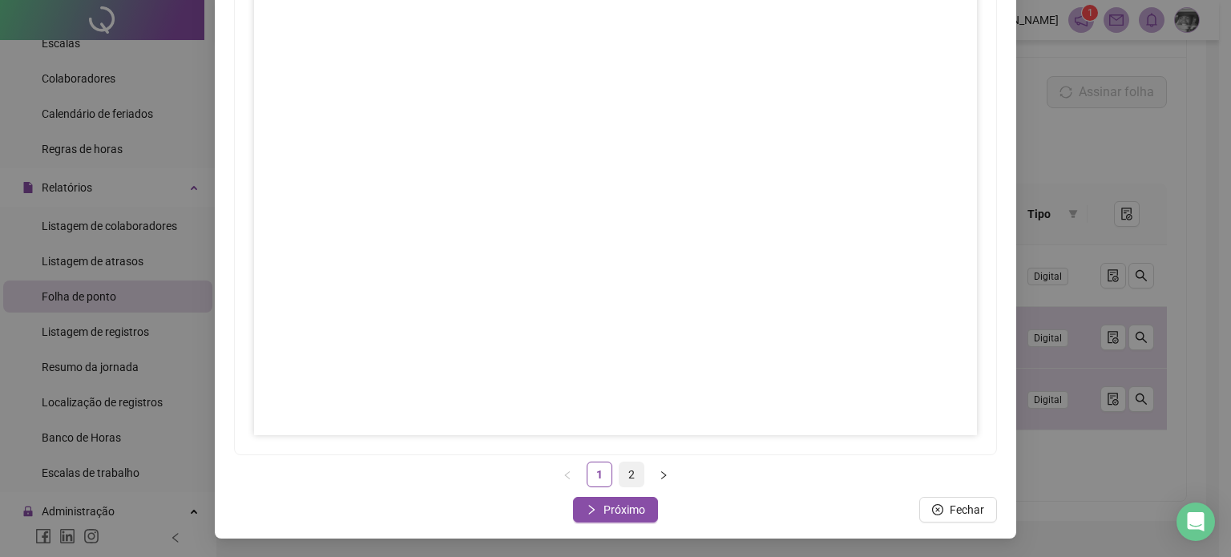
click at [621, 471] on link "2" at bounding box center [632, 475] width 24 height 24
click at [618, 511] on span "Próximo" at bounding box center [625, 510] width 42 height 18
click at [577, 497] on button "Fechar" at bounding box center [616, 510] width 78 height 26
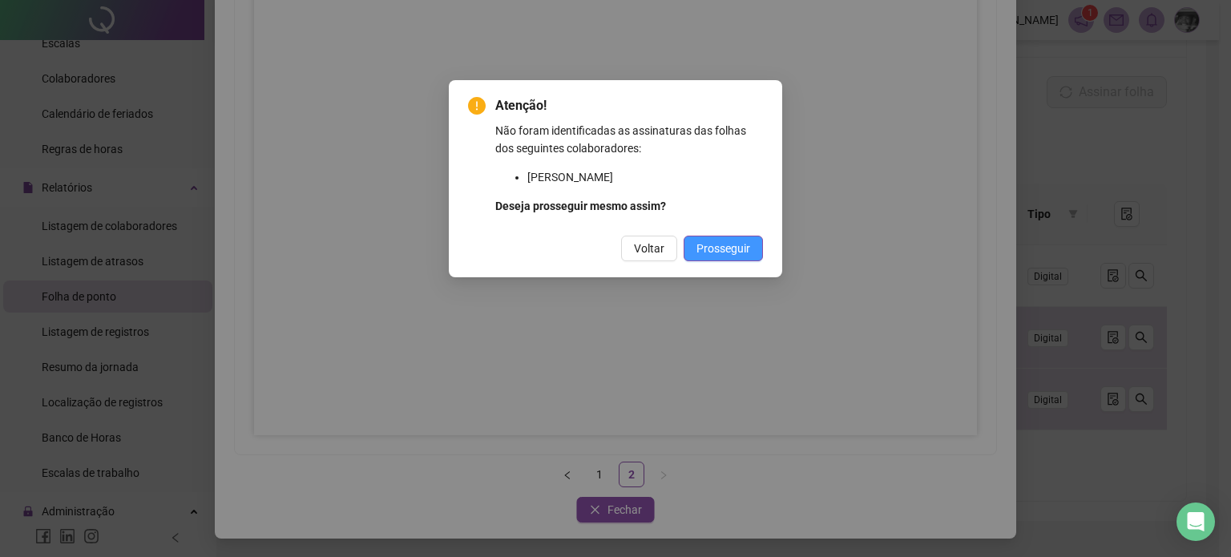
click at [719, 243] on span "Prosseguir" at bounding box center [724, 249] width 54 height 18
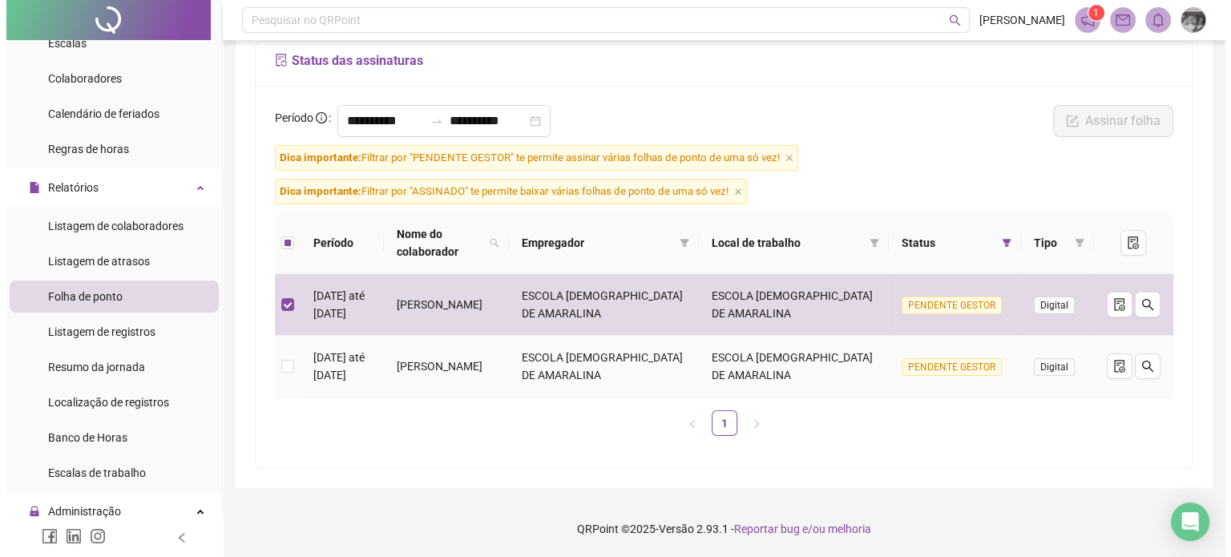
scroll to position [104, 0]
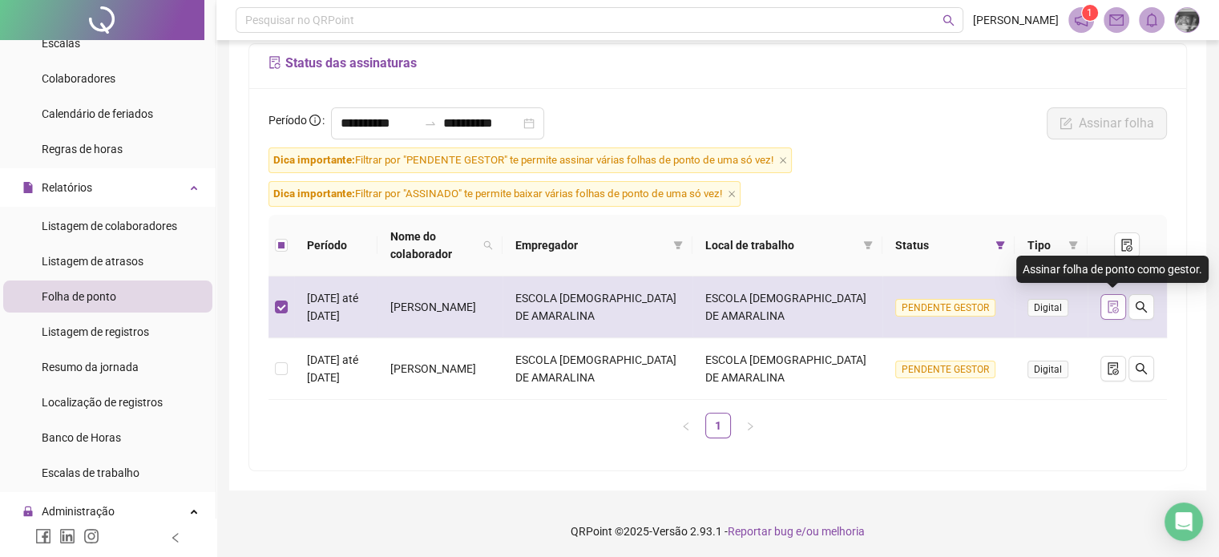
click at [1107, 307] on icon "file-done" at bounding box center [1113, 307] width 13 height 13
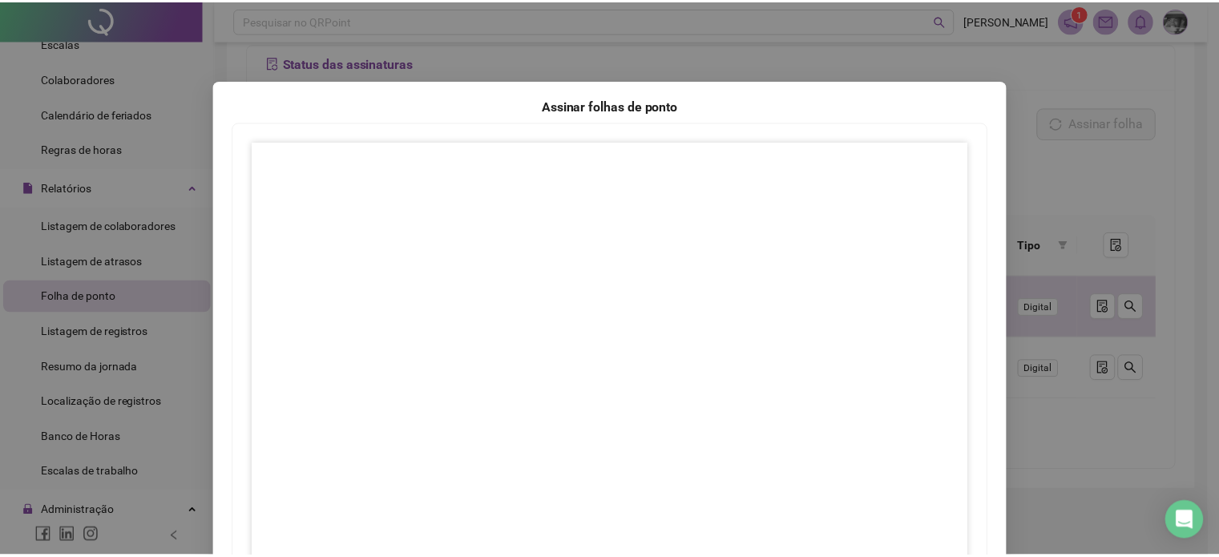
scroll to position [160, 0]
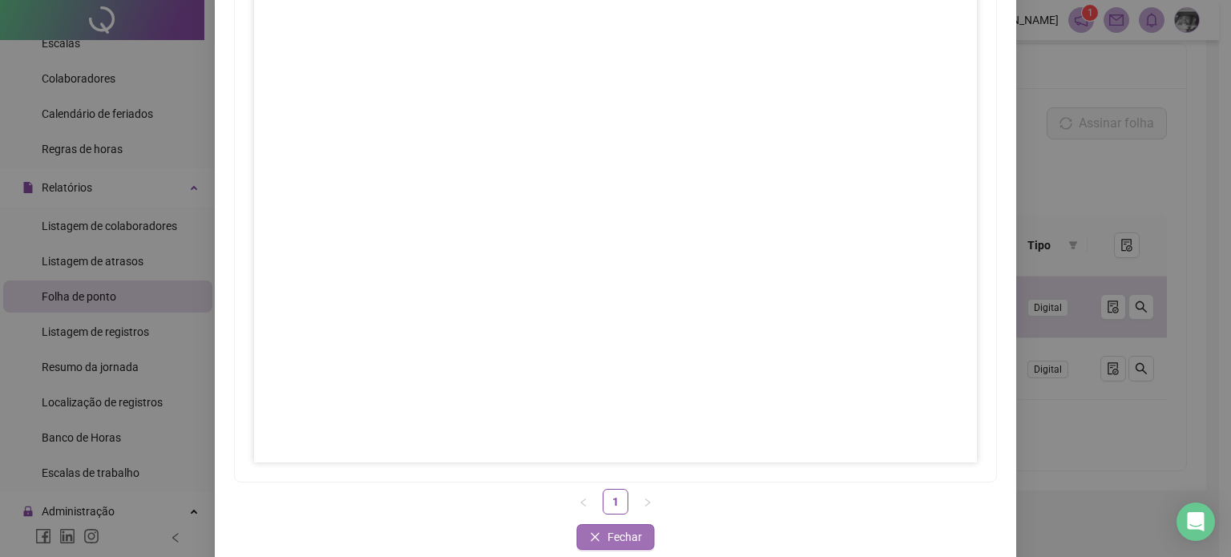
click at [616, 528] on span "Fechar" at bounding box center [625, 537] width 34 height 18
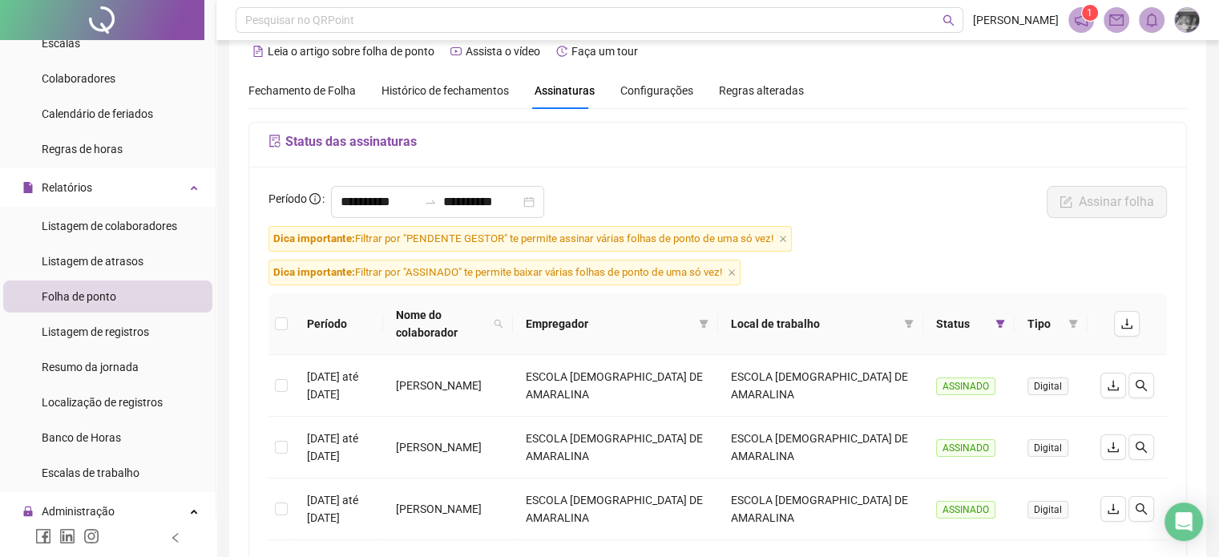
scroll to position [0, 0]
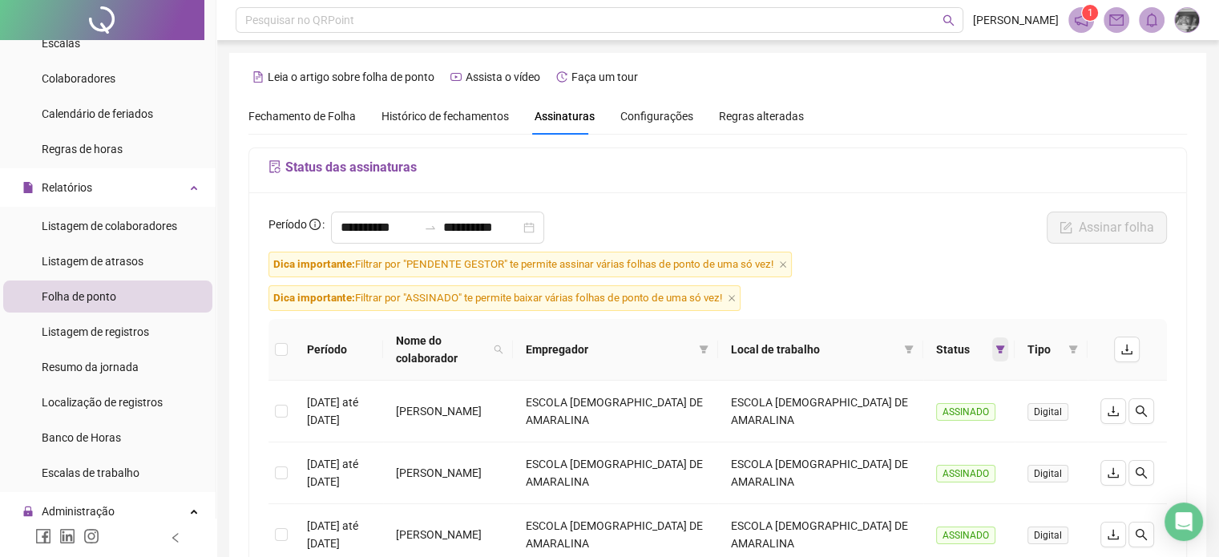
click at [994, 343] on span at bounding box center [1000, 349] width 16 height 24
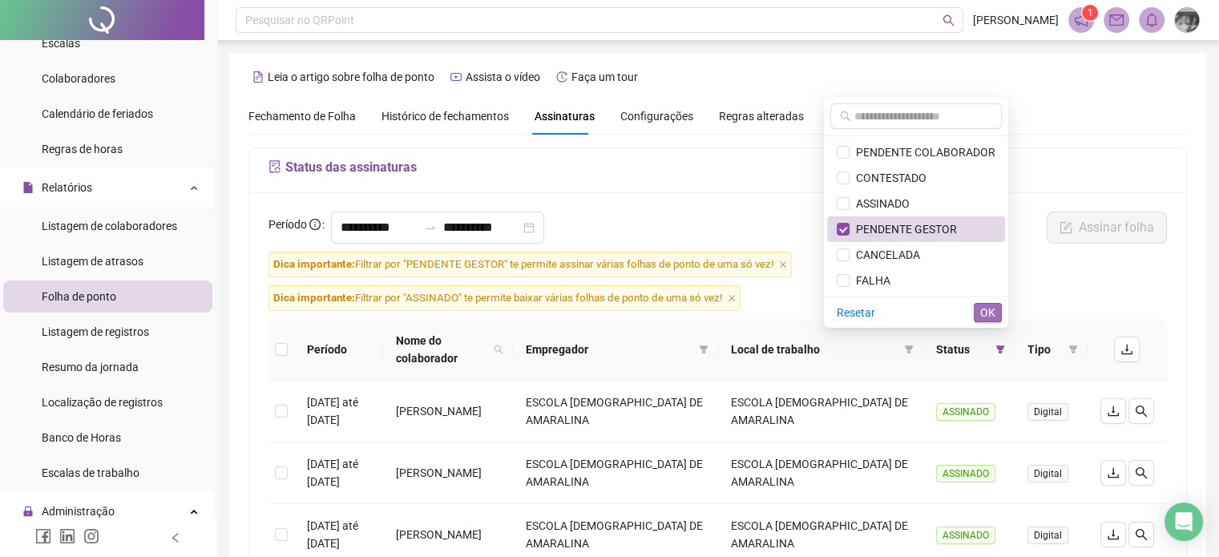
click at [997, 314] on button "OK" at bounding box center [988, 312] width 28 height 19
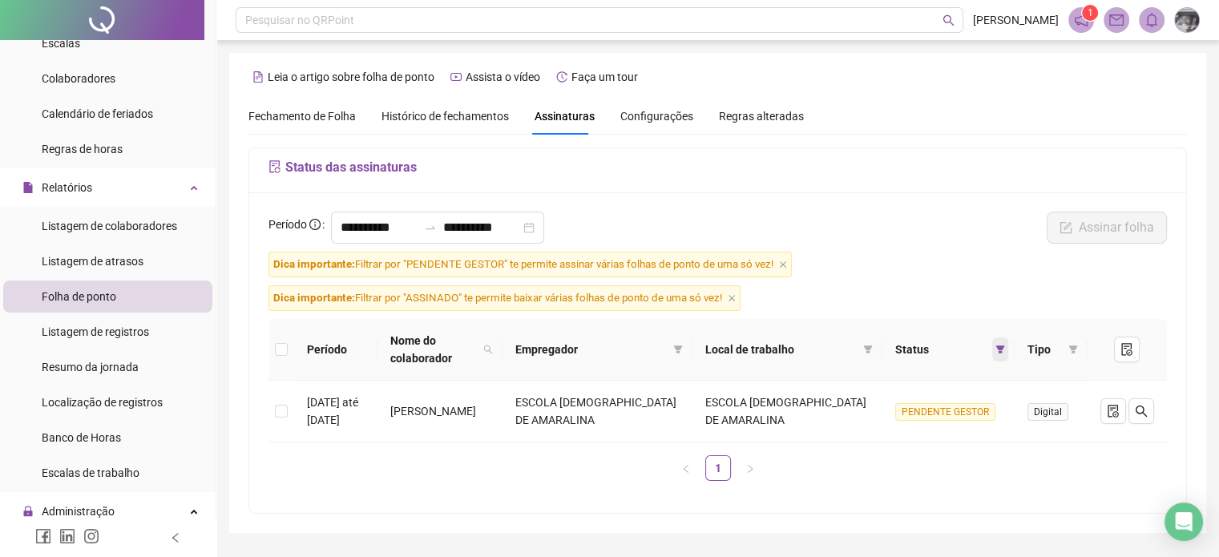
click at [997, 346] on icon "filter" at bounding box center [1000, 349] width 9 height 8
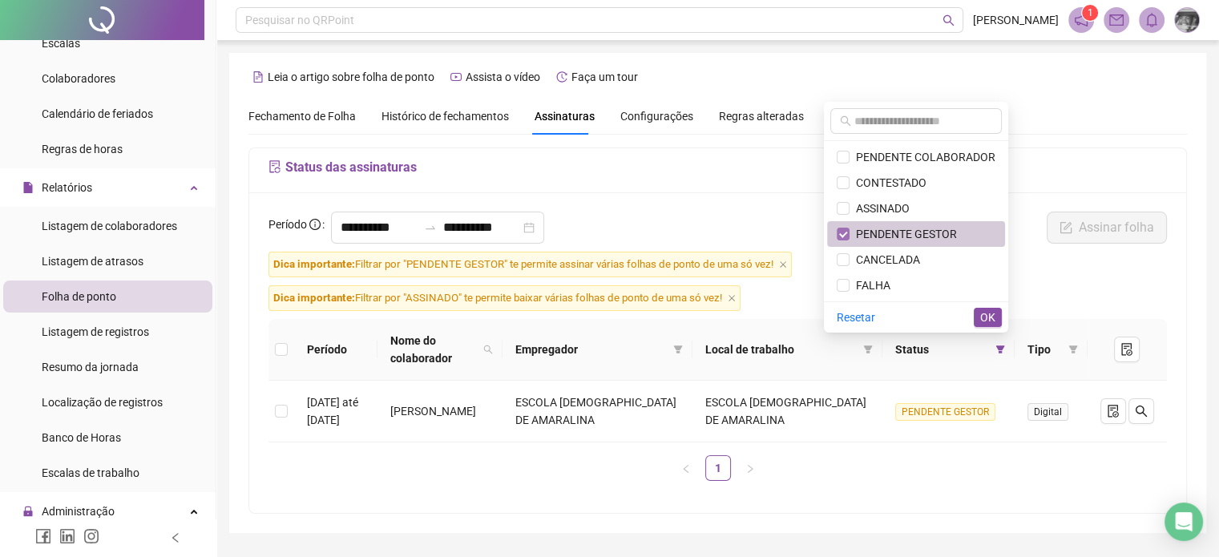
click at [847, 240] on label at bounding box center [843, 234] width 13 height 18
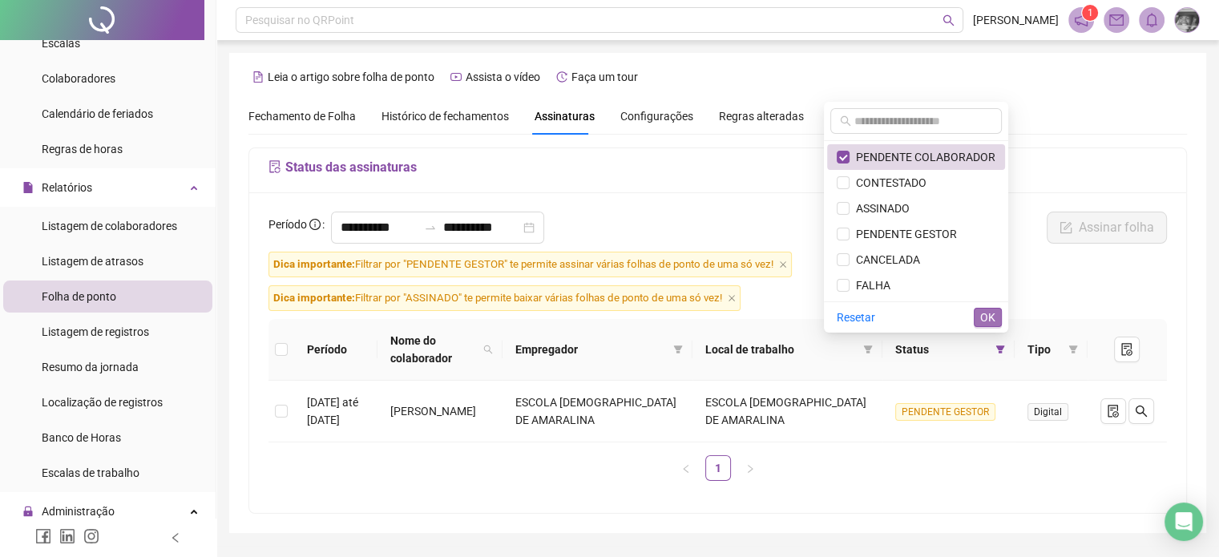
click at [978, 317] on button "OK" at bounding box center [988, 317] width 28 height 19
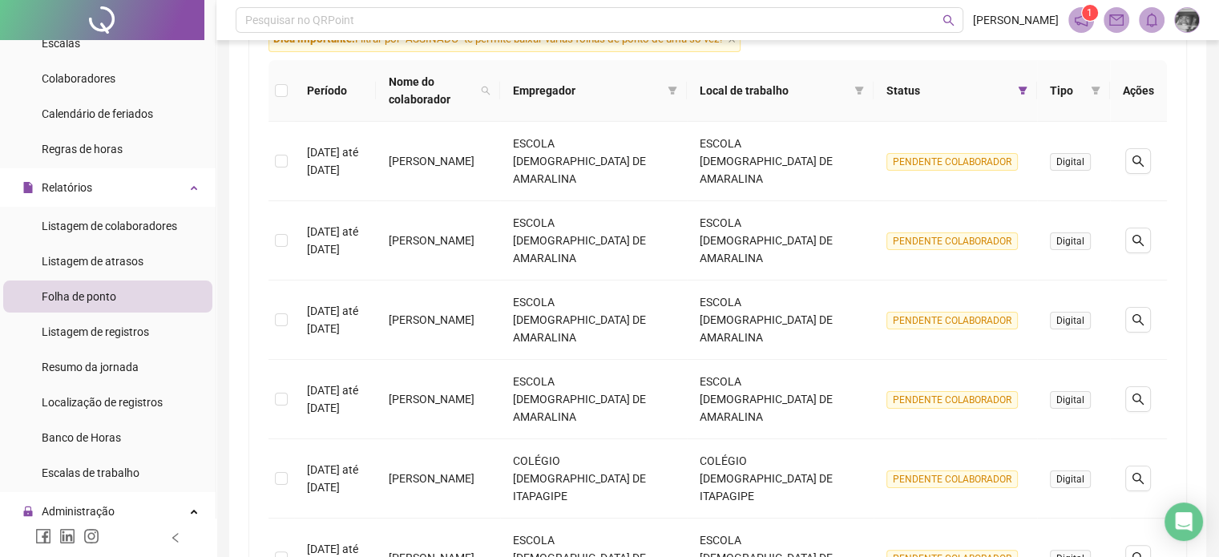
scroll to position [179, 0]
